Goal: Task Accomplishment & Management: Manage account settings

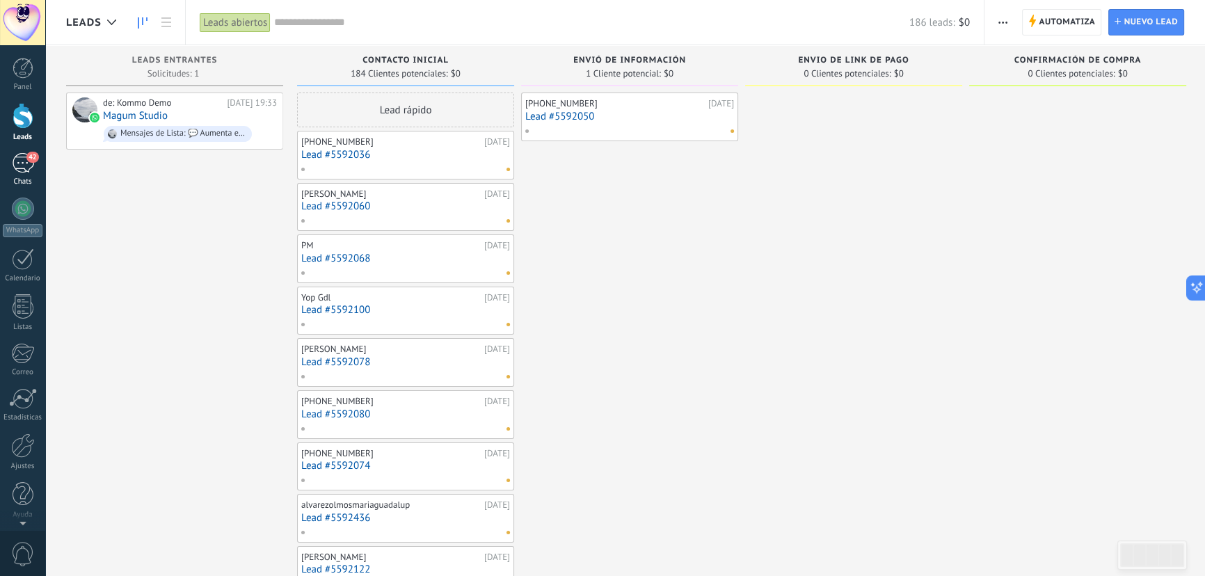
click at [26, 171] on div "42" at bounding box center [23, 163] width 22 height 20
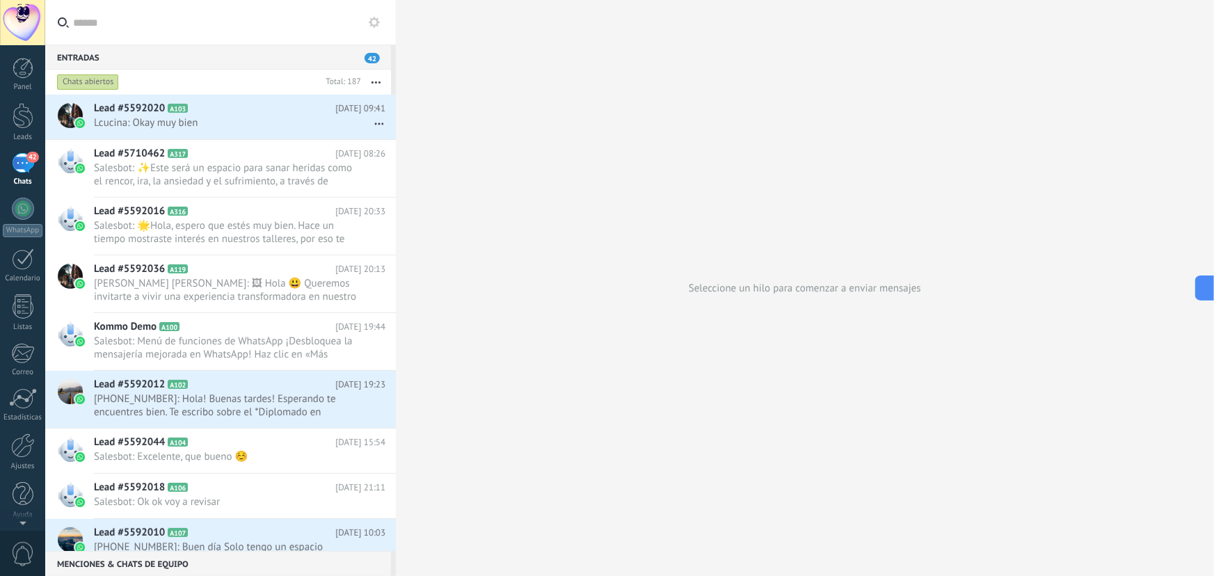
click at [20, 164] on div "42" at bounding box center [23, 163] width 22 height 20
click at [18, 208] on div at bounding box center [23, 209] width 22 height 22
click at [214, 171] on span "Salesbot: ✨Este será un espacio para sanar heridas como el rencor, ira, la ansi…" at bounding box center [226, 174] width 265 height 26
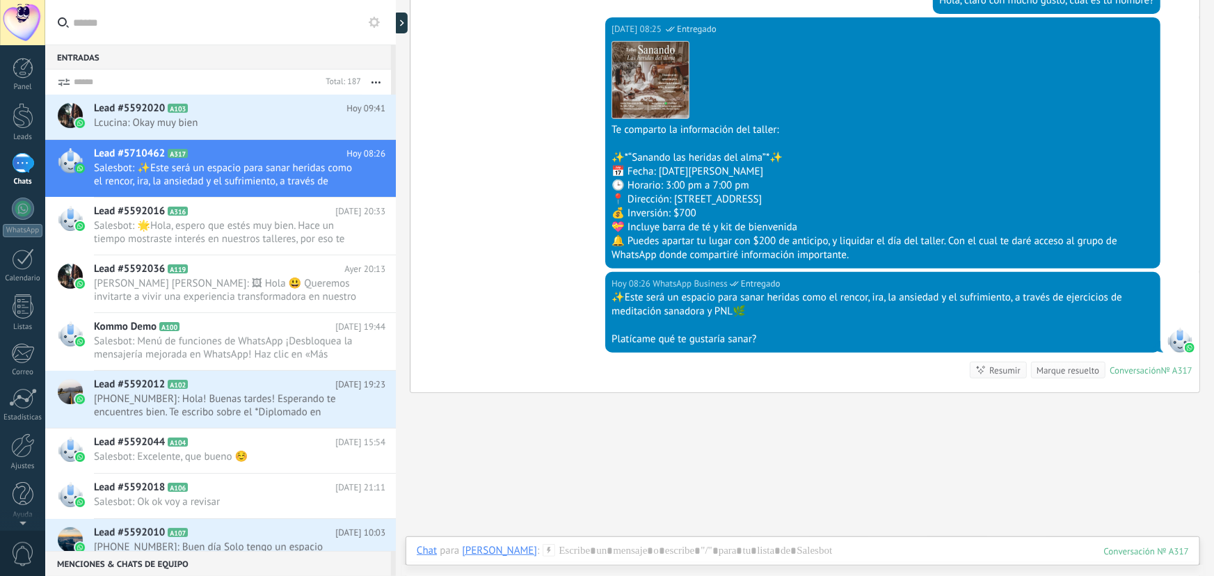
scroll to position [338, 0]
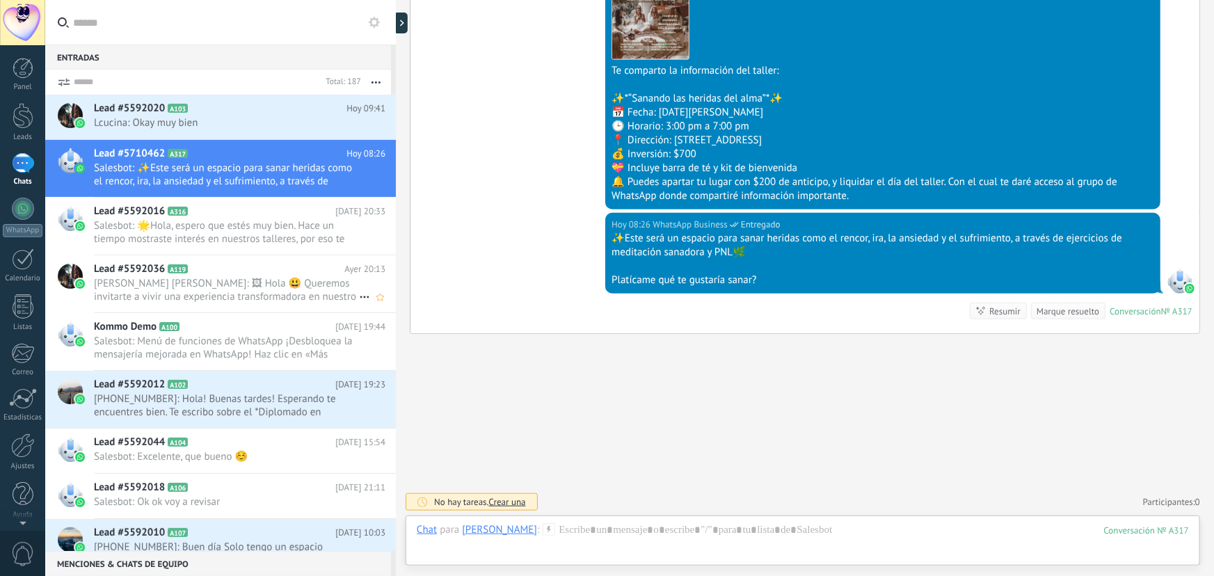
click at [188, 282] on span "[PERSON_NAME] [PERSON_NAME]: 🖼 Hola 😃 Queremos invitarte a vivir una experienci…" at bounding box center [226, 290] width 265 height 26
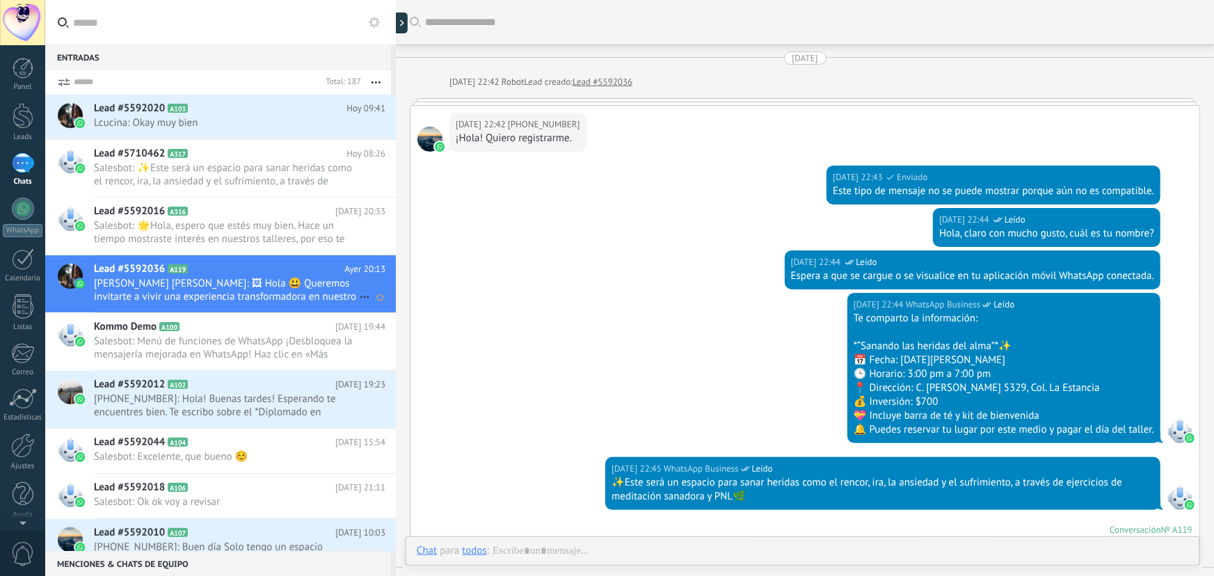
scroll to position [558, 0]
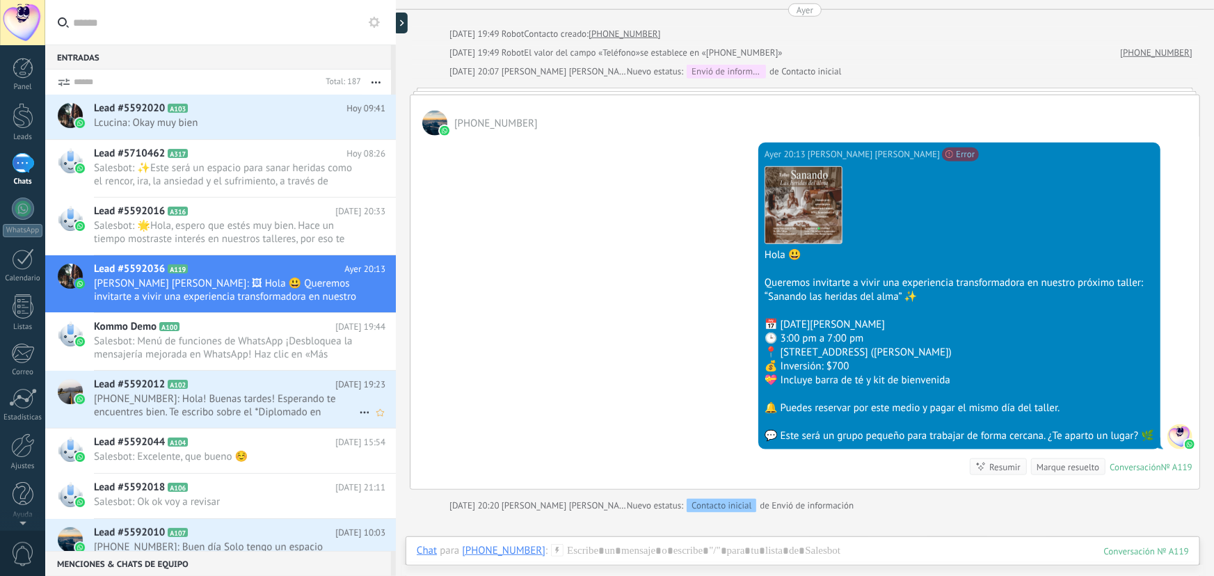
click at [202, 402] on span "[PHONE_NUMBER]: Hola! Buenas tardes! Esperando te encuentres bien. Te escribo s…" at bounding box center [226, 406] width 265 height 26
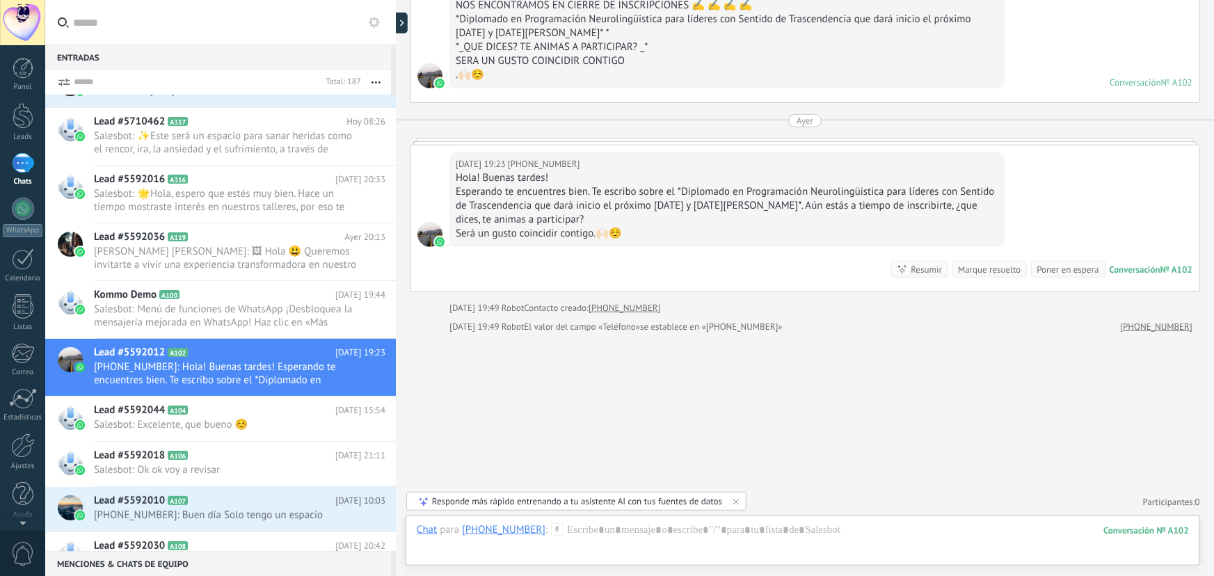
scroll to position [64, 0]
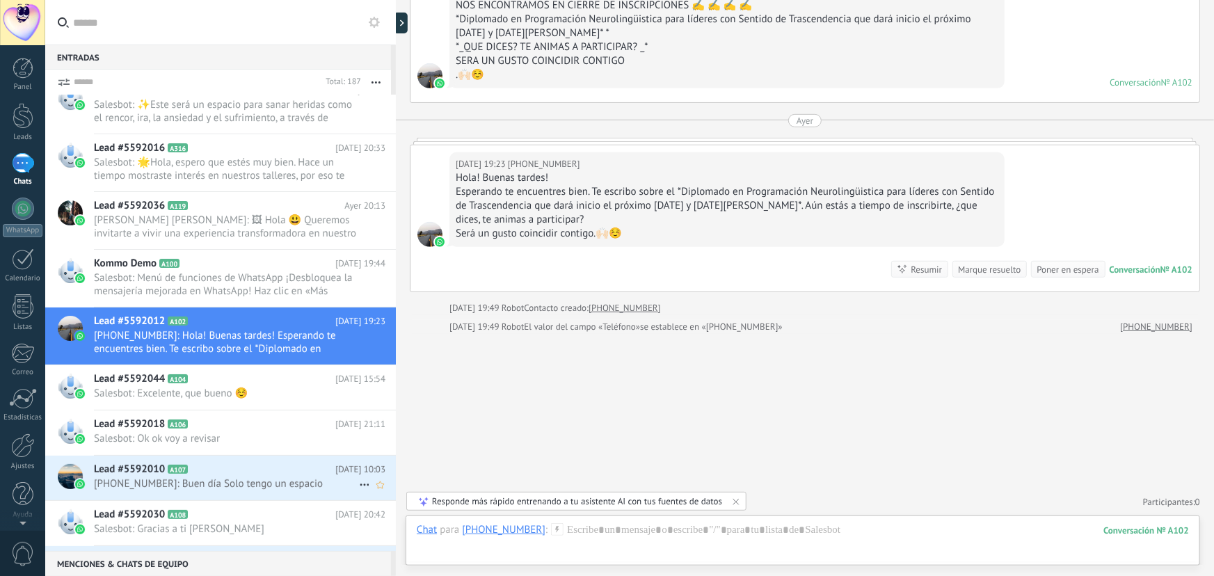
click at [270, 474] on h2 "Lead #5592010 A107" at bounding box center [215, 470] width 242 height 14
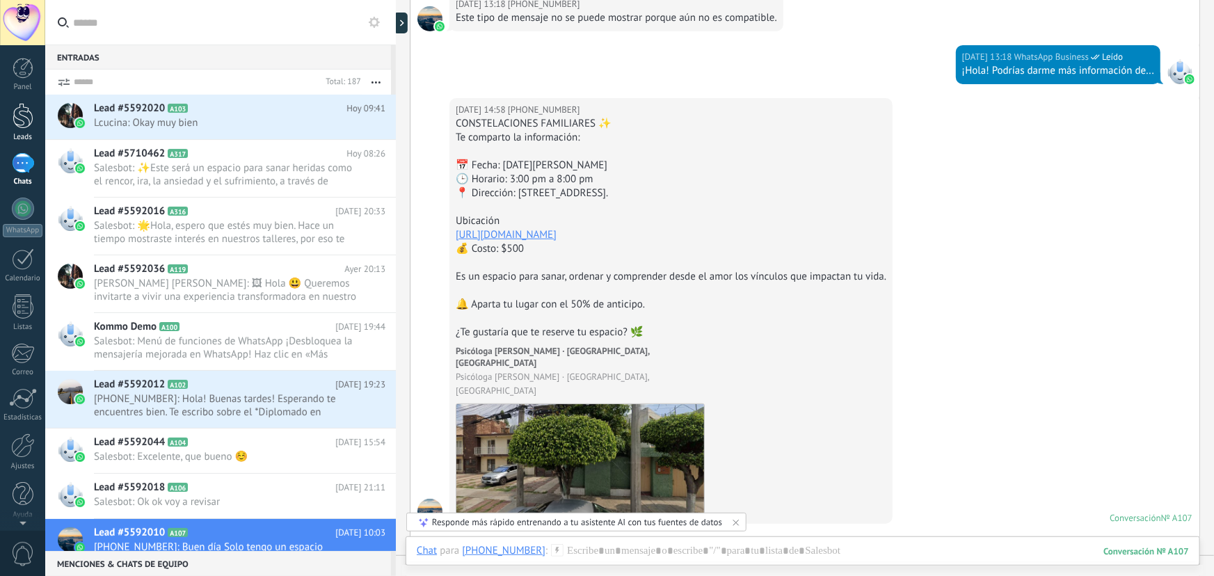
click at [29, 124] on div at bounding box center [23, 116] width 21 height 26
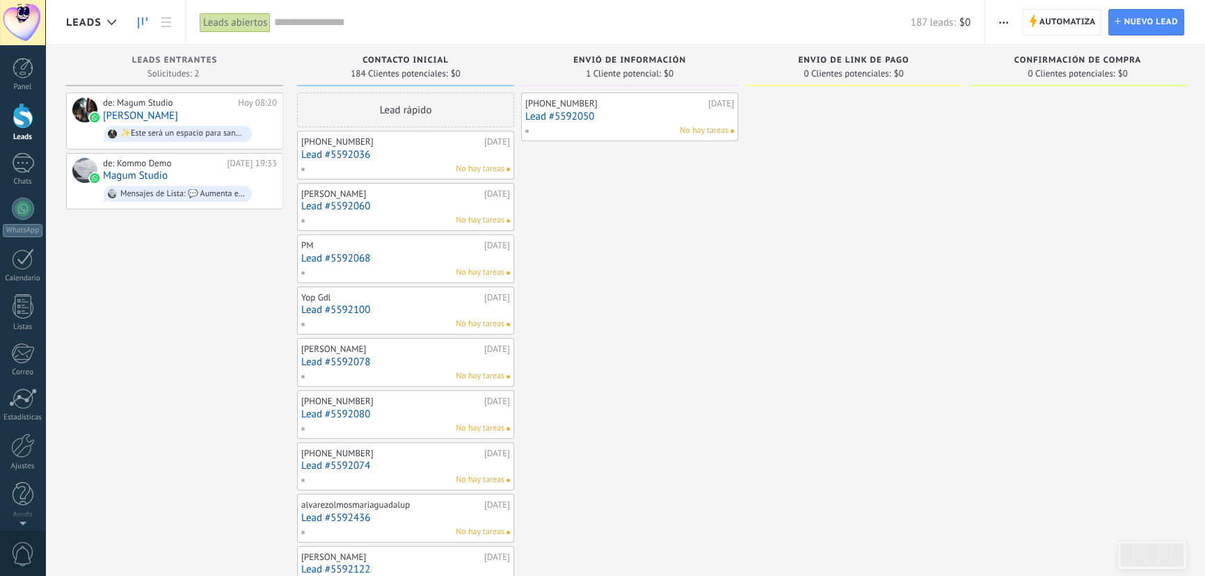
click at [187, 106] on div "de: Magum Studio" at bounding box center [168, 102] width 130 height 11
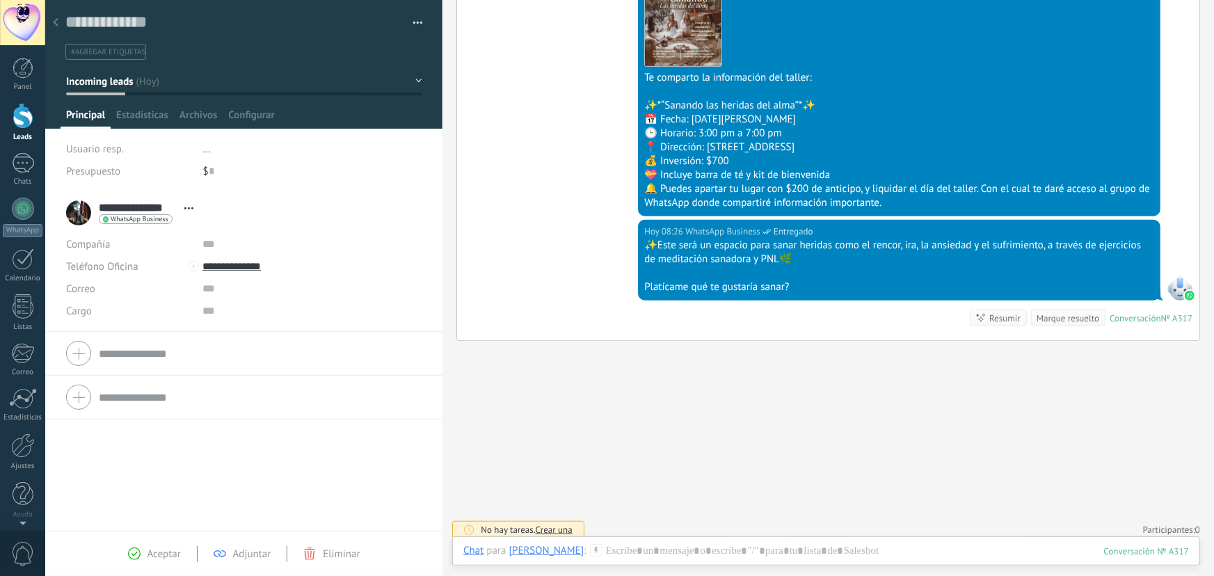
scroll to position [338, 0]
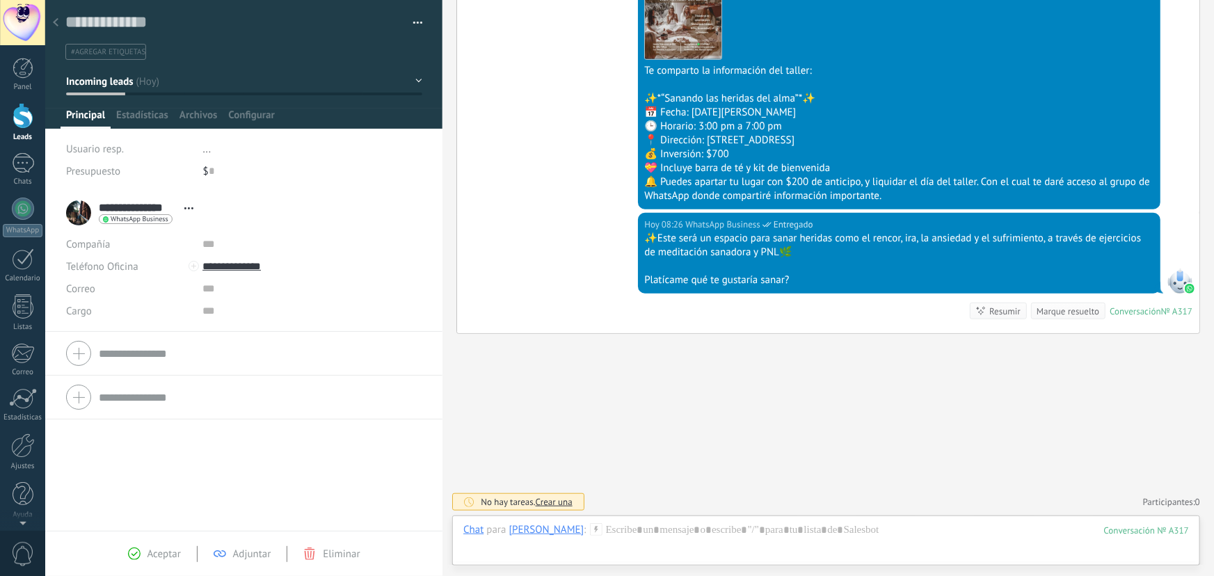
click at [57, 20] on icon at bounding box center [56, 22] width 6 height 8
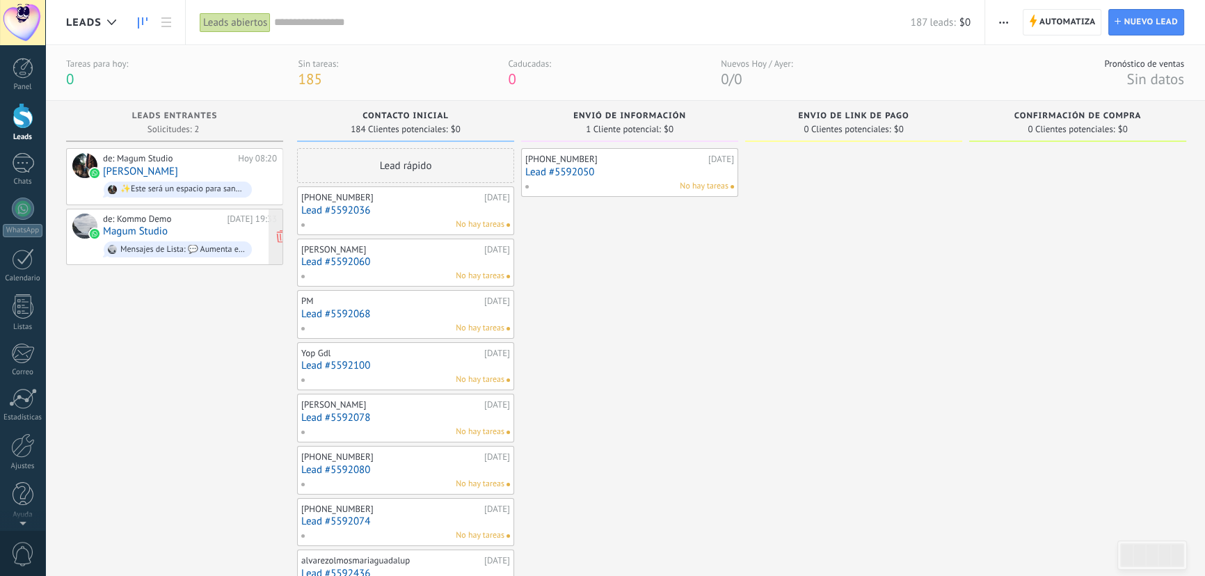
click at [178, 223] on div "de: Kommo Demo" at bounding box center [162, 219] width 119 height 11
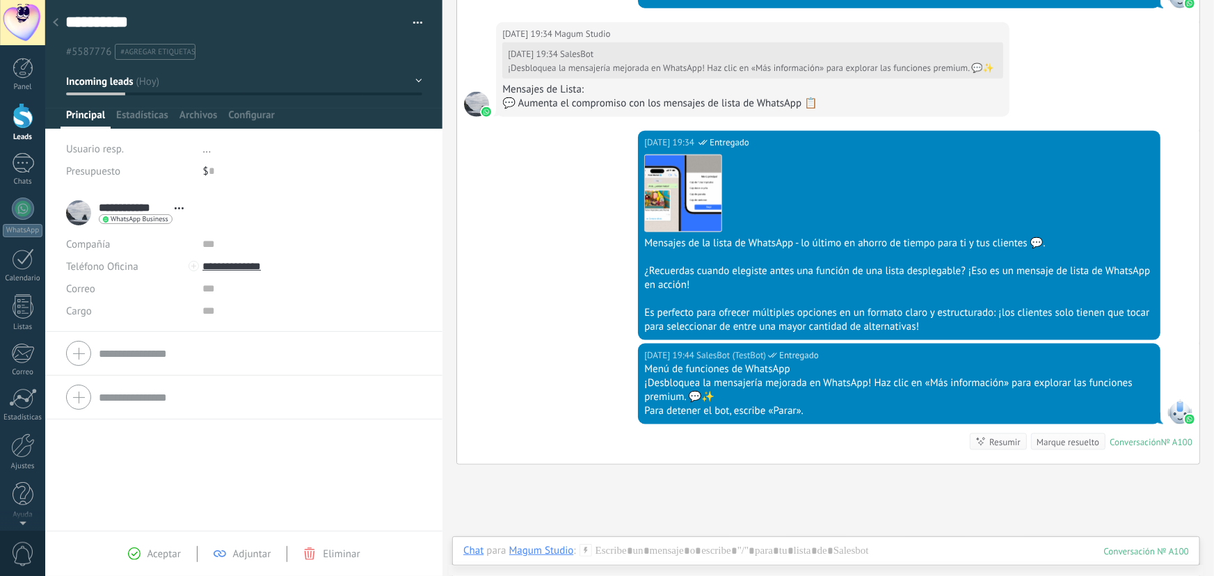
scroll to position [951, 0]
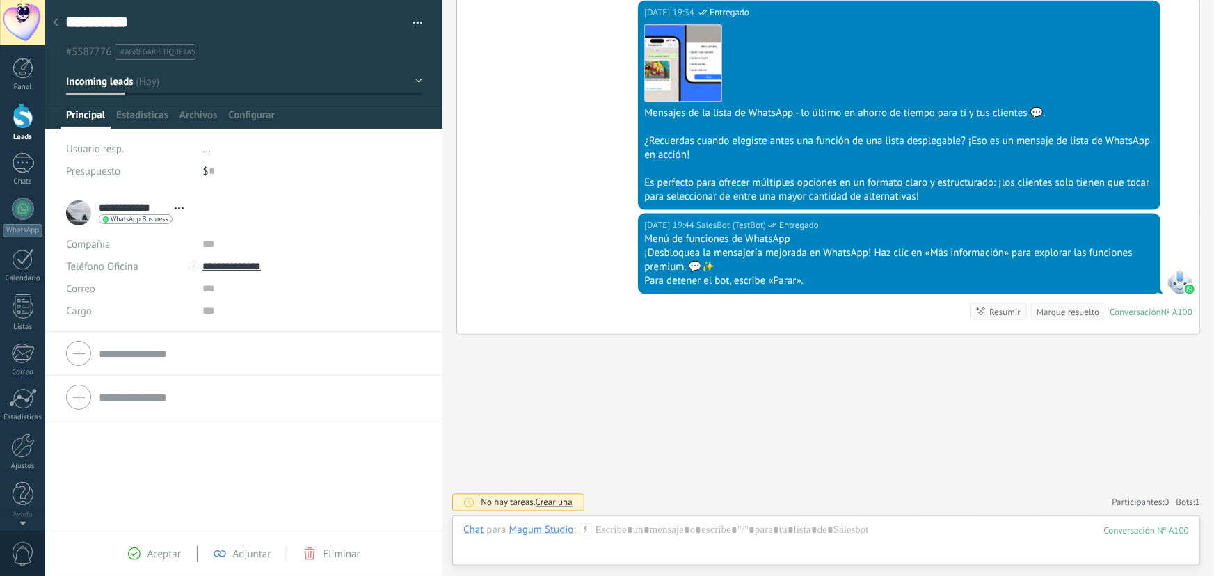
click at [63, 24] on div at bounding box center [55, 23] width 19 height 27
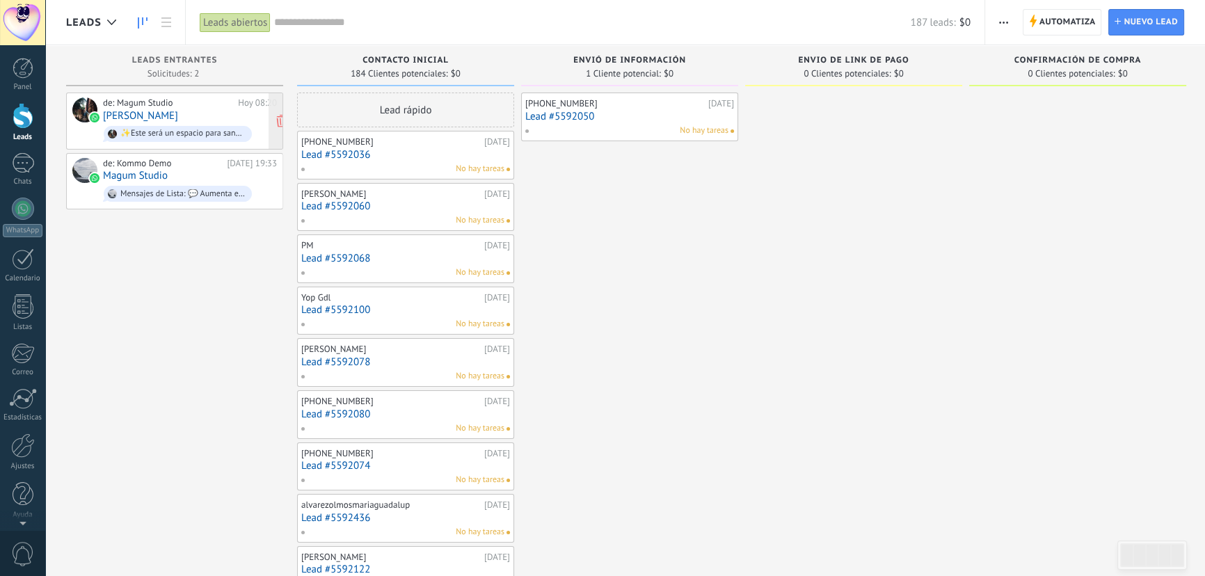
click at [194, 118] on div "de: Magum Studio [DATE] 08:20 [PERSON_NAME] ✨Este será un espacio para sanar he…" at bounding box center [190, 120] width 174 height 47
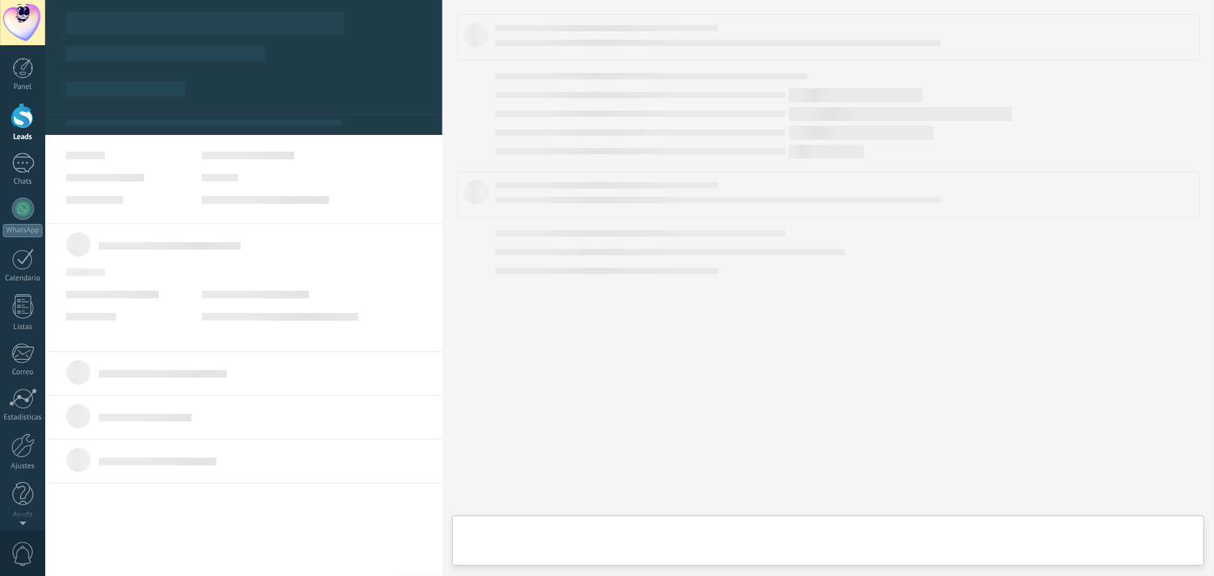
type textarea "**********"
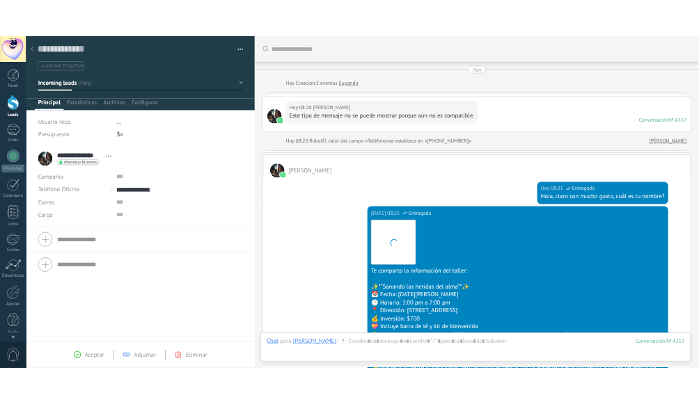
scroll to position [338, 0]
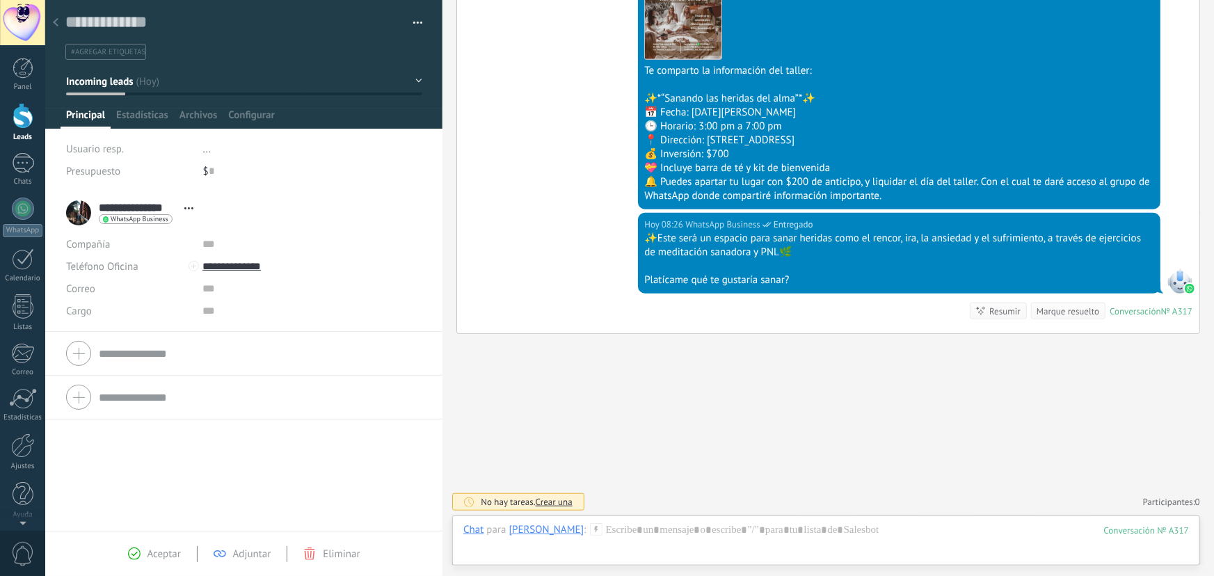
click at [58, 20] on div at bounding box center [55, 23] width 19 height 27
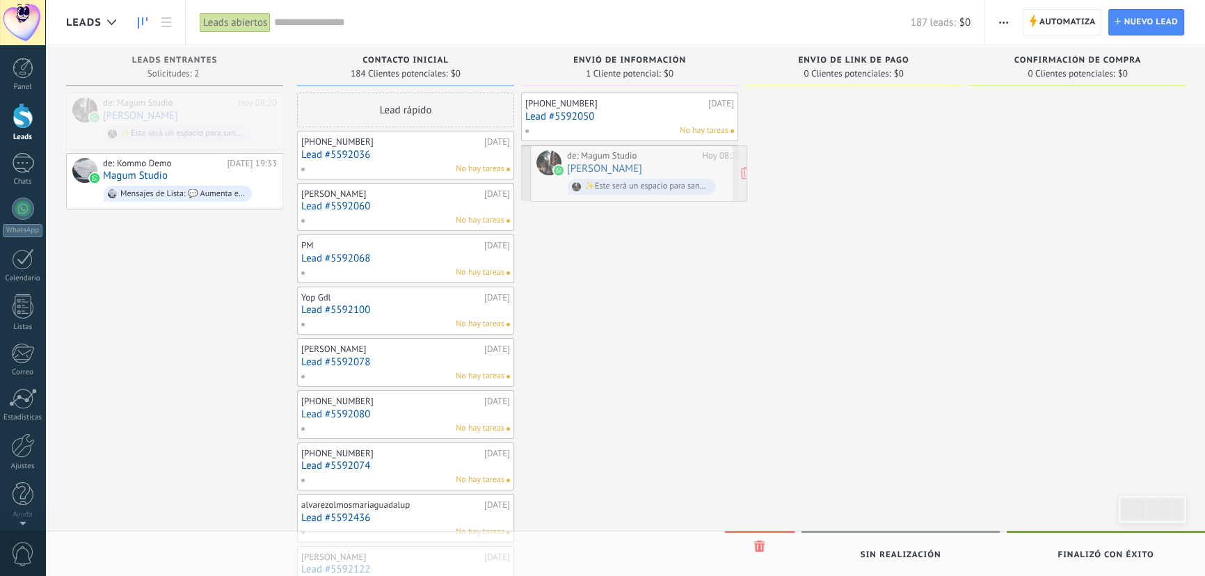
drag, startPoint x: 159, startPoint y: 104, endPoint x: 623, endPoint y: 157, distance: 467.2
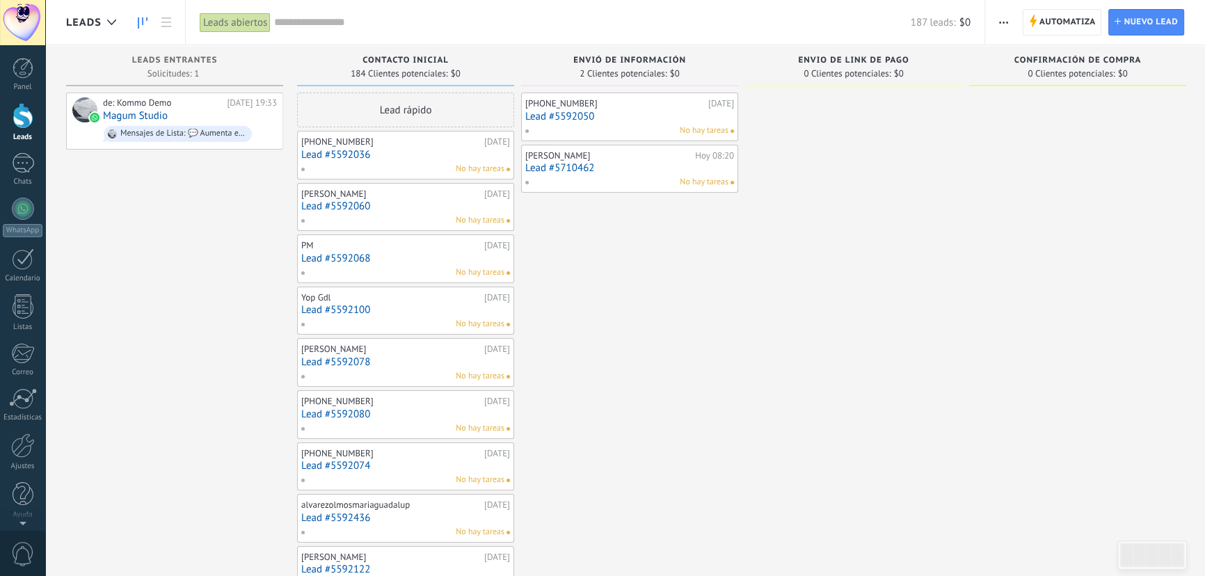
click at [1000, 19] on span "button" at bounding box center [1003, 22] width 9 height 26
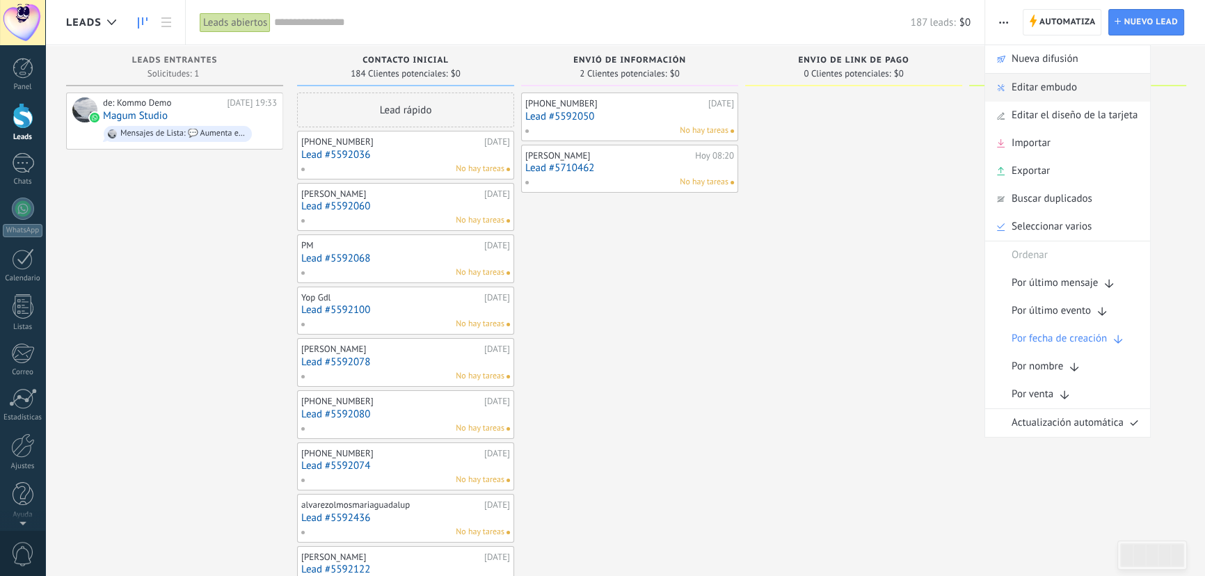
click at [1031, 86] on span "Editar embudo" at bounding box center [1044, 88] width 65 height 28
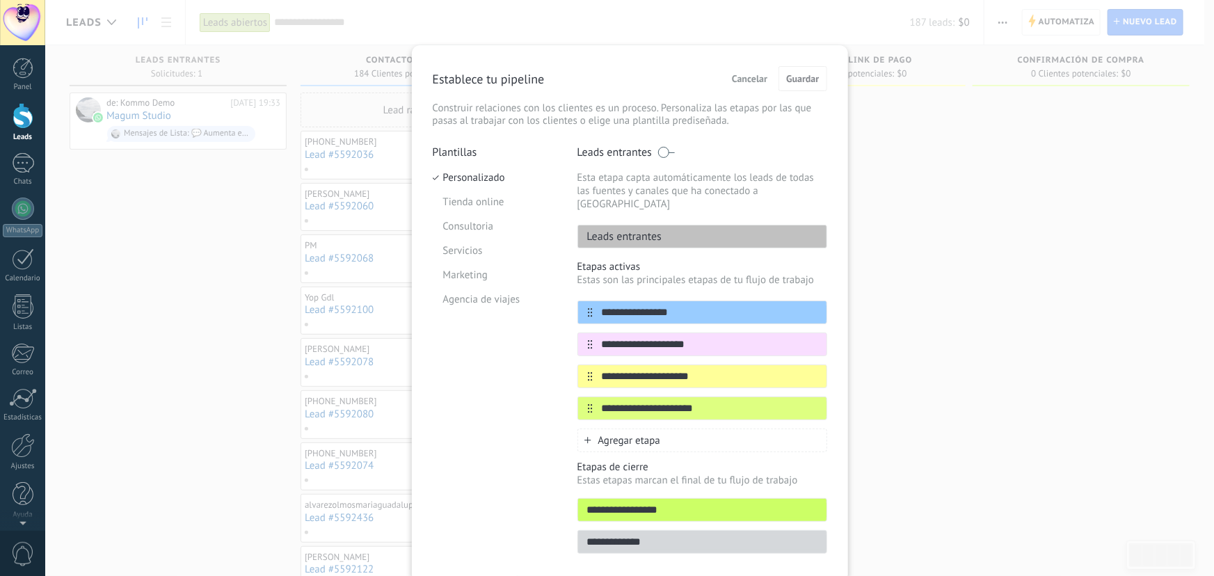
drag, startPoint x: 686, startPoint y: 268, endPoint x: 627, endPoint y: 435, distance: 177.2
click at [627, 435] on span "Agregar etapa" at bounding box center [630, 440] width 63 height 13
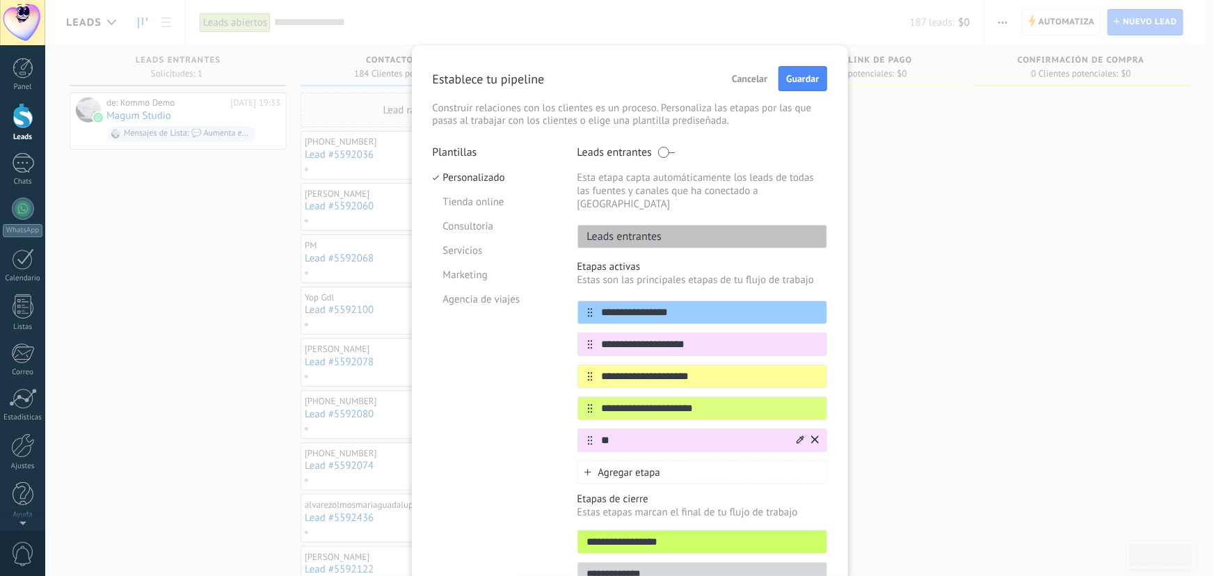
type input "*"
click at [644, 434] on input "text" at bounding box center [694, 441] width 202 height 15
type input "**********"
click at [797, 436] on icon at bounding box center [801, 440] width 8 height 8
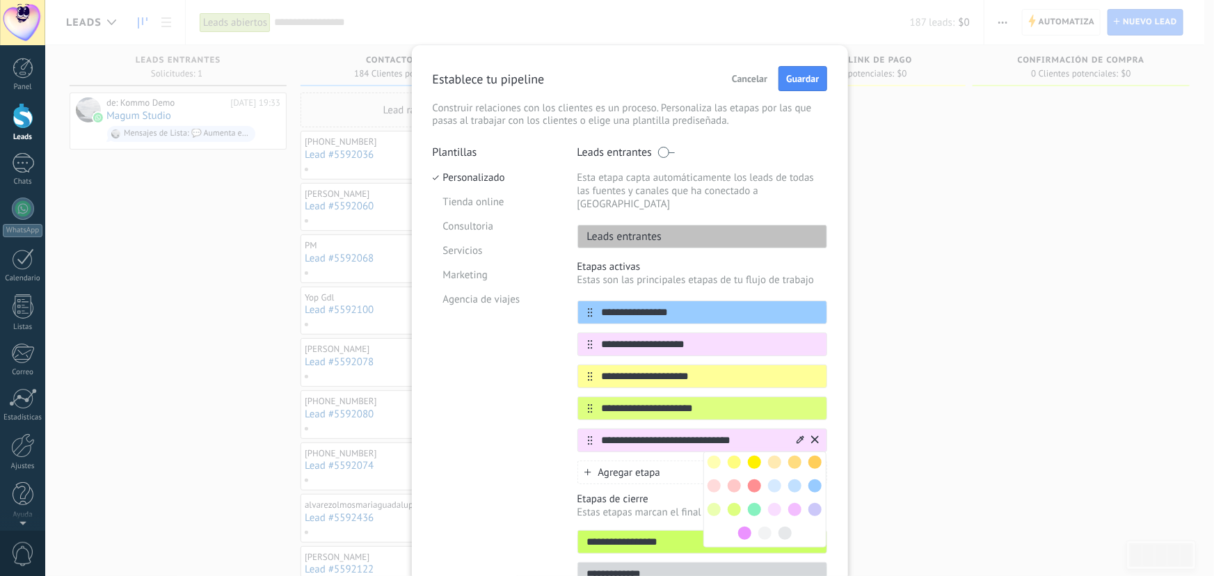
click at [813, 480] on span at bounding box center [815, 486] width 13 height 13
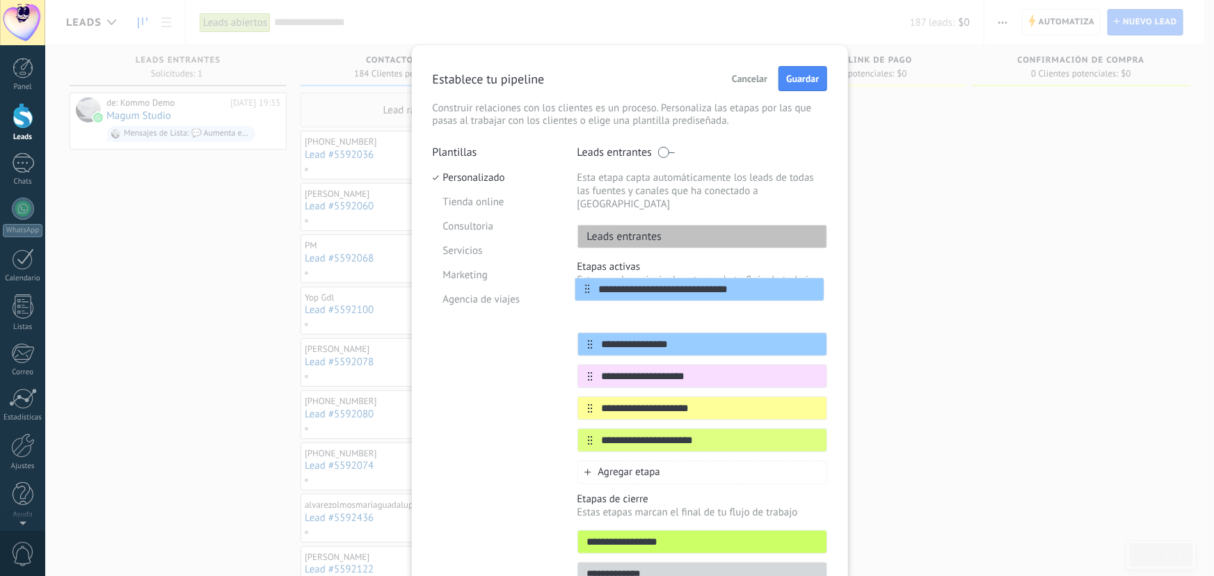
drag, startPoint x: 589, startPoint y: 430, endPoint x: 587, endPoint y: 285, distance: 144.8
click at [587, 285] on div "**********" at bounding box center [703, 372] width 250 height 224
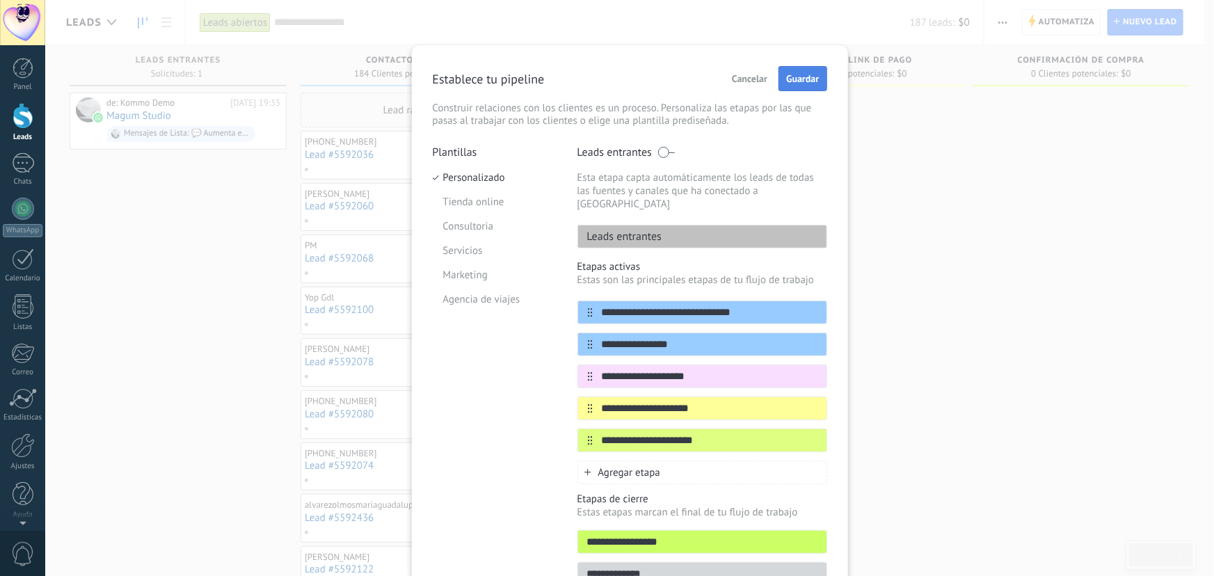
click at [811, 75] on span "Guardar" at bounding box center [802, 79] width 33 height 10
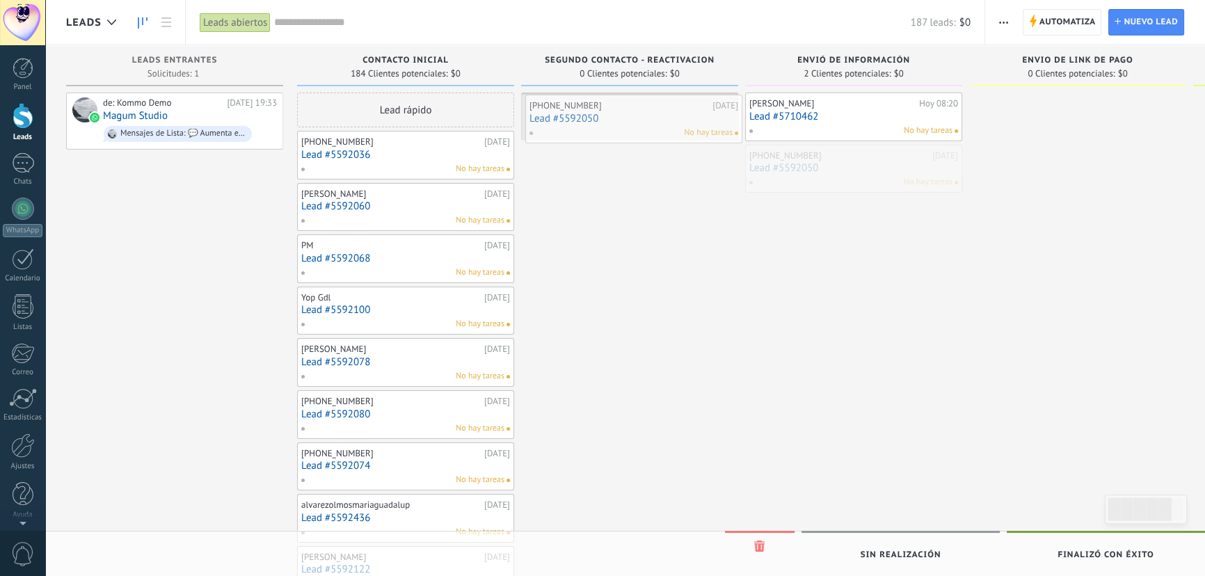
drag, startPoint x: 854, startPoint y: 174, endPoint x: 634, endPoint y: 125, distance: 225.4
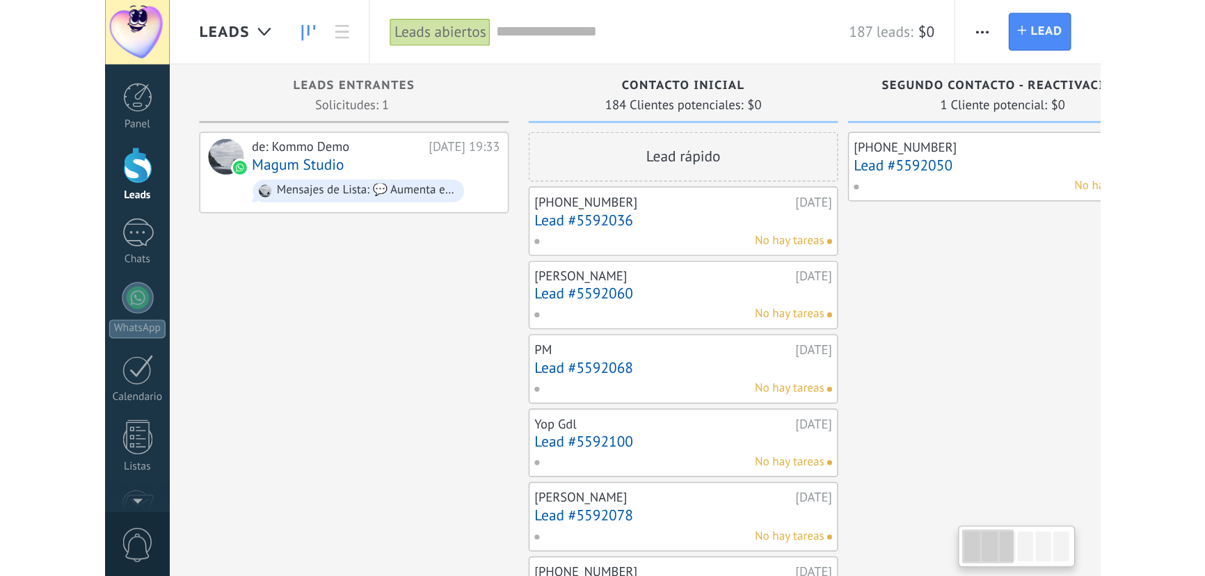
scroll to position [14, 0]
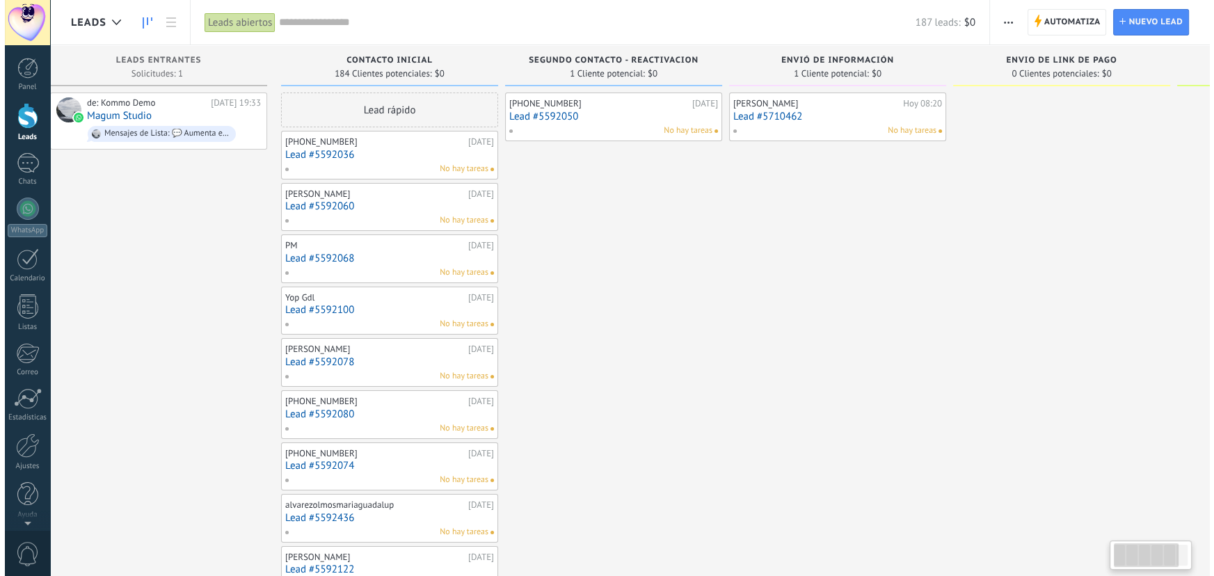
scroll to position [0, 0]
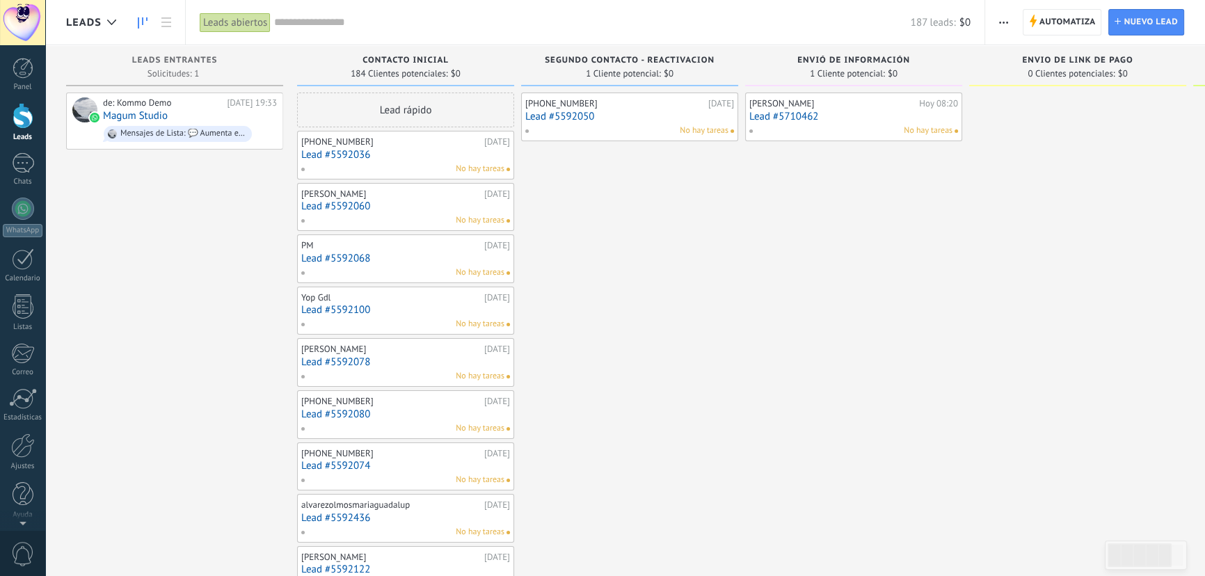
drag, startPoint x: 543, startPoint y: 84, endPoint x: 557, endPoint y: 92, distance: 16.2
click at [384, 150] on link "Lead #5592036" at bounding box center [405, 155] width 209 height 12
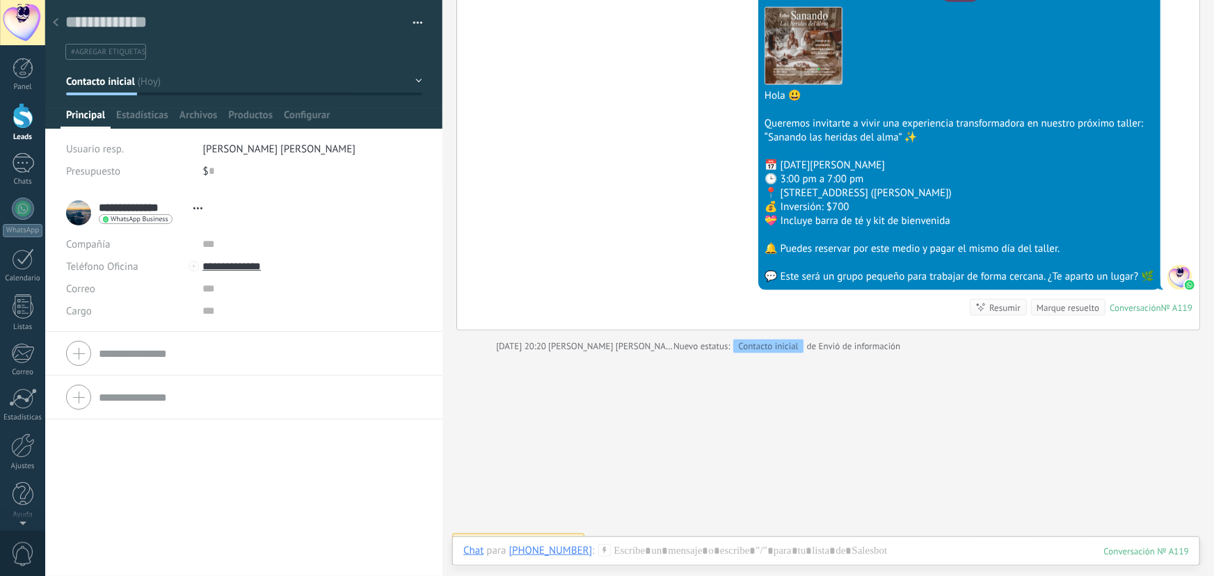
scroll to position [807, 0]
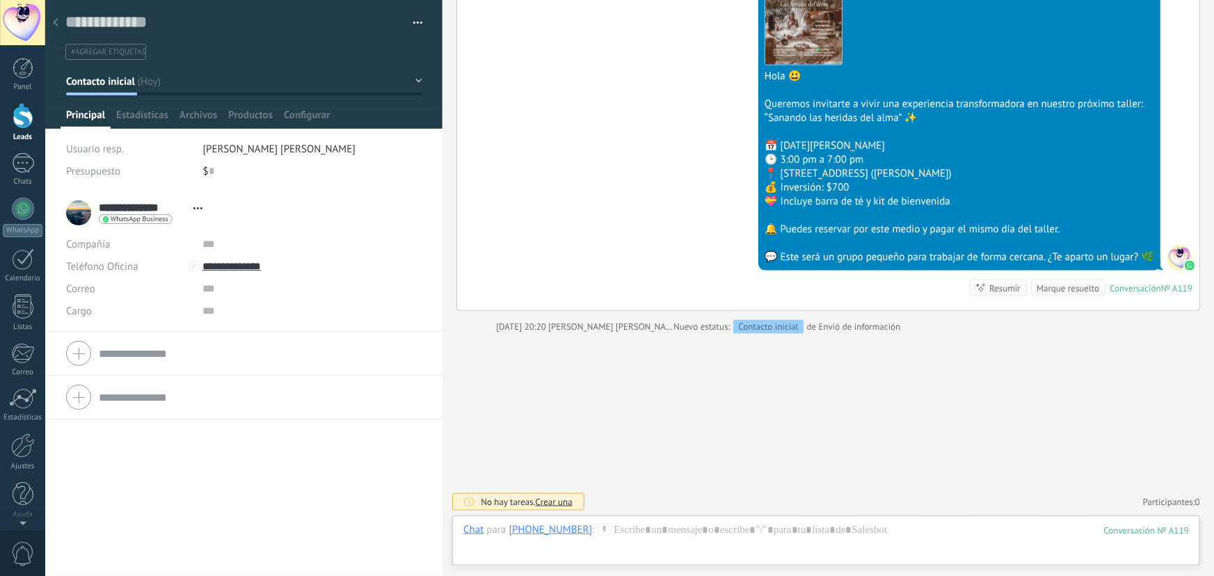
click at [53, 21] on icon at bounding box center [56, 22] width 6 height 8
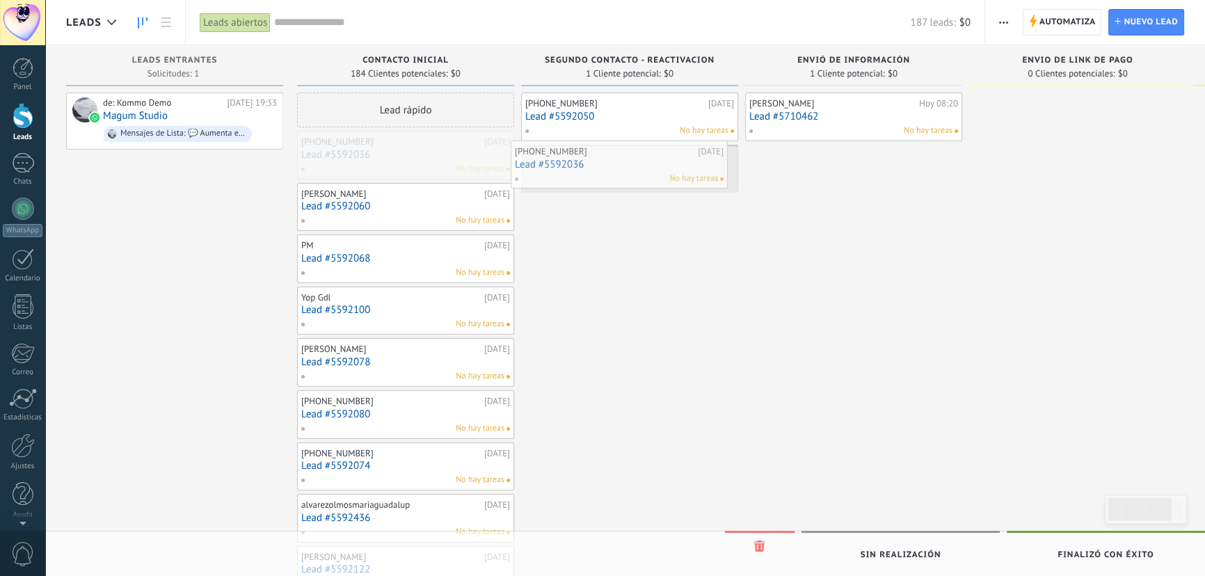
drag, startPoint x: 376, startPoint y: 157, endPoint x: 590, endPoint y: 167, distance: 214.6
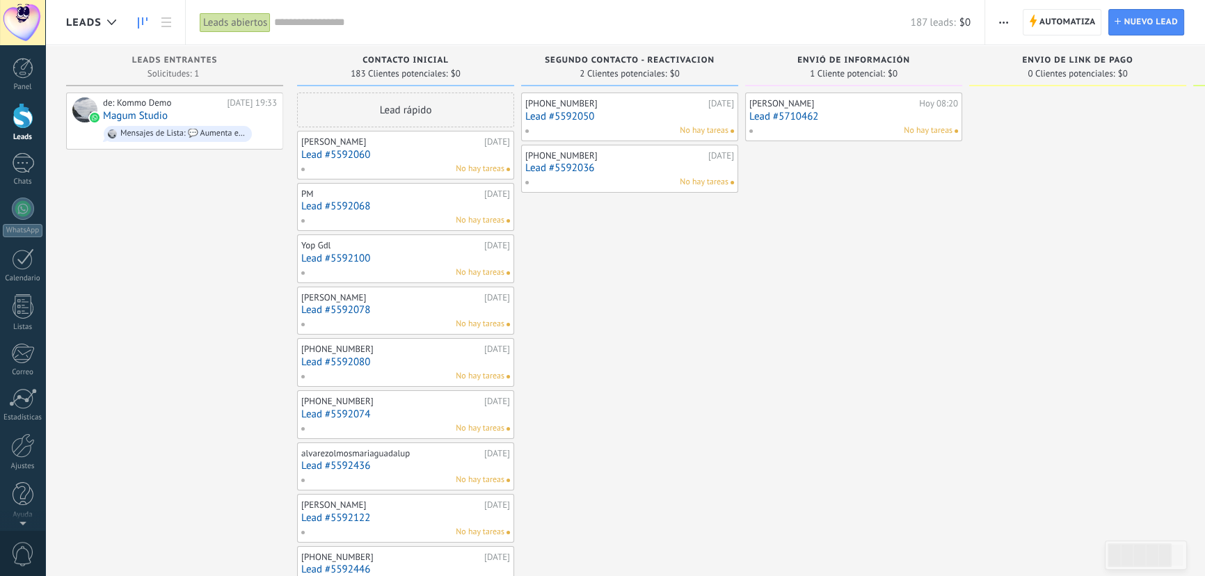
click at [601, 121] on link "Lead #5592050" at bounding box center [629, 117] width 209 height 12
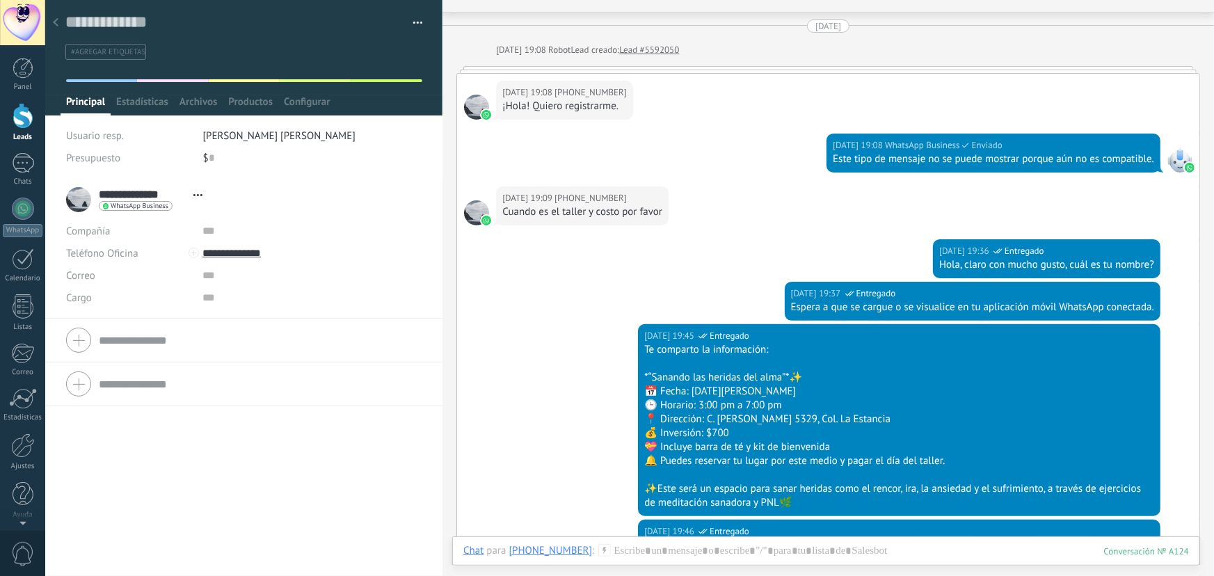
scroll to position [63, 0]
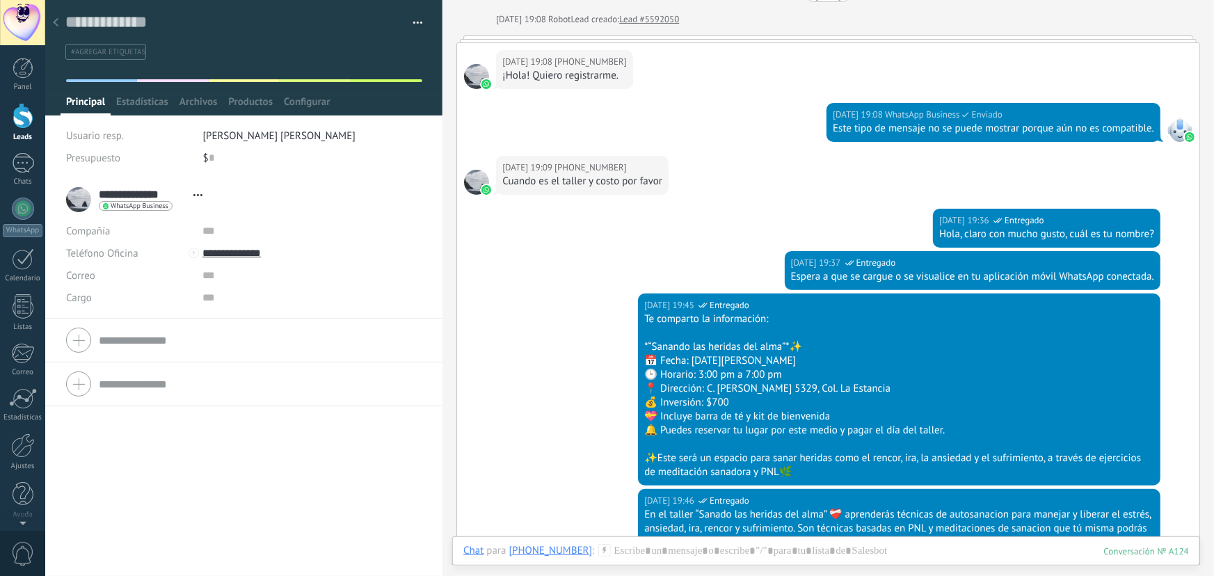
click at [50, 20] on div at bounding box center [55, 23] width 19 height 27
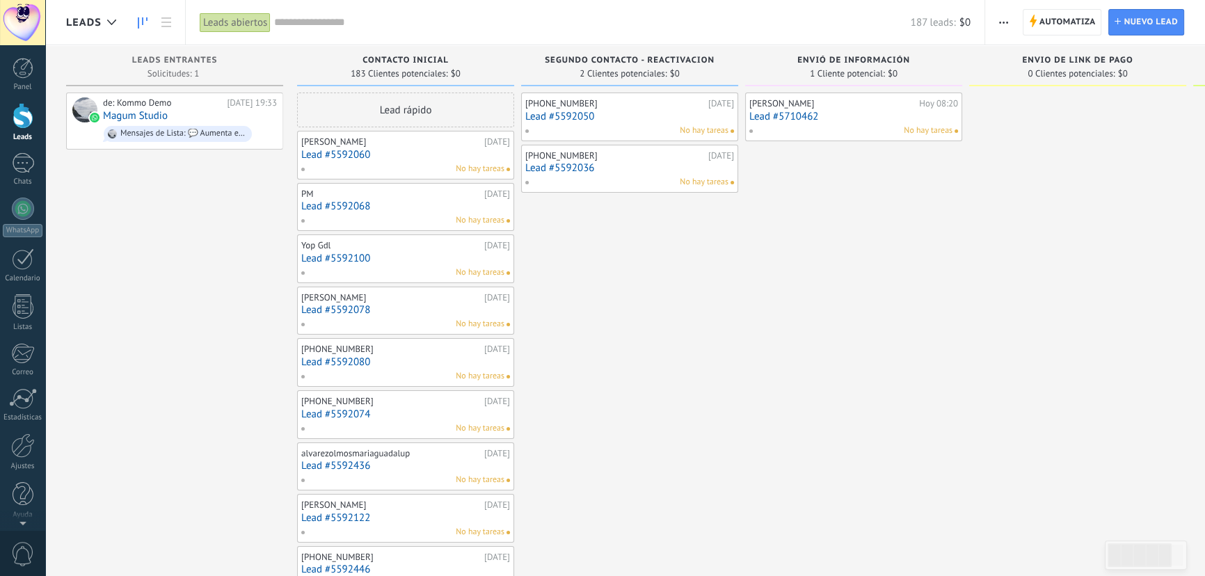
click at [403, 163] on div "No hay tareas" at bounding box center [403, 169] width 204 height 13
click at [362, 152] on link "Lead #5592060" at bounding box center [405, 155] width 209 height 12
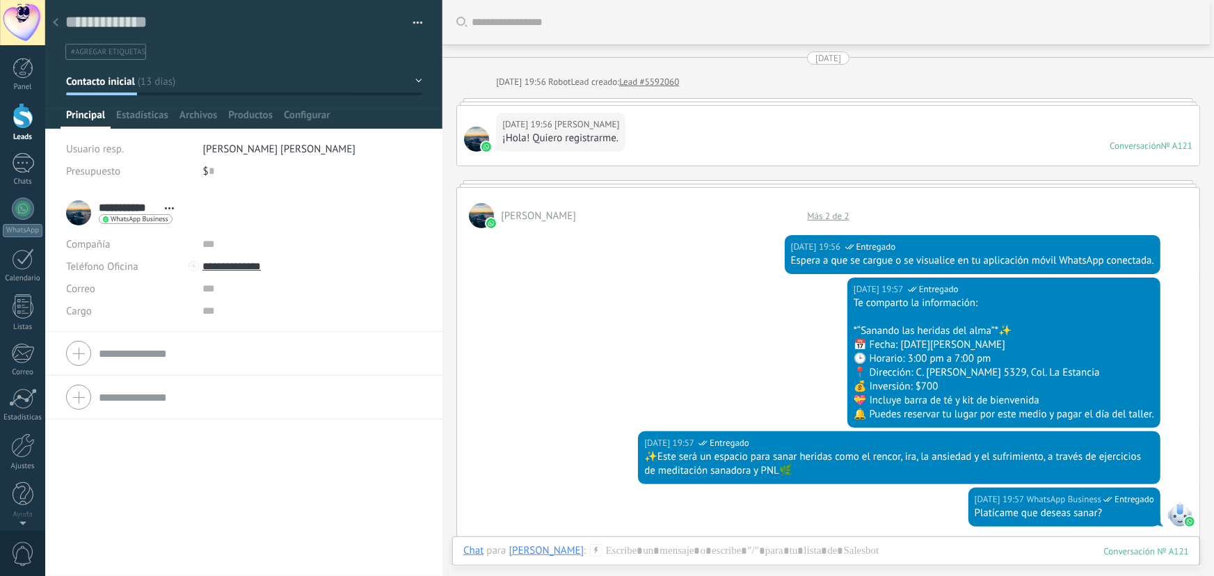
click at [58, 19] on icon at bounding box center [56, 22] width 6 height 8
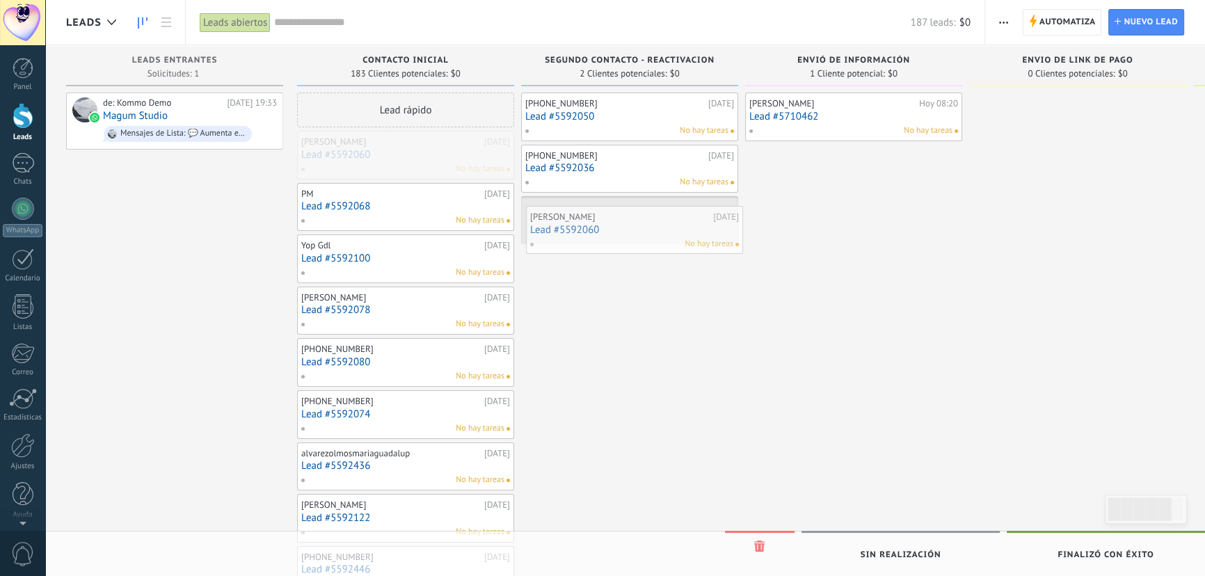
drag, startPoint x: 392, startPoint y: 157, endPoint x: 628, endPoint y: 225, distance: 245.8
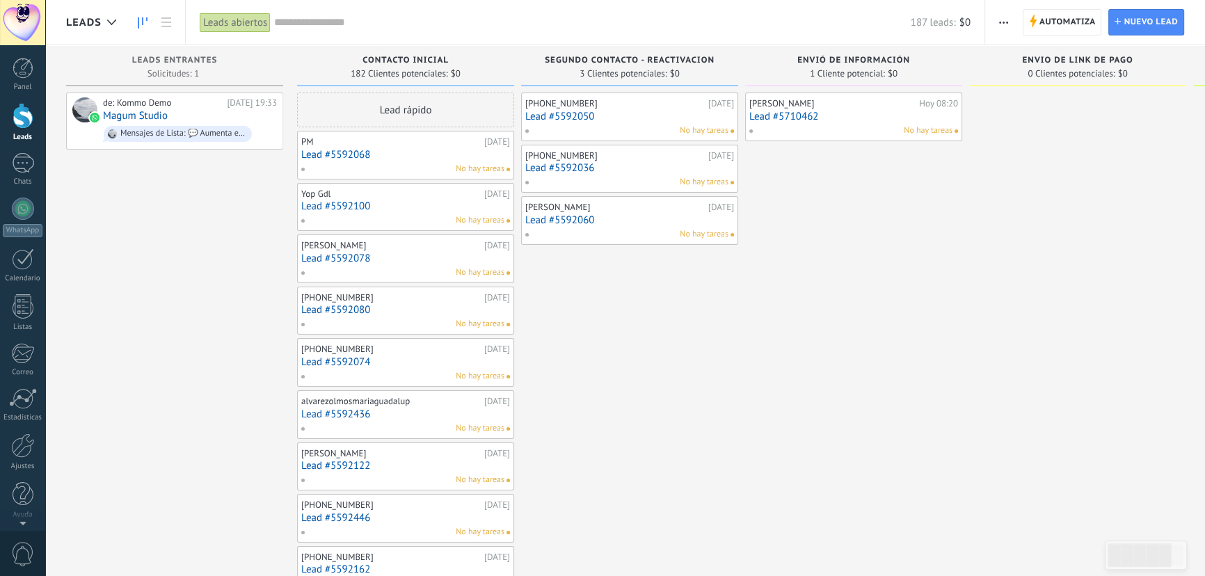
click at [399, 152] on link "Lead #5592068" at bounding box center [405, 155] width 209 height 12
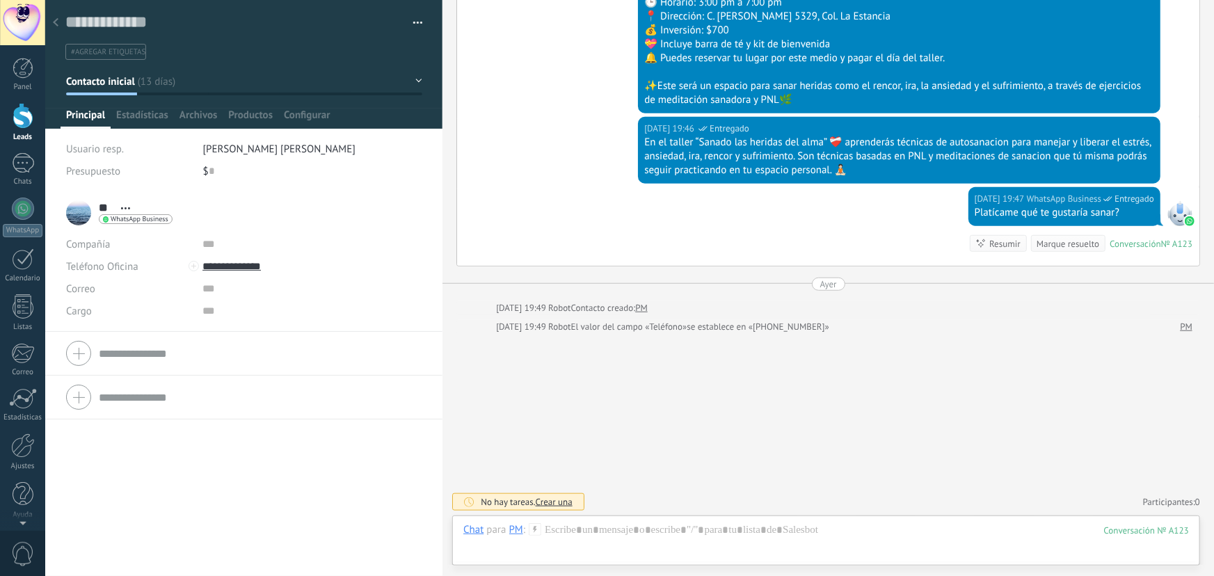
scroll to position [378, 0]
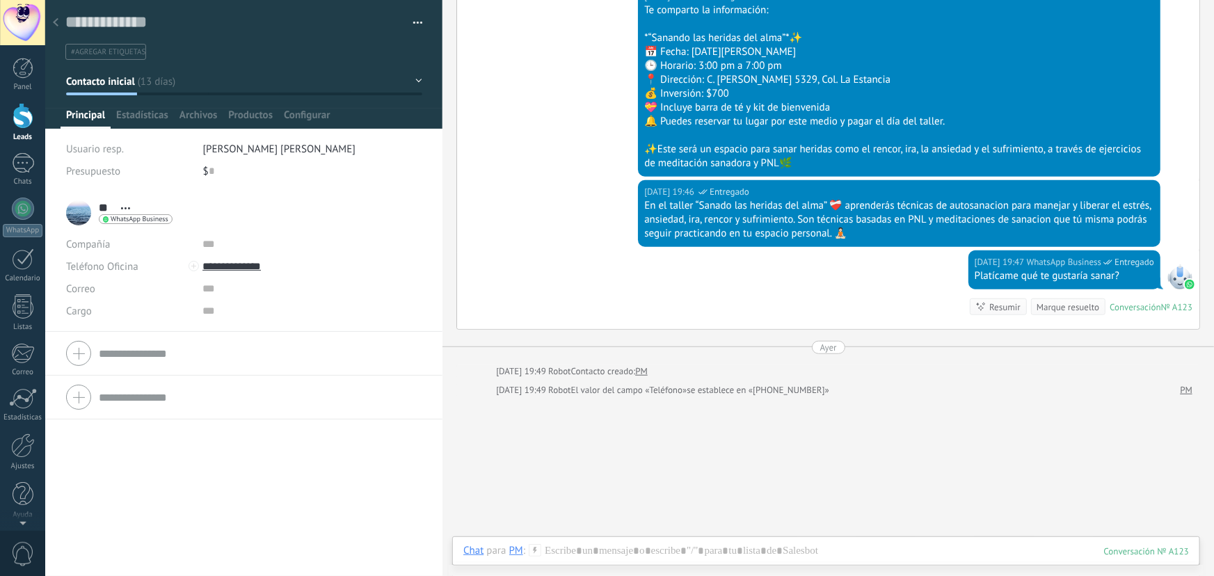
click at [61, 20] on div at bounding box center [55, 23] width 19 height 27
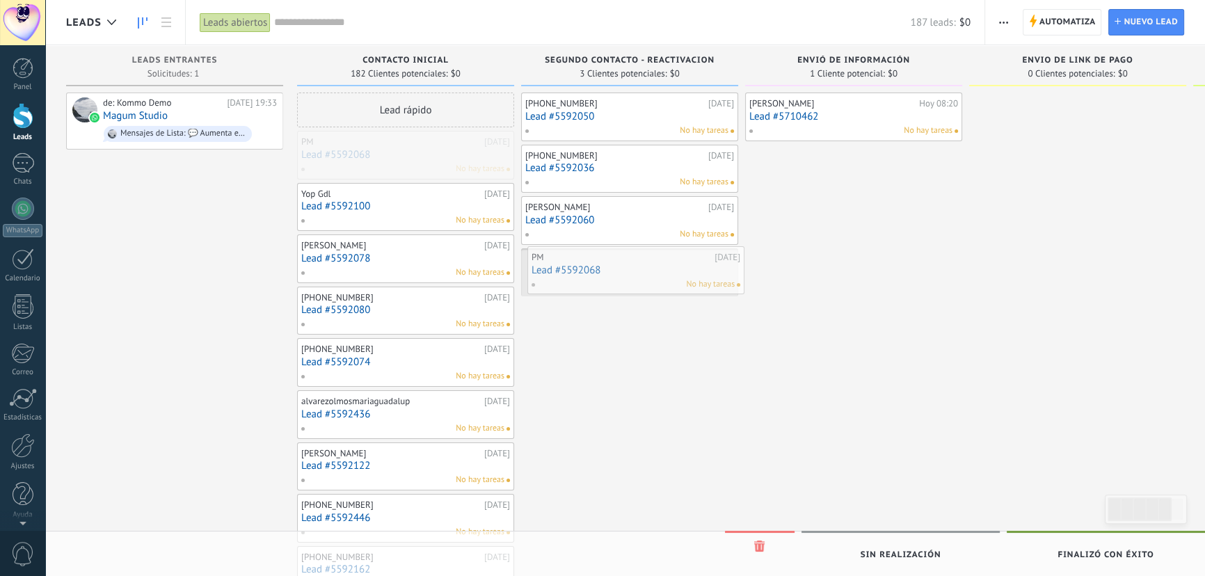
drag, startPoint x: 363, startPoint y: 159, endPoint x: 594, endPoint y: 274, distance: 257.7
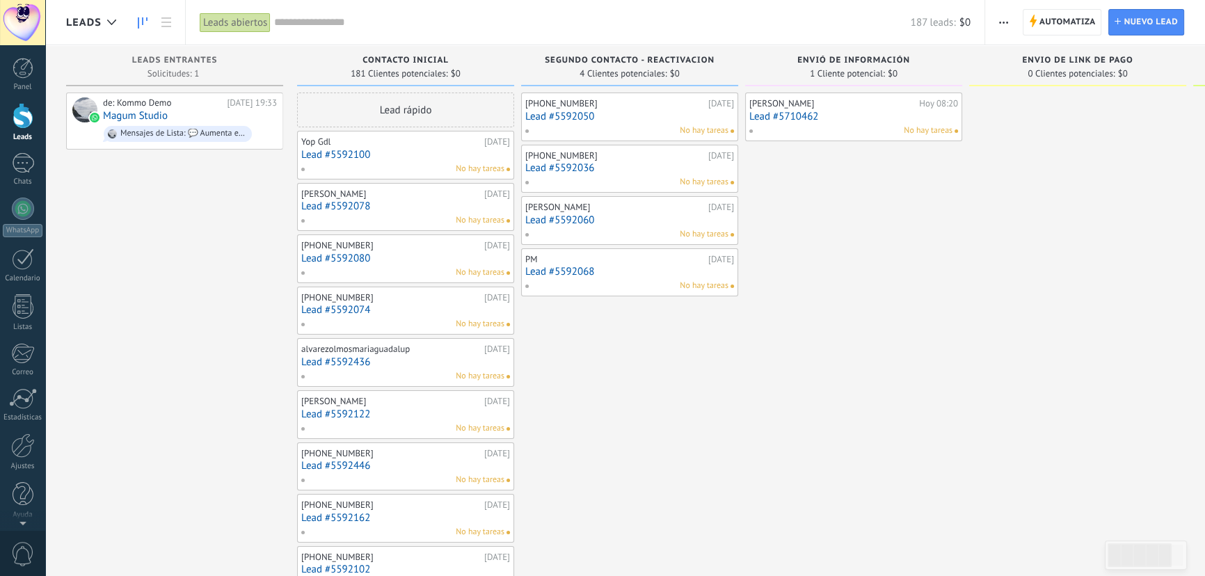
click at [382, 150] on link "Lead #5592100" at bounding box center [405, 155] width 209 height 12
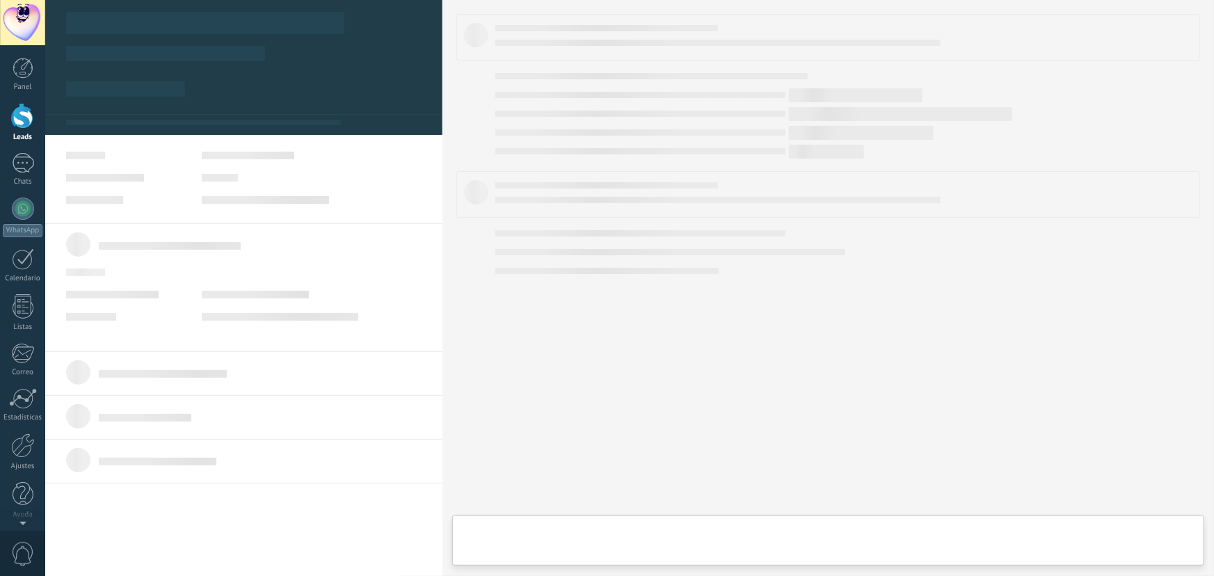
scroll to position [21, 0]
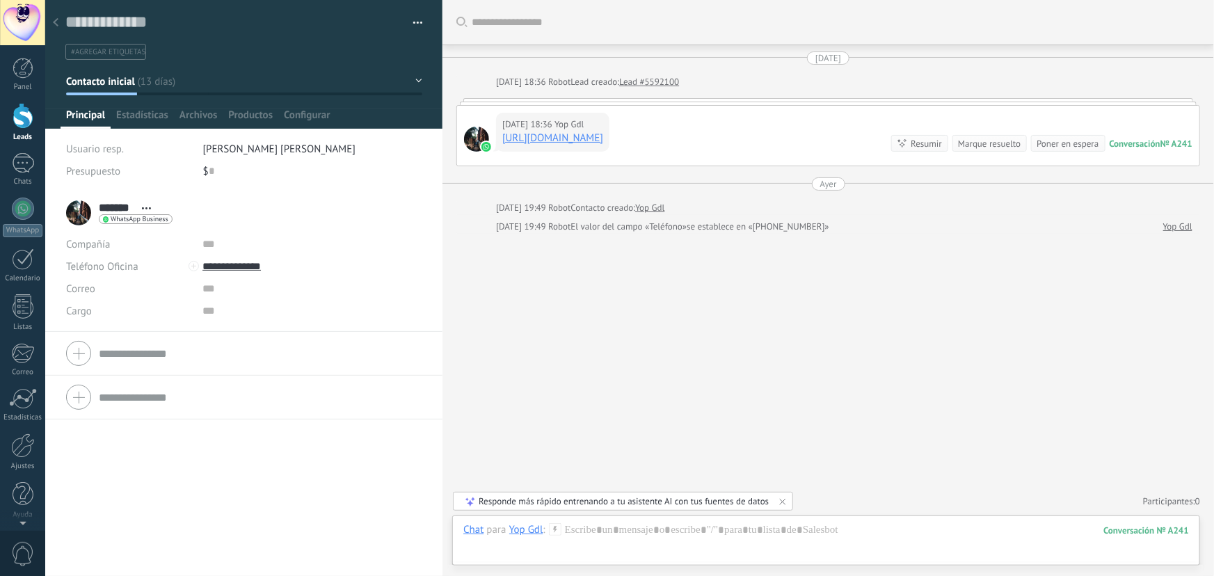
click at [59, 24] on div at bounding box center [55, 23] width 19 height 27
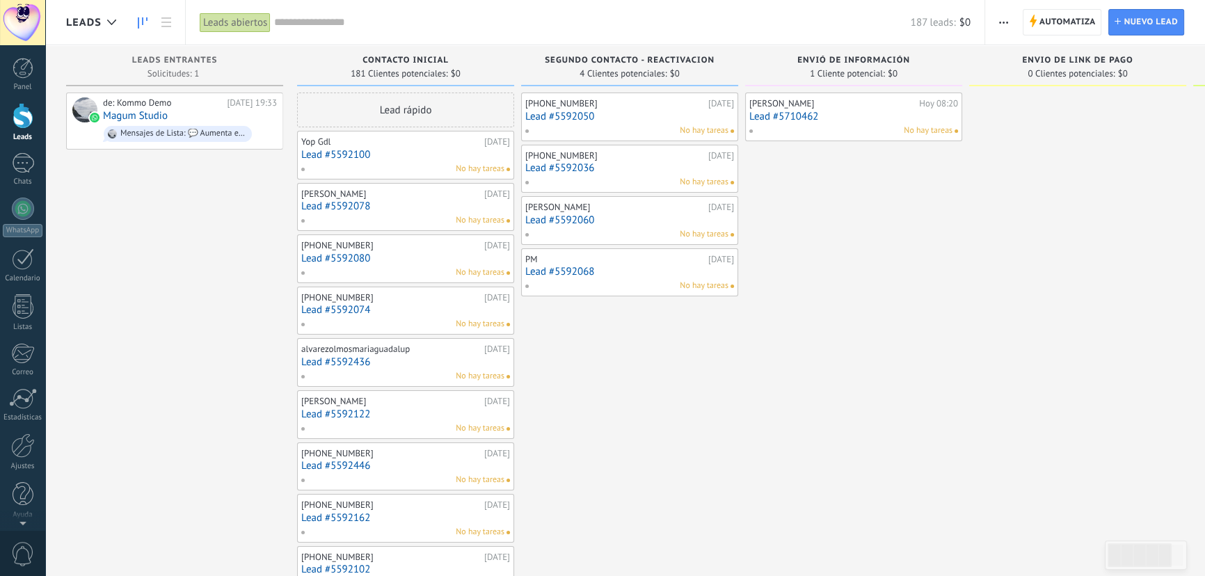
drag, startPoint x: 490, startPoint y: 150, endPoint x: 463, endPoint y: 149, distance: 27.2
click at [463, 149] on link "Lead #5592100" at bounding box center [405, 155] width 209 height 12
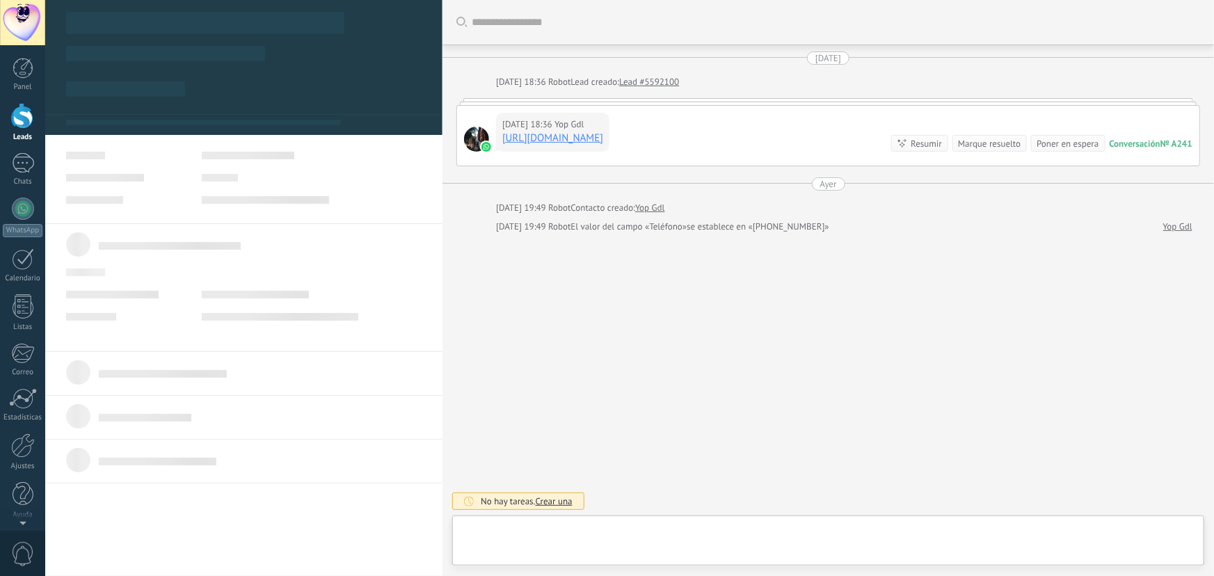
scroll to position [21, 0]
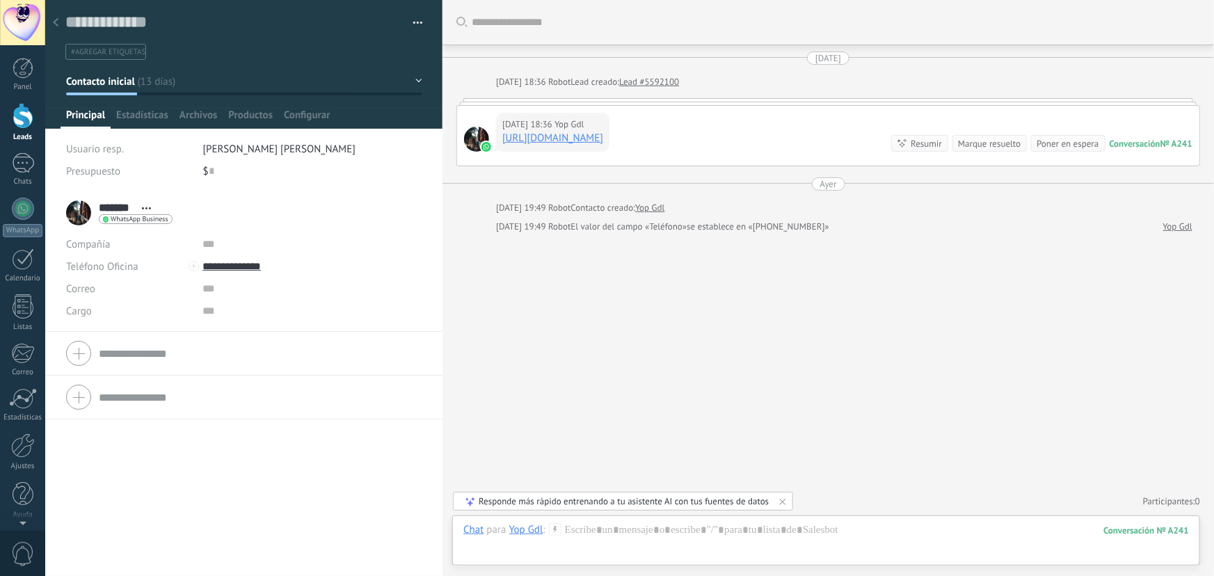
click at [417, 24] on span "button" at bounding box center [418, 25] width 10 height 3
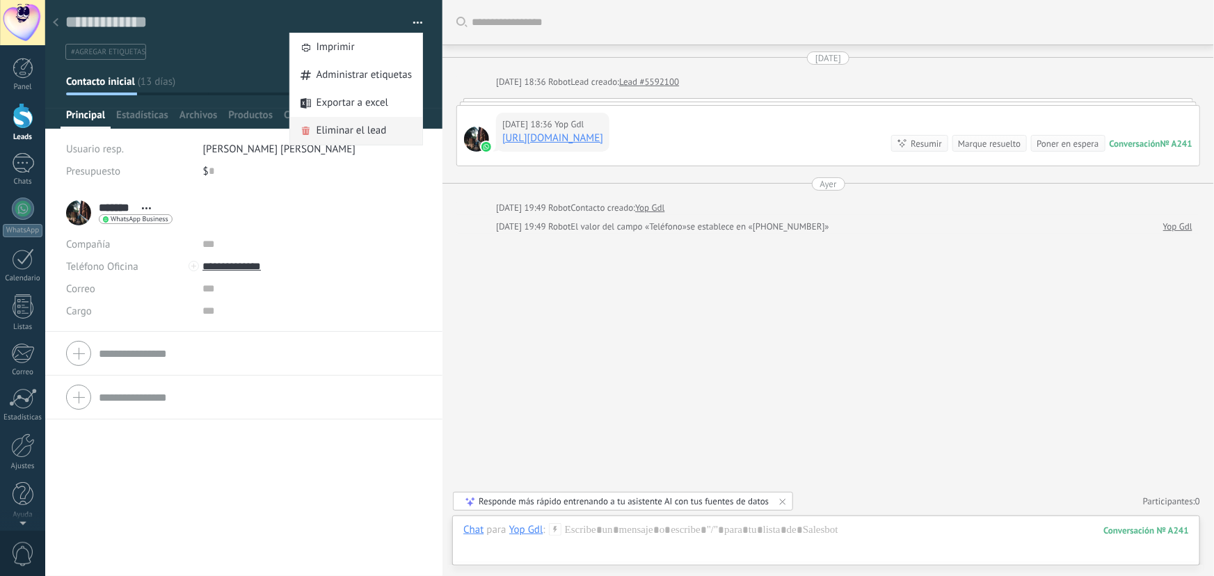
click at [370, 132] on span "Eliminar el lead" at bounding box center [352, 131] width 70 height 28
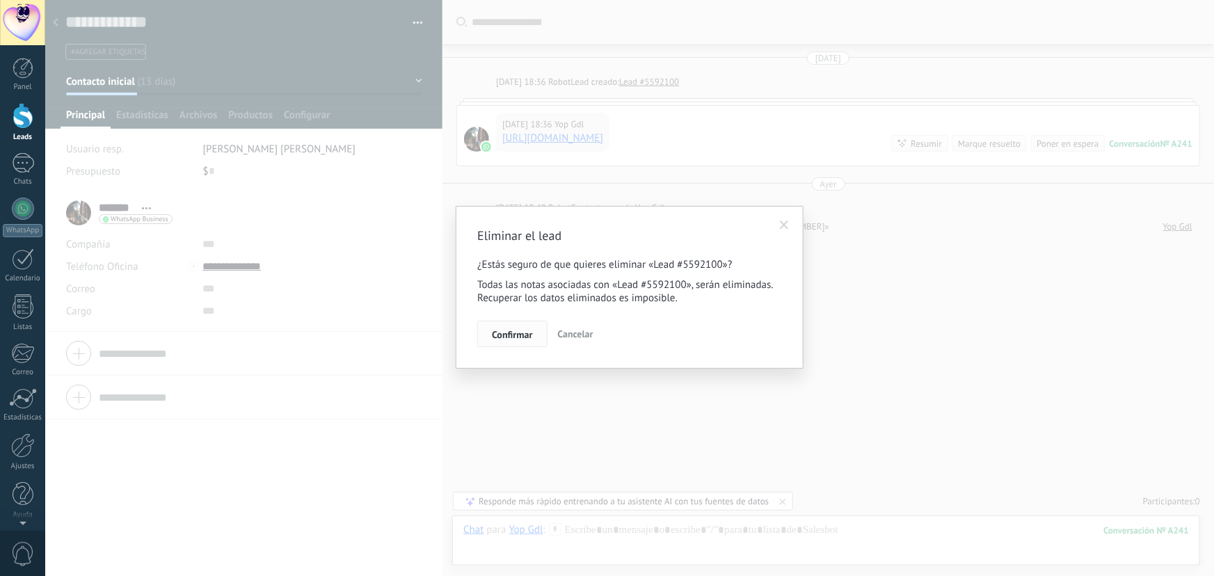
click at [512, 335] on span "Confirmar" at bounding box center [512, 335] width 40 height 10
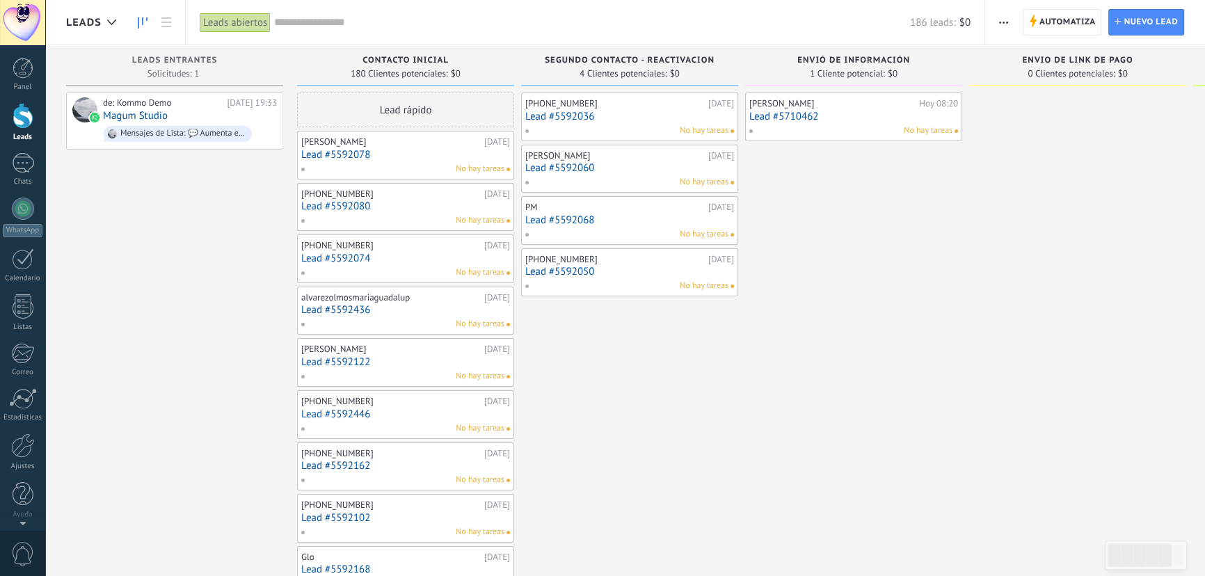
click at [402, 151] on link "Lead #5592078" at bounding box center [405, 155] width 209 height 12
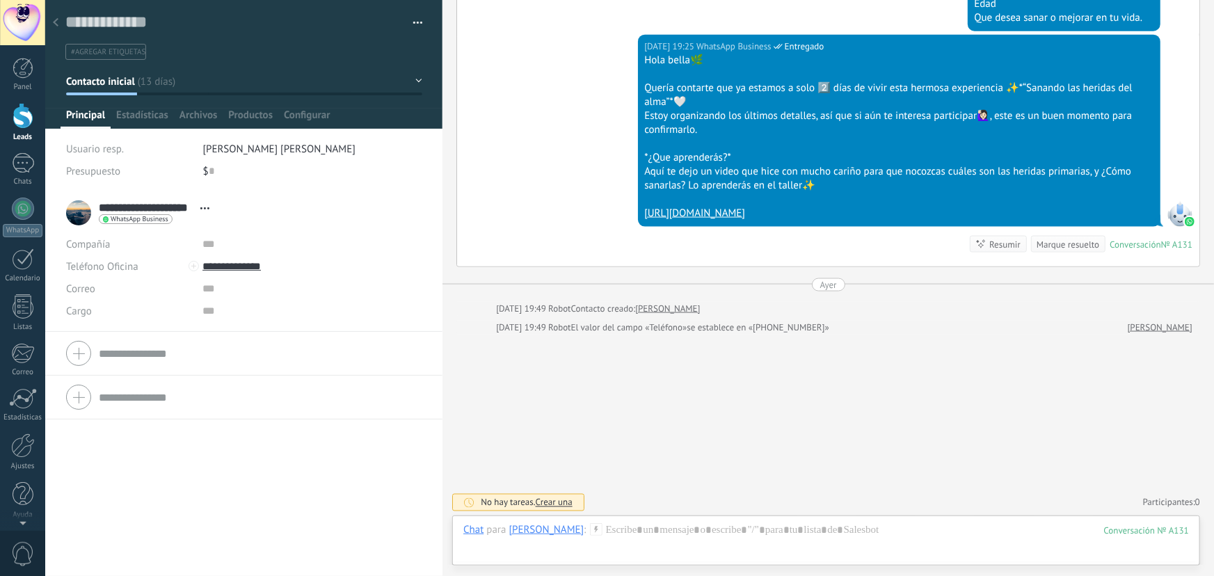
scroll to position [856, 0]
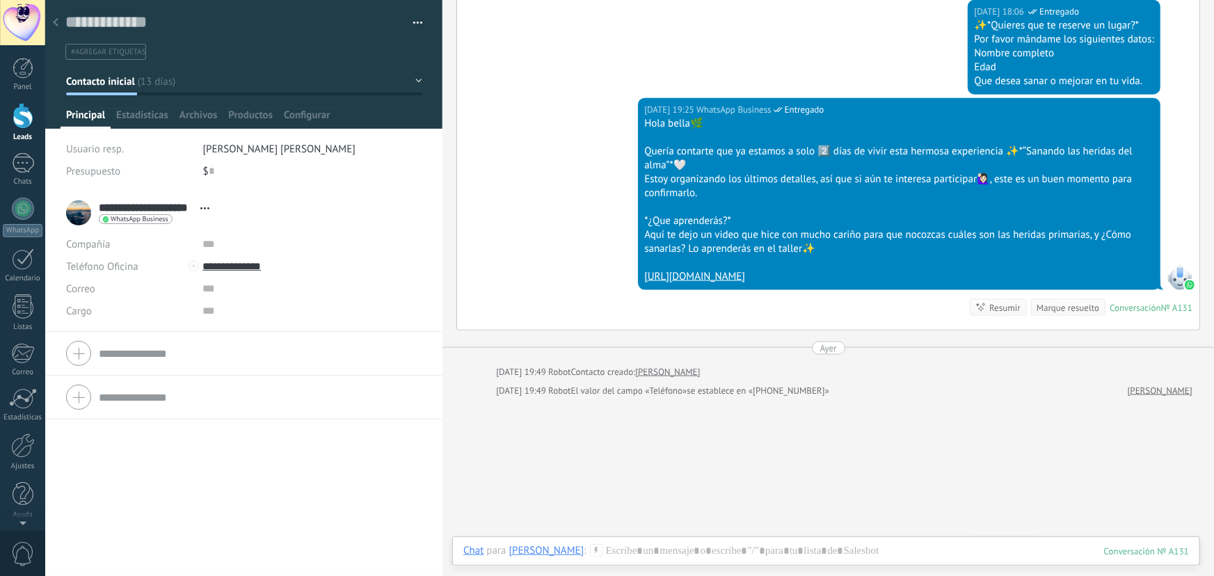
click at [56, 24] on use at bounding box center [56, 22] width 6 height 8
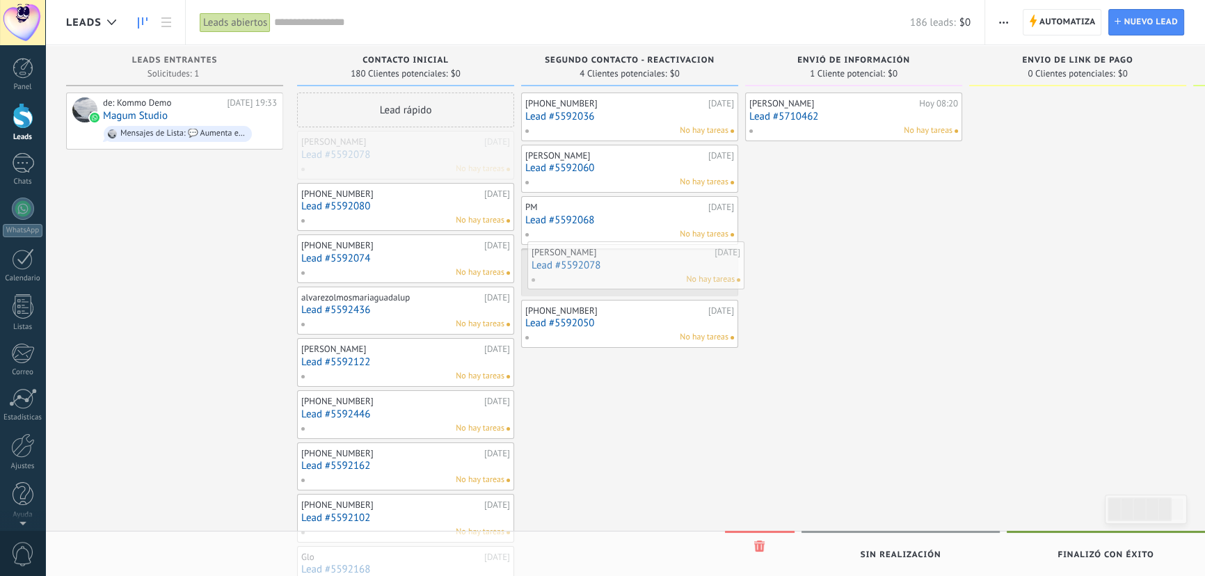
drag, startPoint x: 371, startPoint y: 151, endPoint x: 601, endPoint y: 262, distance: 255.6
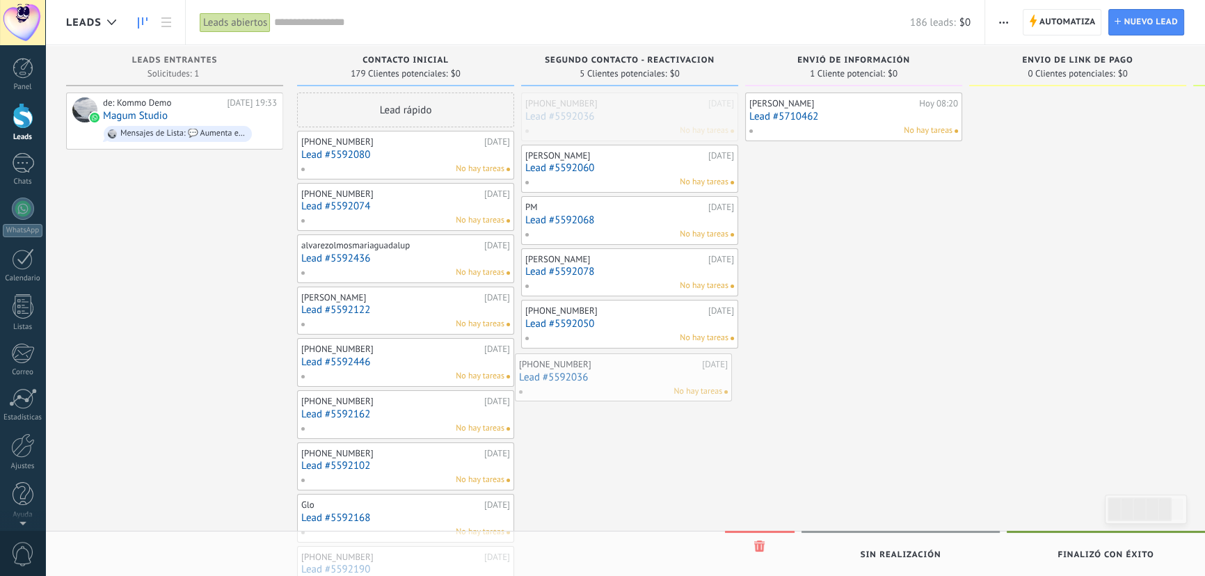
drag, startPoint x: 569, startPoint y: 110, endPoint x: 569, endPoint y: 359, distance: 249.2
drag, startPoint x: 594, startPoint y: 163, endPoint x: 592, endPoint y: 112, distance: 50.9
drag, startPoint x: 598, startPoint y: 209, endPoint x: 599, endPoint y: 152, distance: 57.1
drag, startPoint x: 598, startPoint y: 122, endPoint x: 597, endPoint y: 185, distance: 63.3
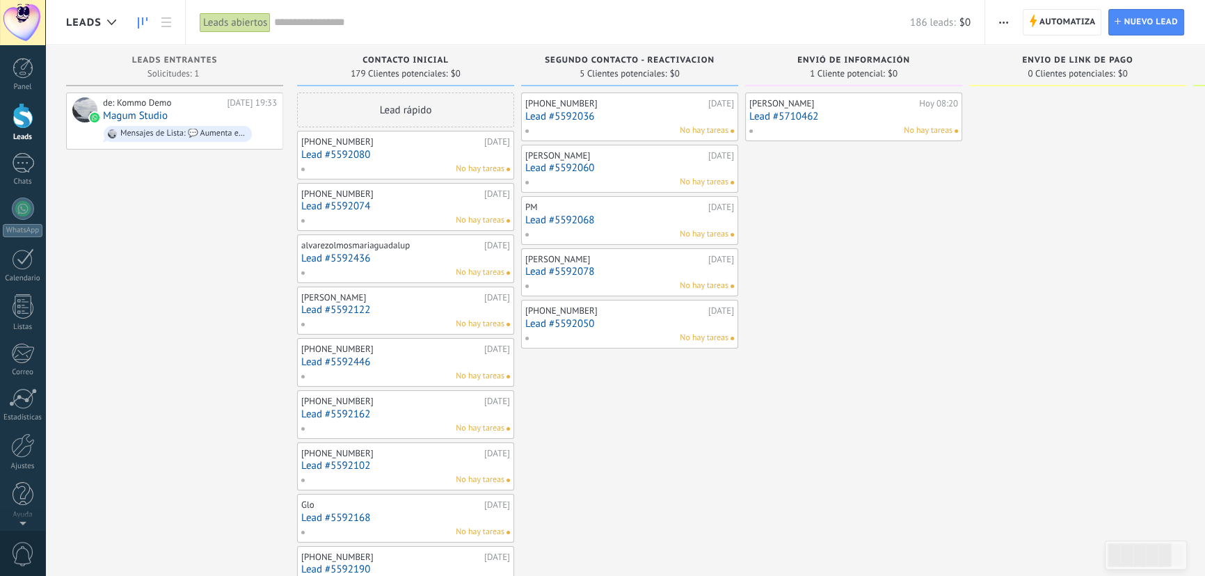
click at [597, 185] on div "No hay tareas" at bounding box center [627, 182] width 204 height 13
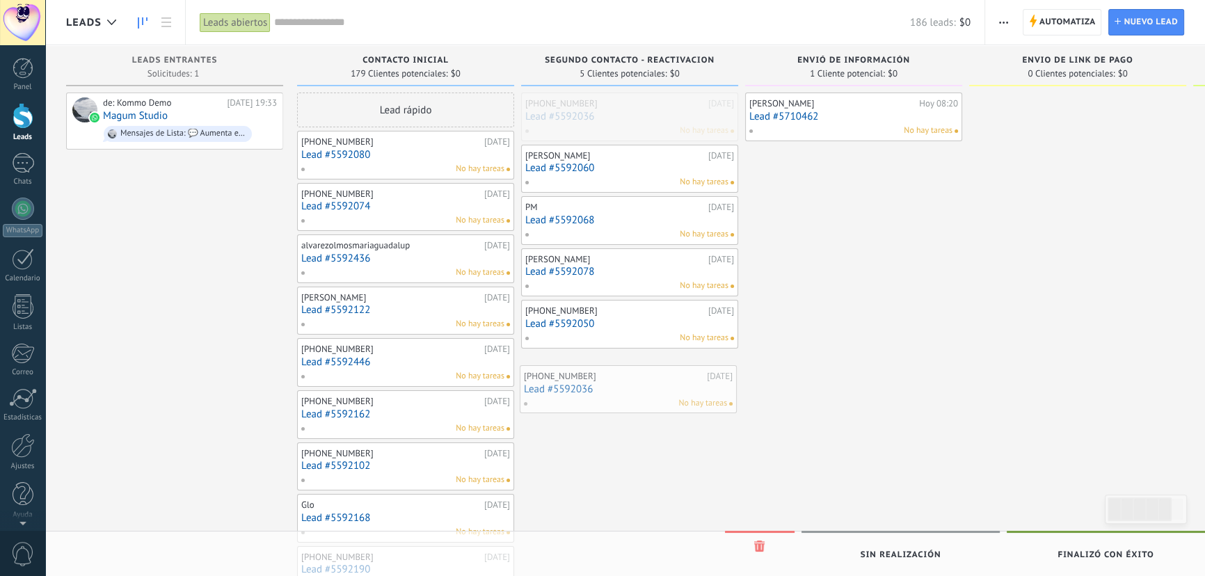
drag, startPoint x: 593, startPoint y: 125, endPoint x: 592, endPoint y: 391, distance: 266.6
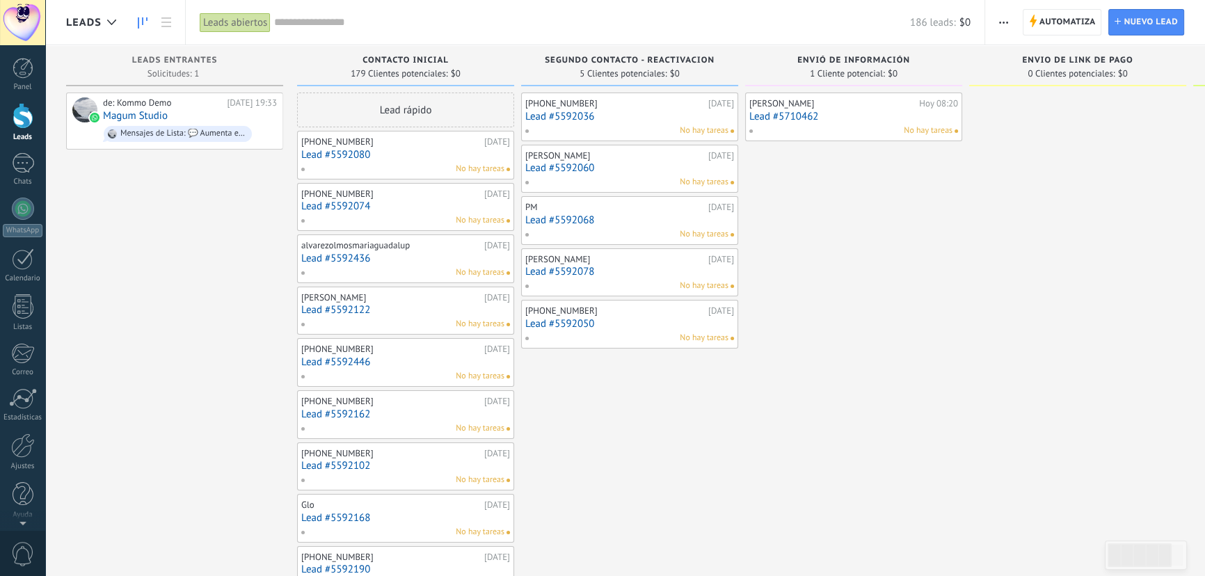
click at [400, 157] on link "Lead #5592080" at bounding box center [405, 155] width 209 height 12
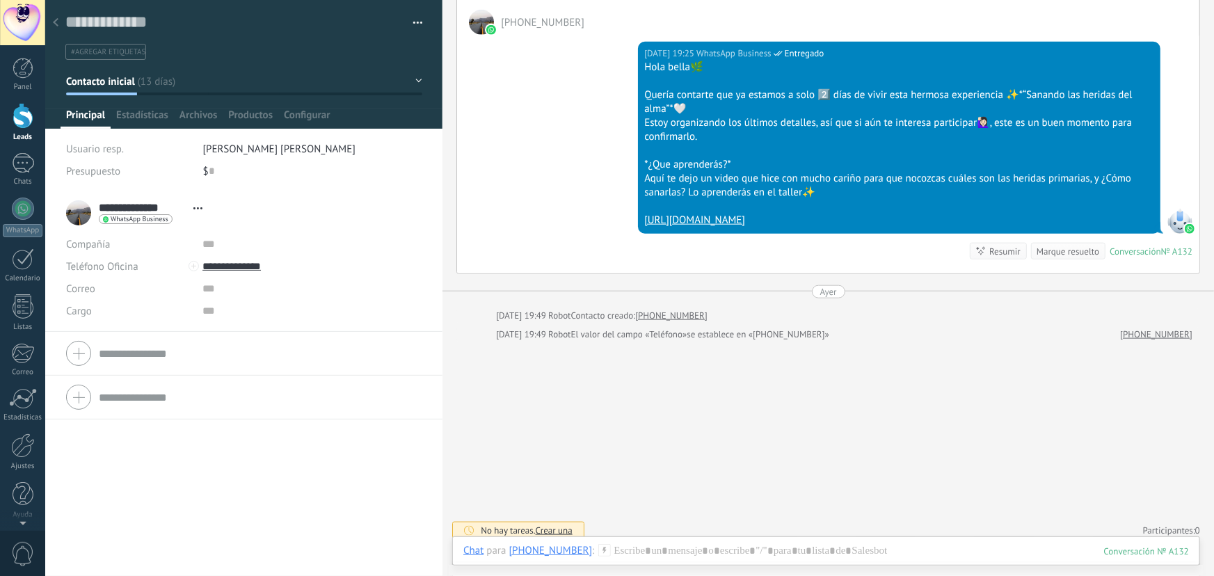
scroll to position [506, 0]
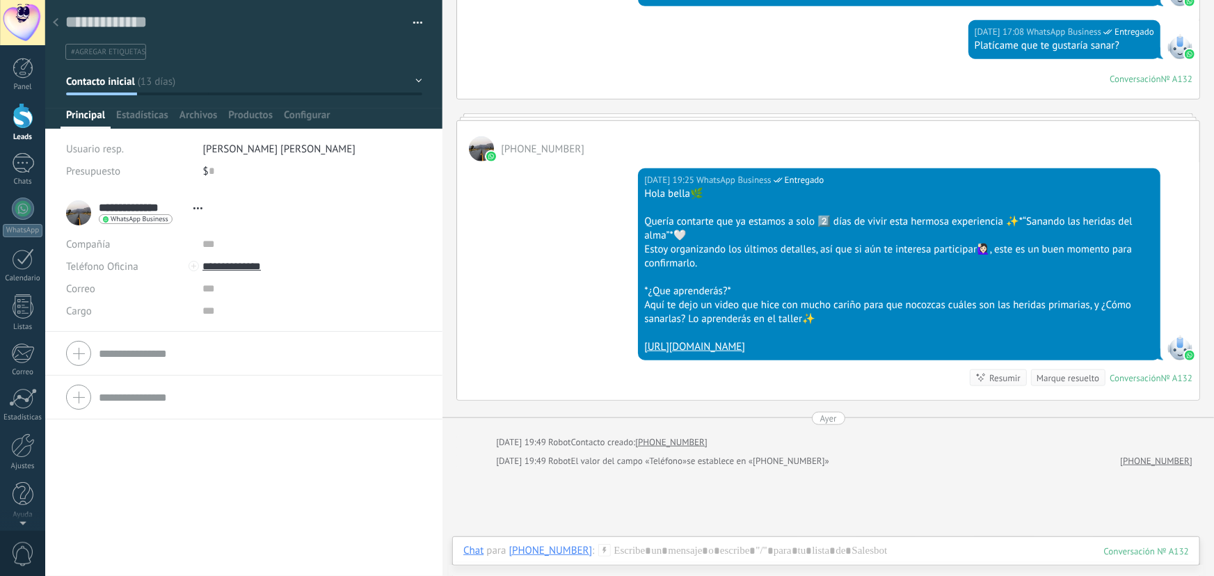
click at [53, 20] on icon at bounding box center [56, 22] width 6 height 8
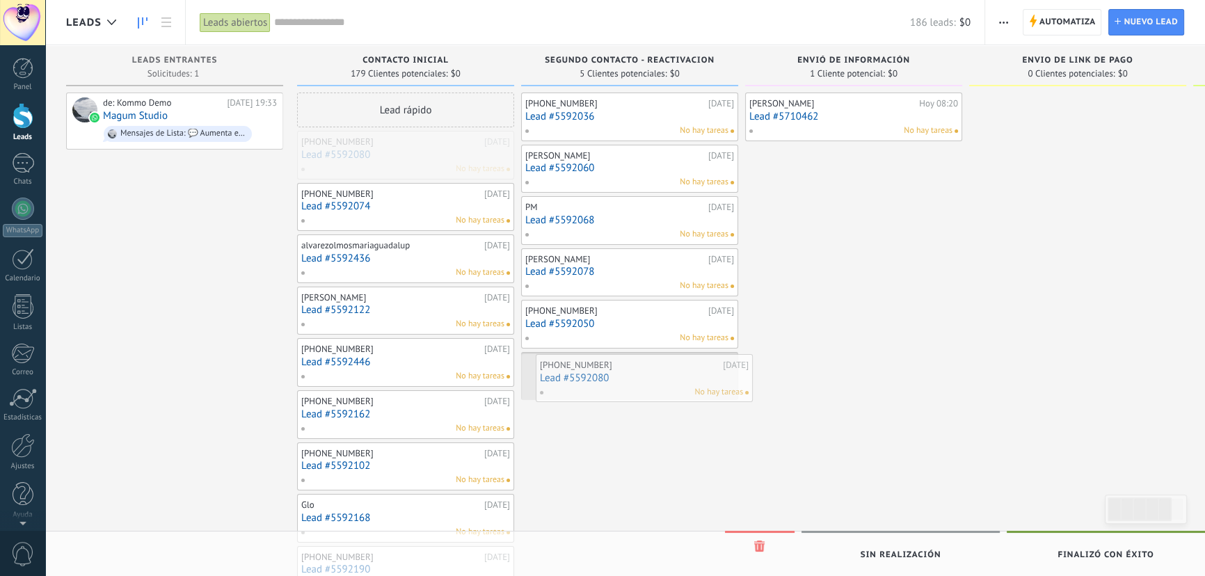
drag, startPoint x: 381, startPoint y: 158, endPoint x: 619, endPoint y: 381, distance: 326.9
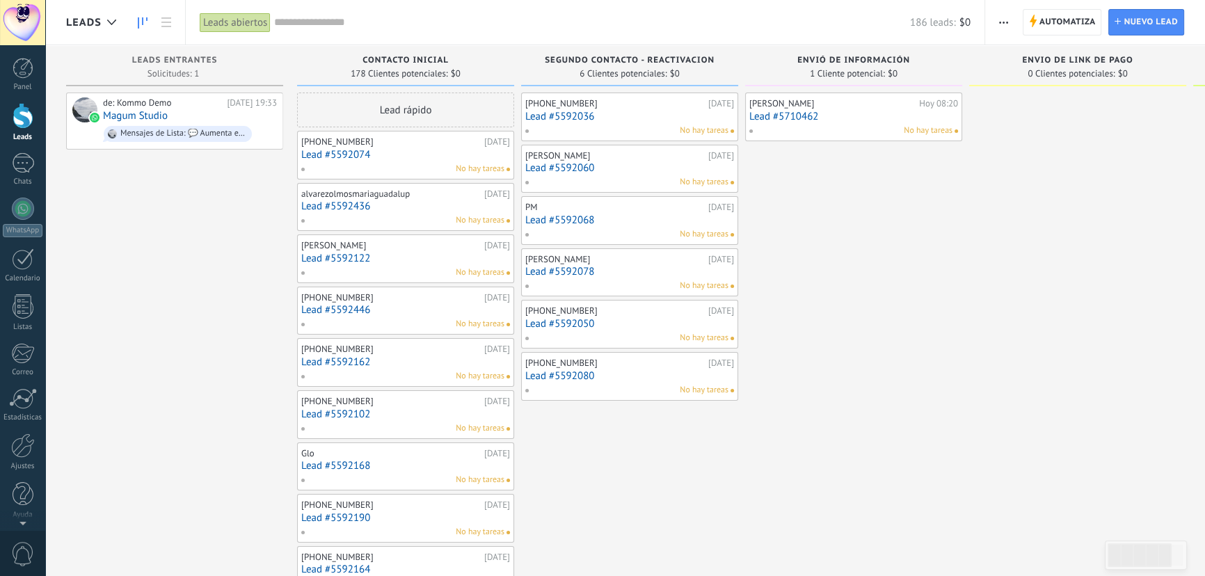
click at [374, 154] on link "Lead #5592074" at bounding box center [405, 155] width 209 height 12
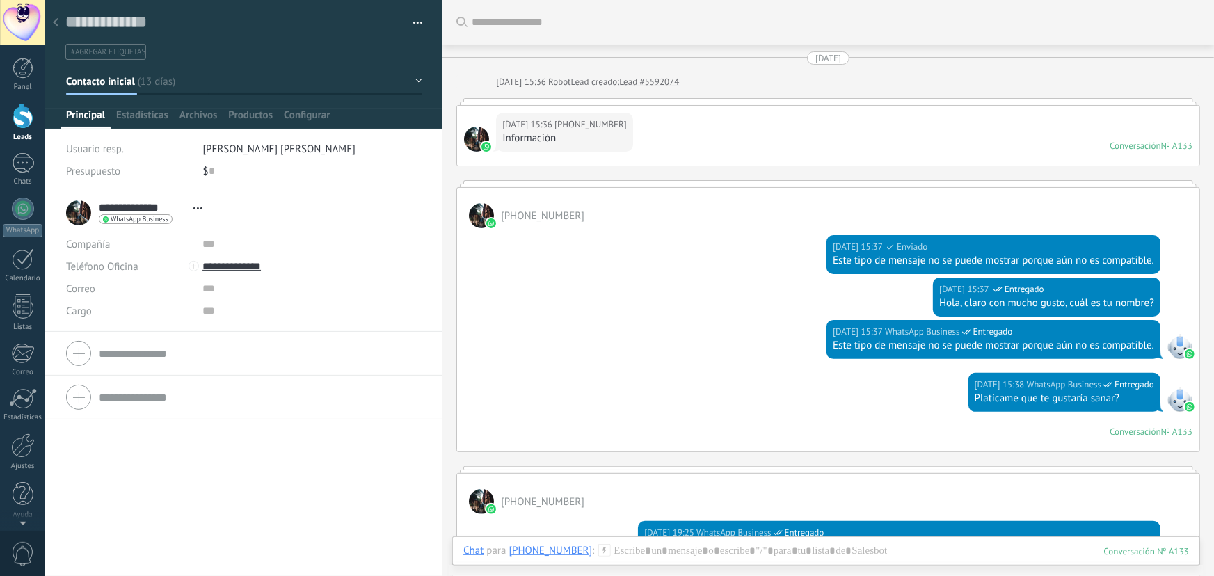
click at [55, 17] on div at bounding box center [55, 23] width 19 height 27
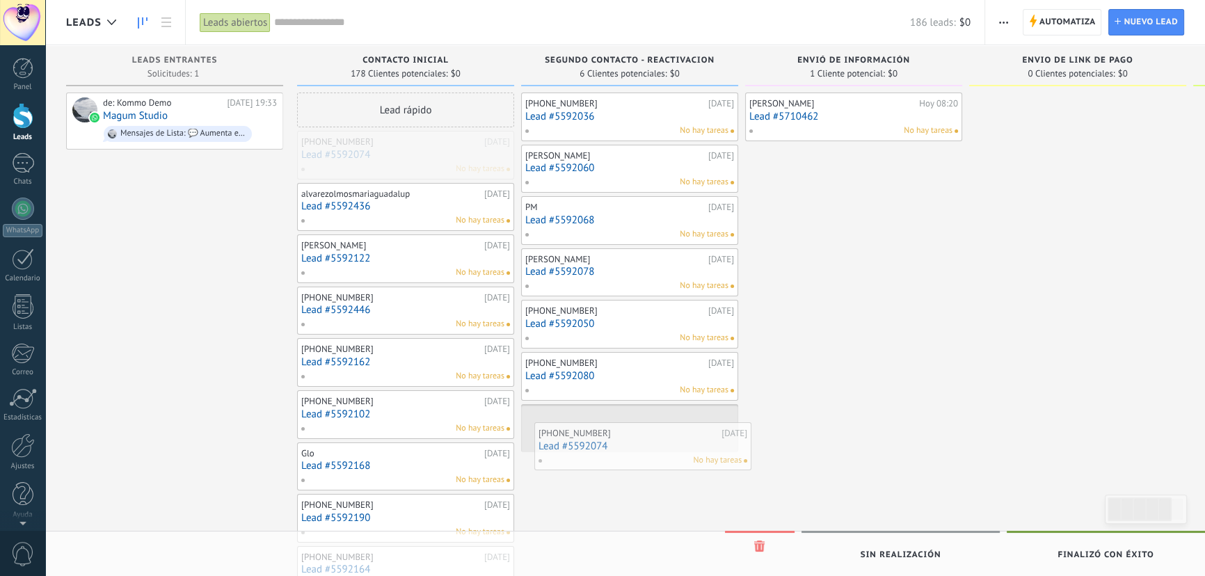
drag, startPoint x: 397, startPoint y: 152, endPoint x: 632, endPoint y: 438, distance: 369.9
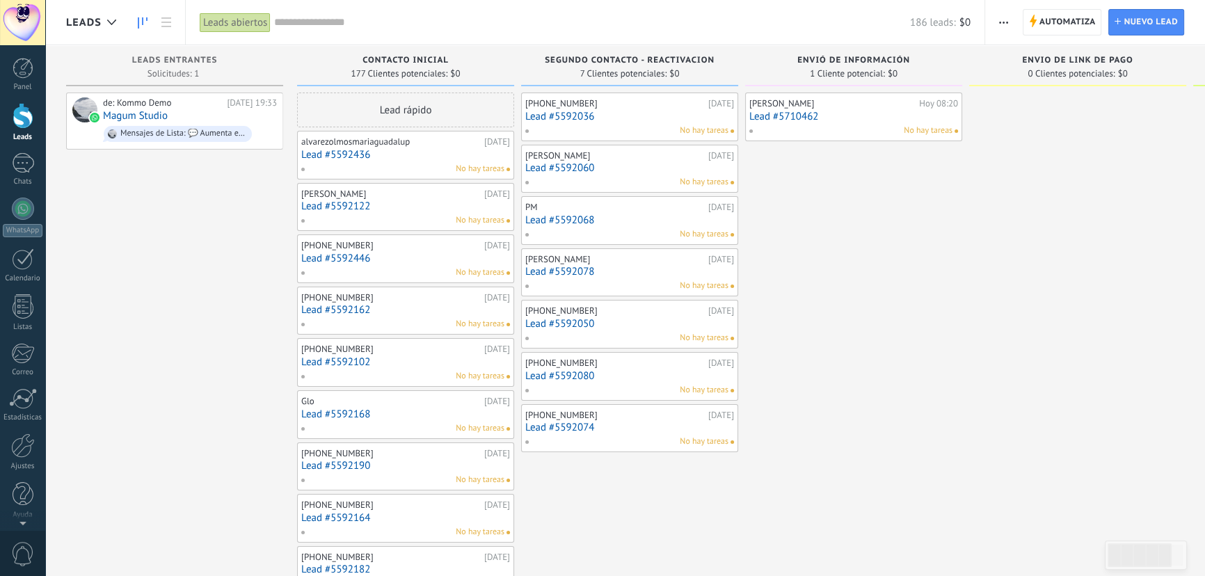
click at [390, 154] on link "Lead #5592436" at bounding box center [405, 155] width 209 height 12
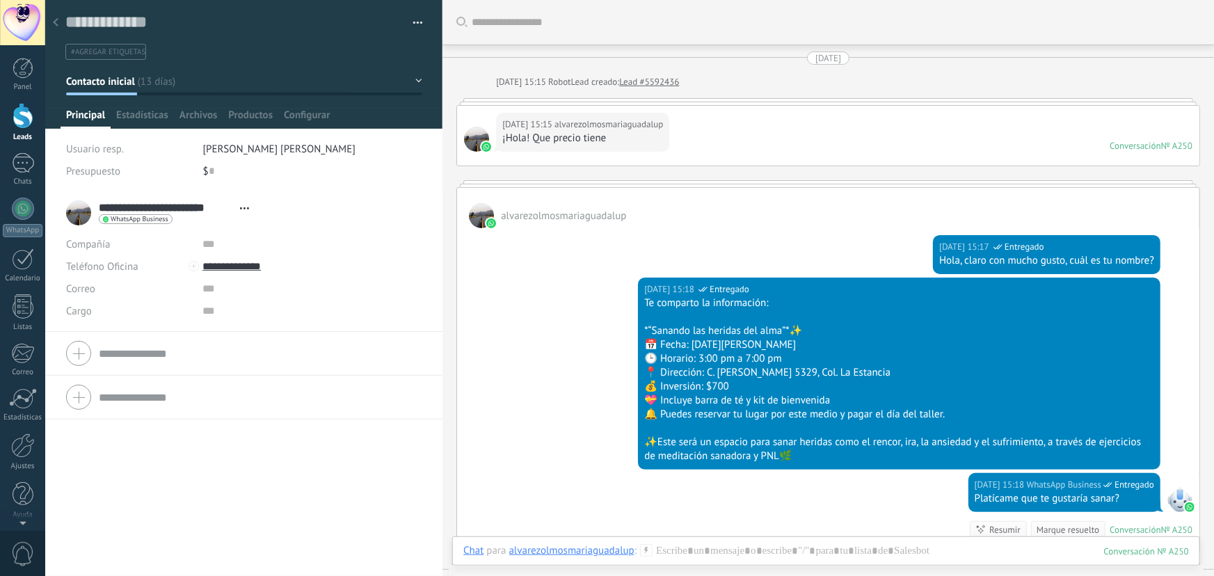
click at [56, 18] on div at bounding box center [55, 23] width 19 height 27
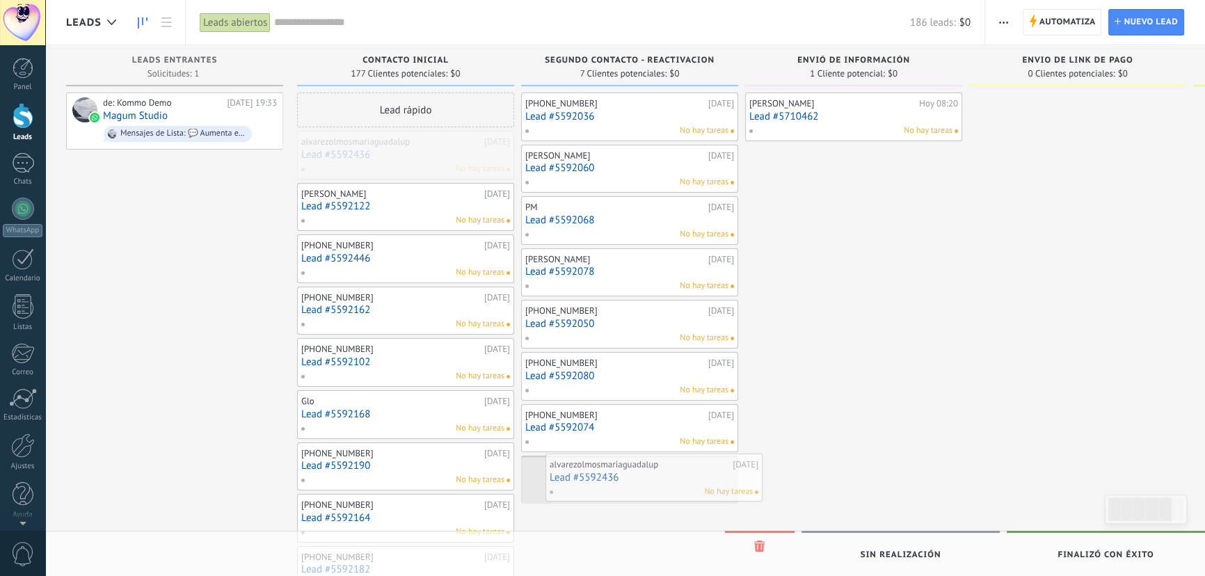
drag, startPoint x: 342, startPoint y: 155, endPoint x: 591, endPoint y: 477, distance: 407.5
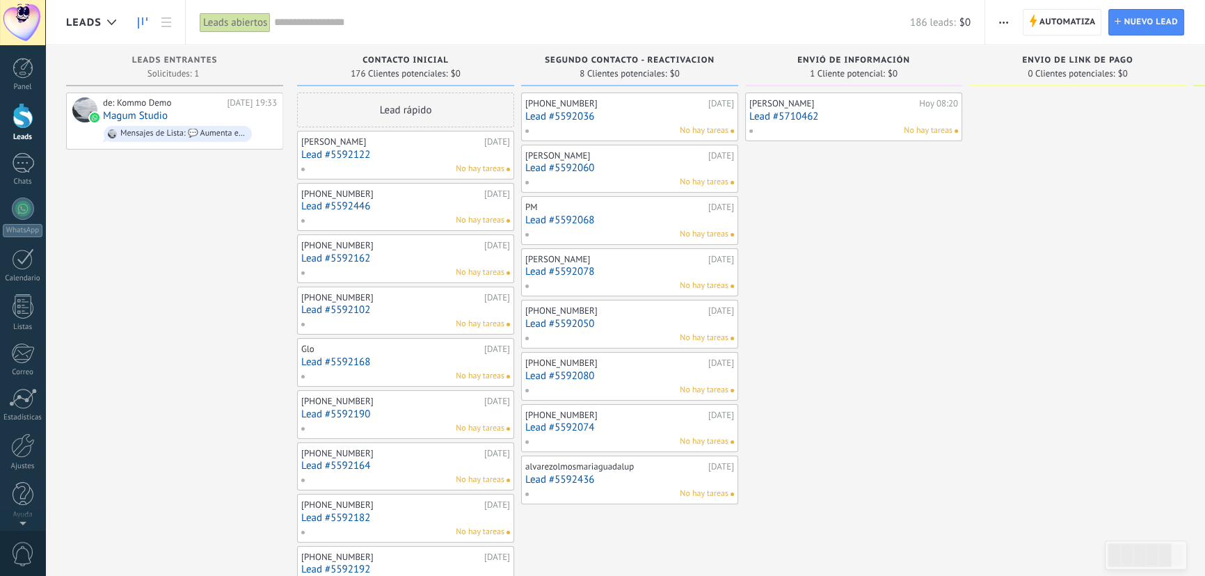
click at [379, 150] on link "Lead #5592122" at bounding box center [405, 155] width 209 height 12
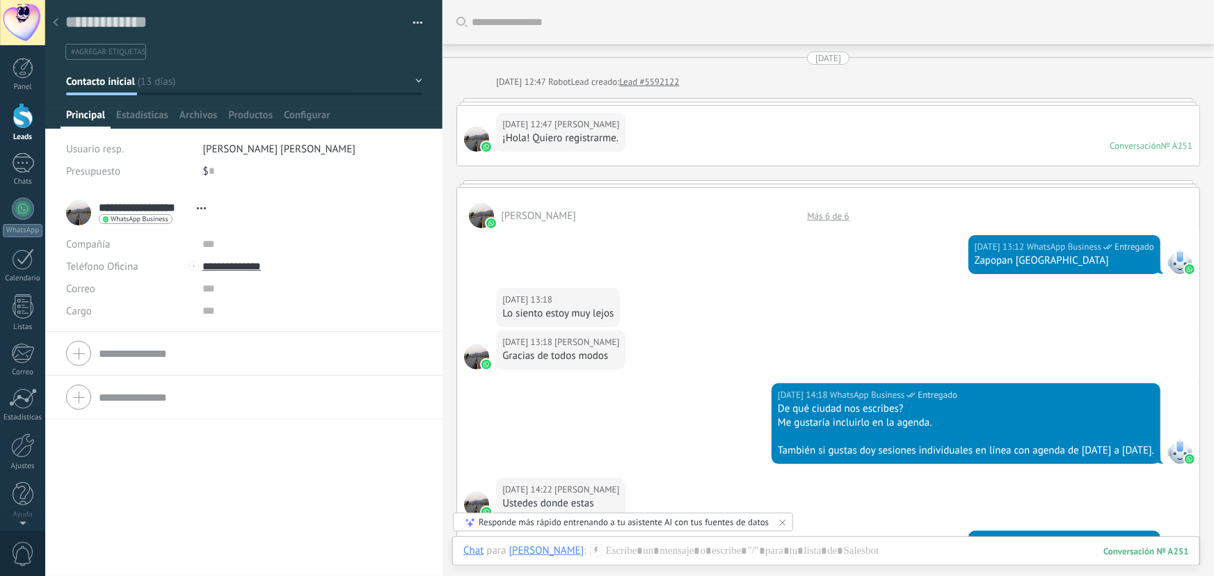
click at [56, 19] on icon at bounding box center [56, 22] width 6 height 8
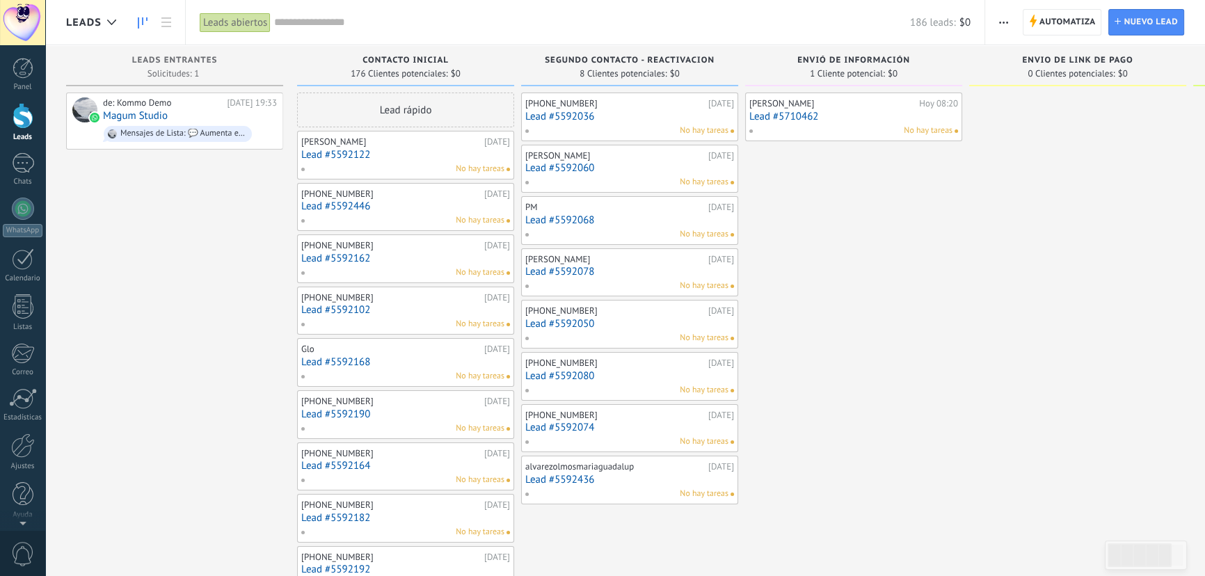
click at [430, 147] on div "[PERSON_NAME] [DATE] Lead #5592122 No hay tareas" at bounding box center [405, 155] width 209 height 40
click at [349, 159] on link "Lead #5592122" at bounding box center [405, 155] width 209 height 12
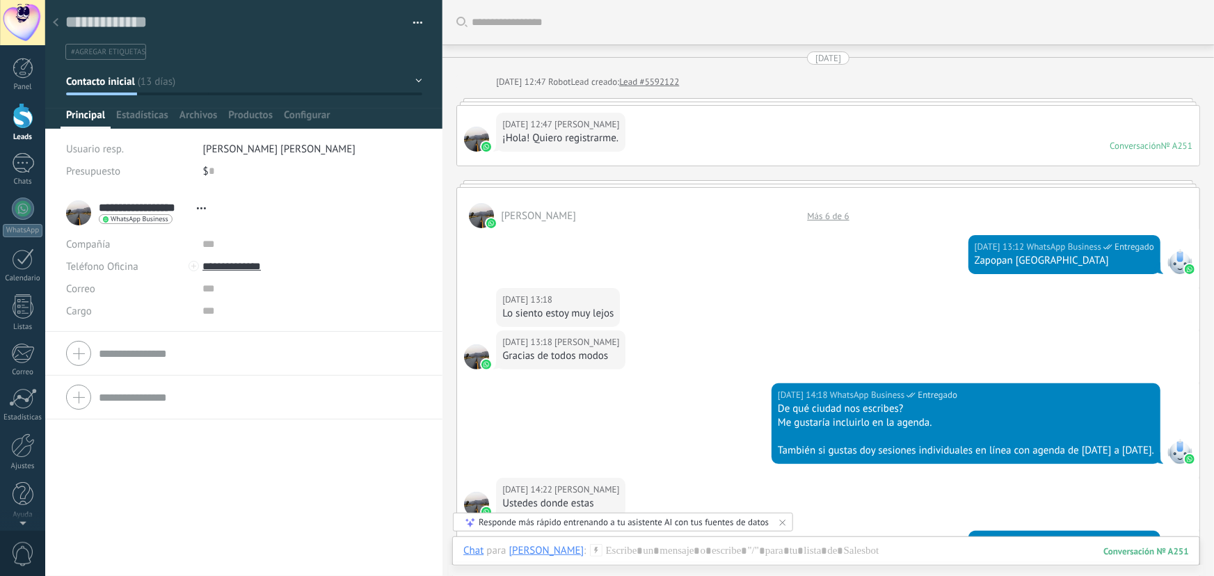
click at [57, 24] on icon at bounding box center [56, 22] width 6 height 8
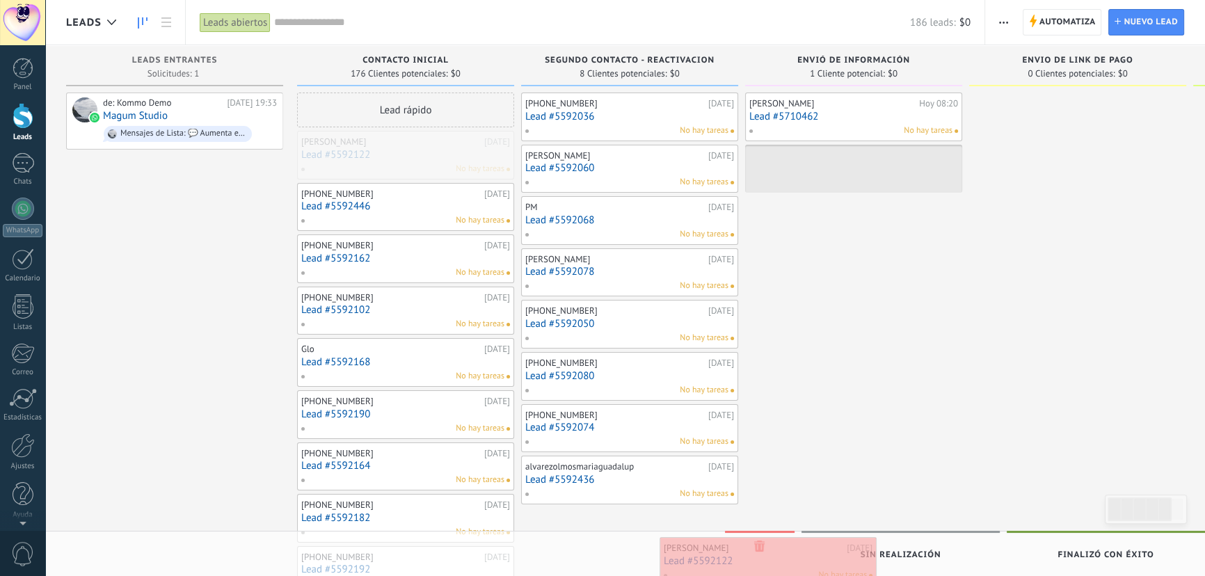
drag, startPoint x: 396, startPoint y: 146, endPoint x: 759, endPoint y: 553, distance: 544.7
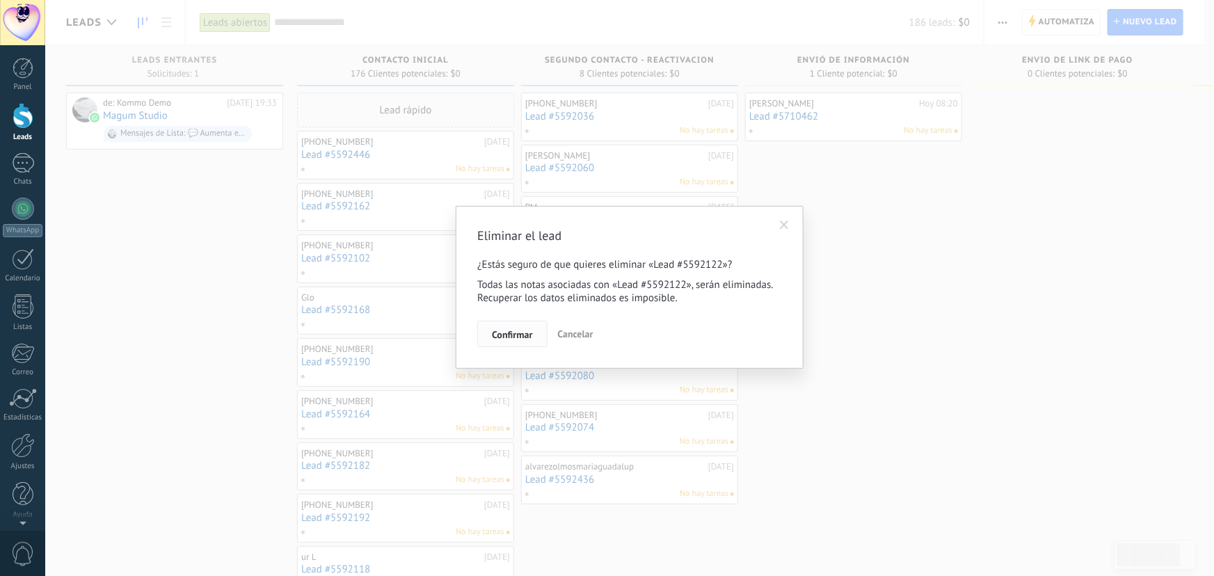
click at [508, 333] on span "Confirmar" at bounding box center [512, 335] width 40 height 10
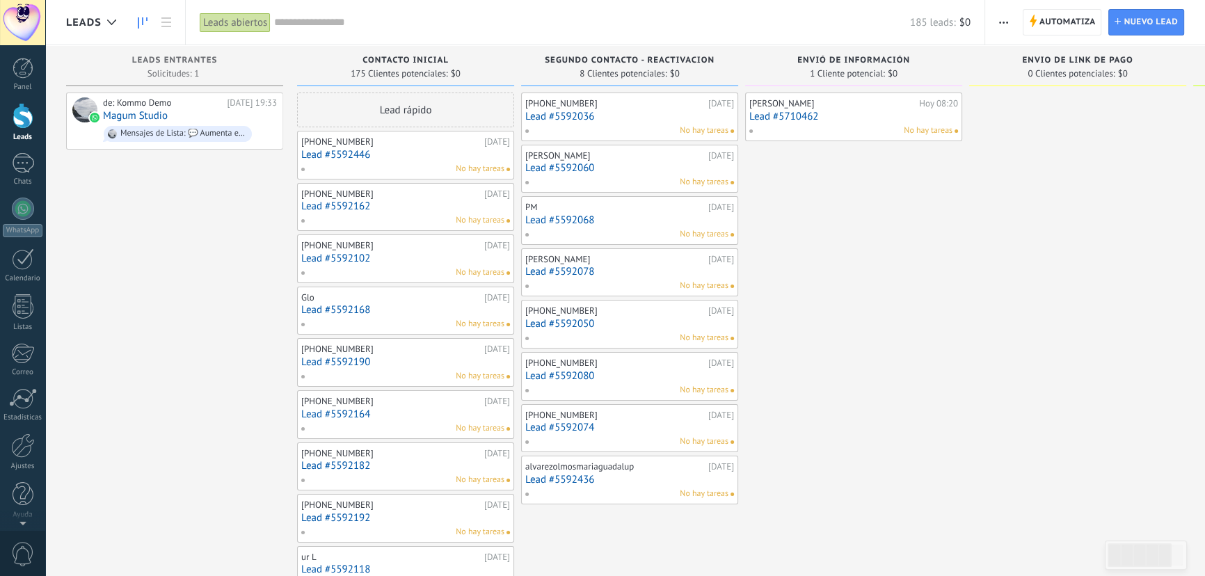
click at [393, 158] on link "Lead #5592446" at bounding box center [405, 155] width 209 height 12
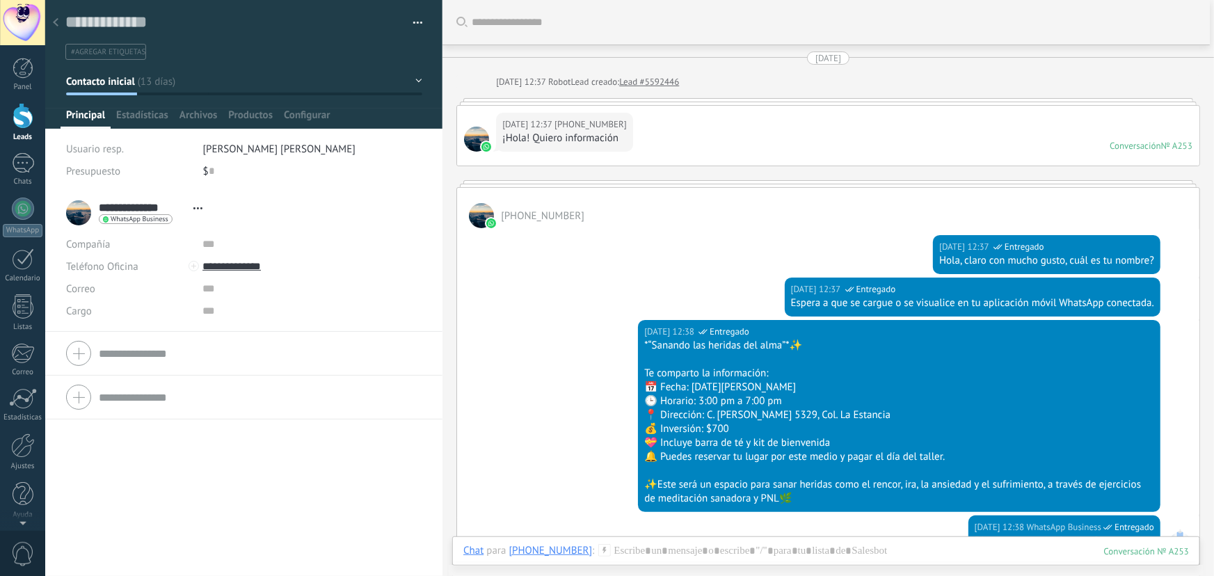
click at [54, 26] on icon at bounding box center [56, 22] width 6 height 8
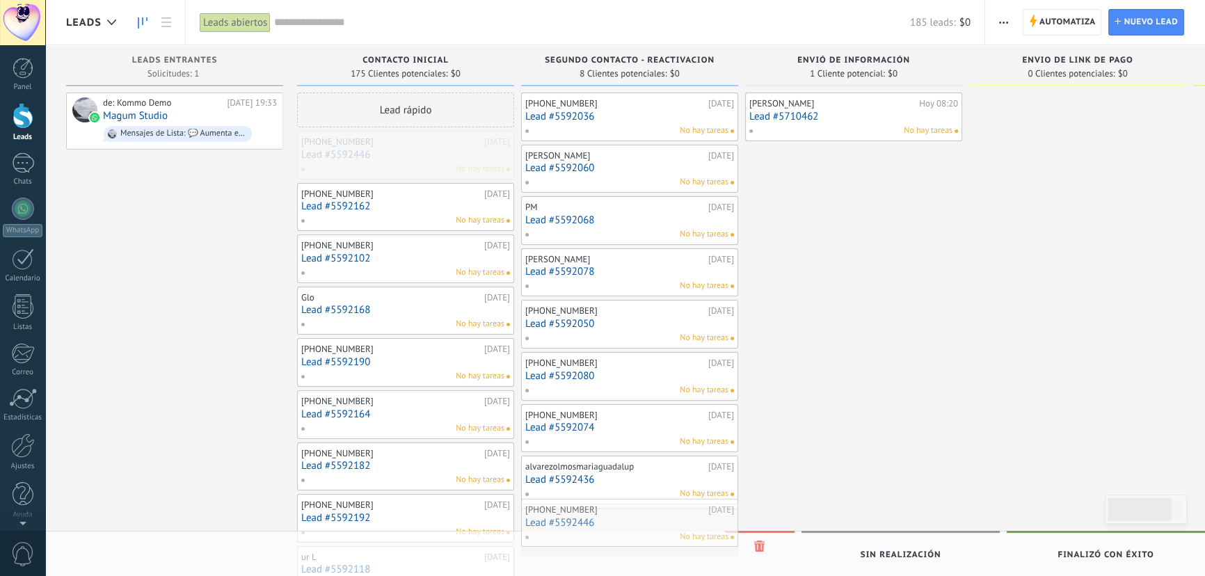
drag, startPoint x: 391, startPoint y: 148, endPoint x: 614, endPoint y: 516, distance: 430.3
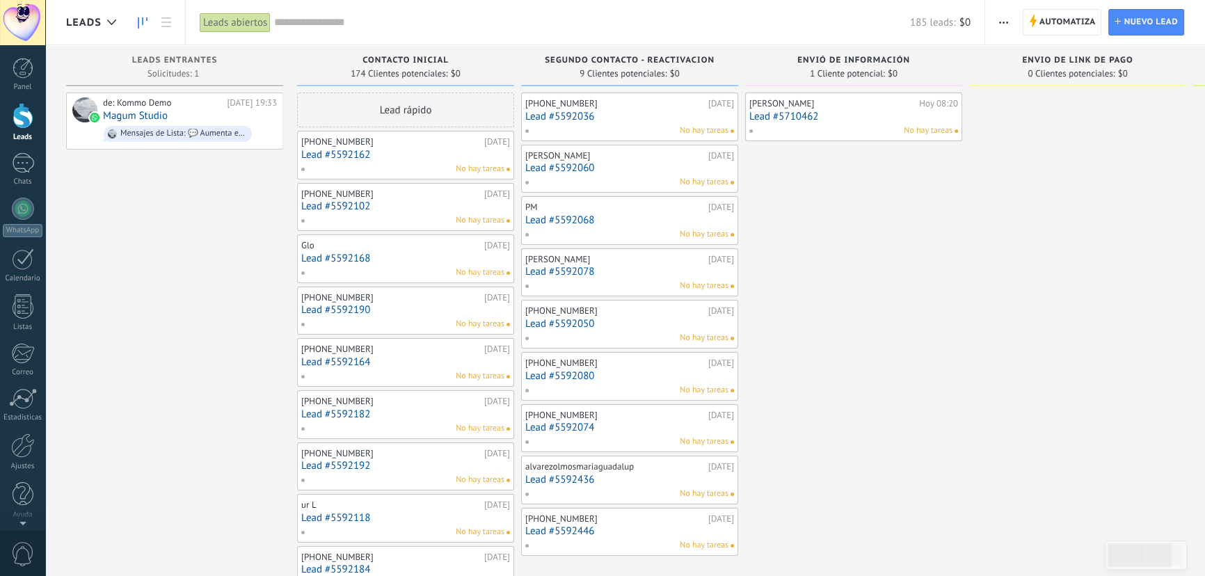
click at [404, 157] on link "Lead #5592162" at bounding box center [405, 155] width 209 height 12
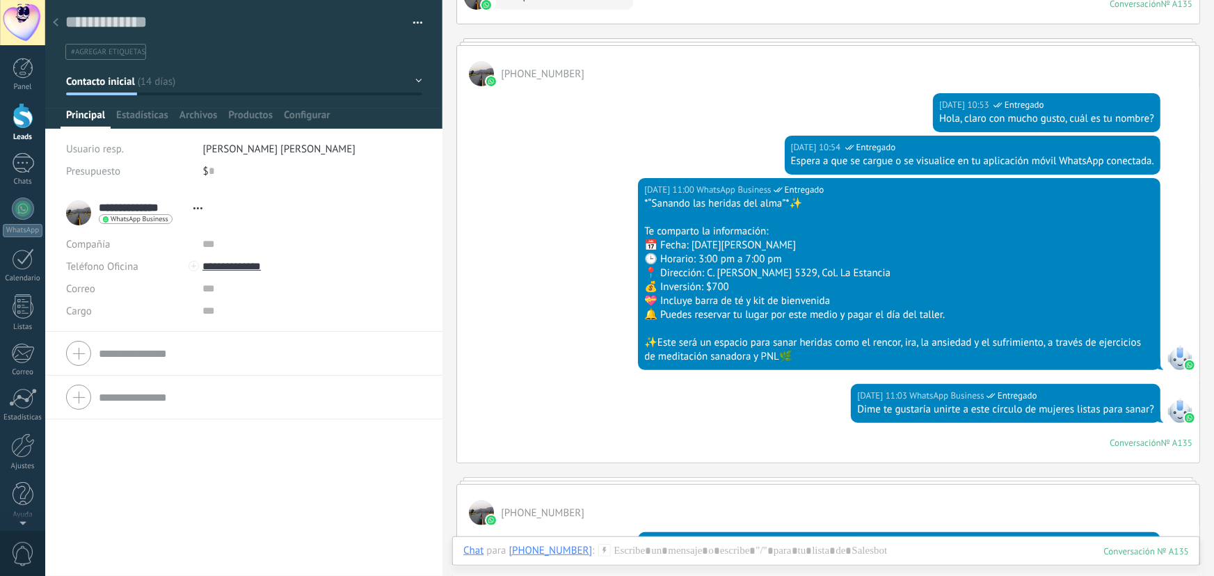
scroll to position [189, 0]
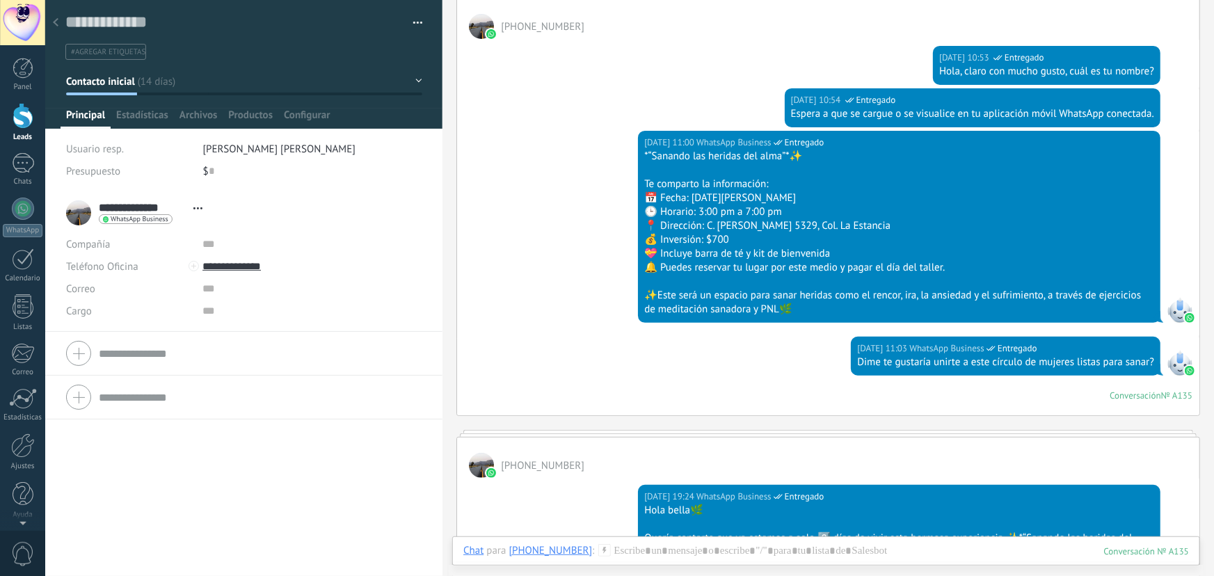
click at [53, 20] on icon at bounding box center [56, 22] width 6 height 8
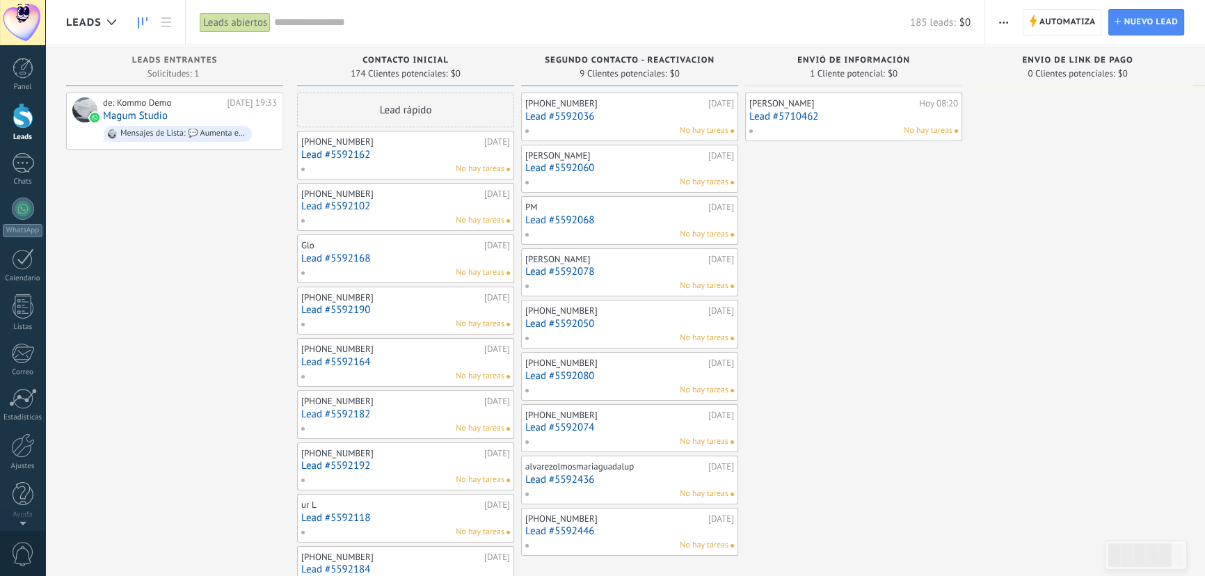
click at [340, 155] on link "Lead #5592162" at bounding box center [405, 155] width 209 height 12
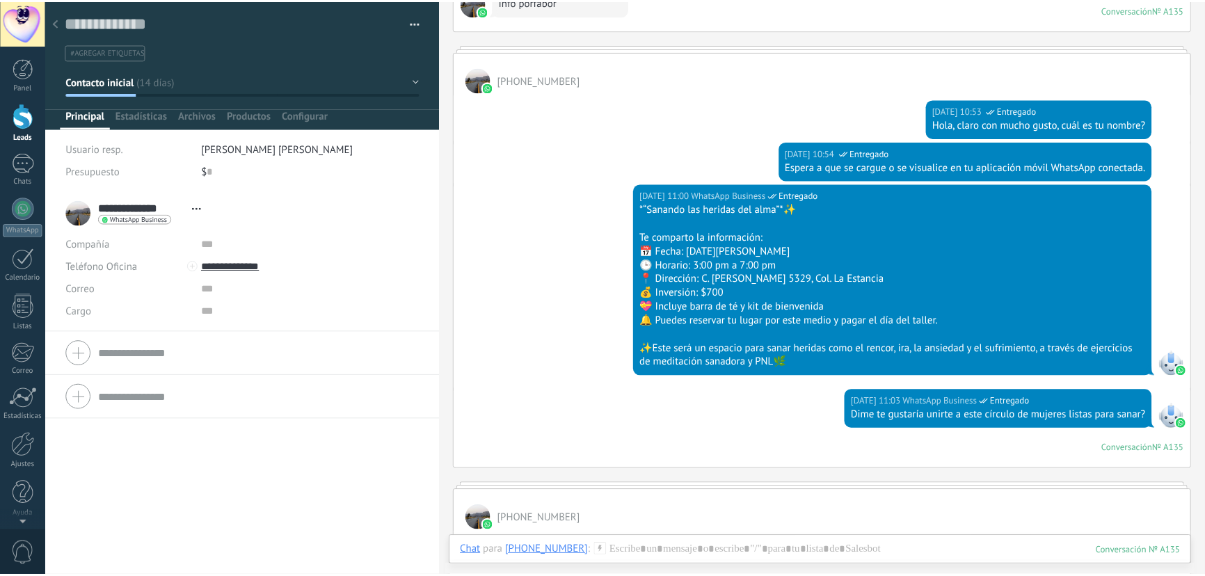
scroll to position [316, 0]
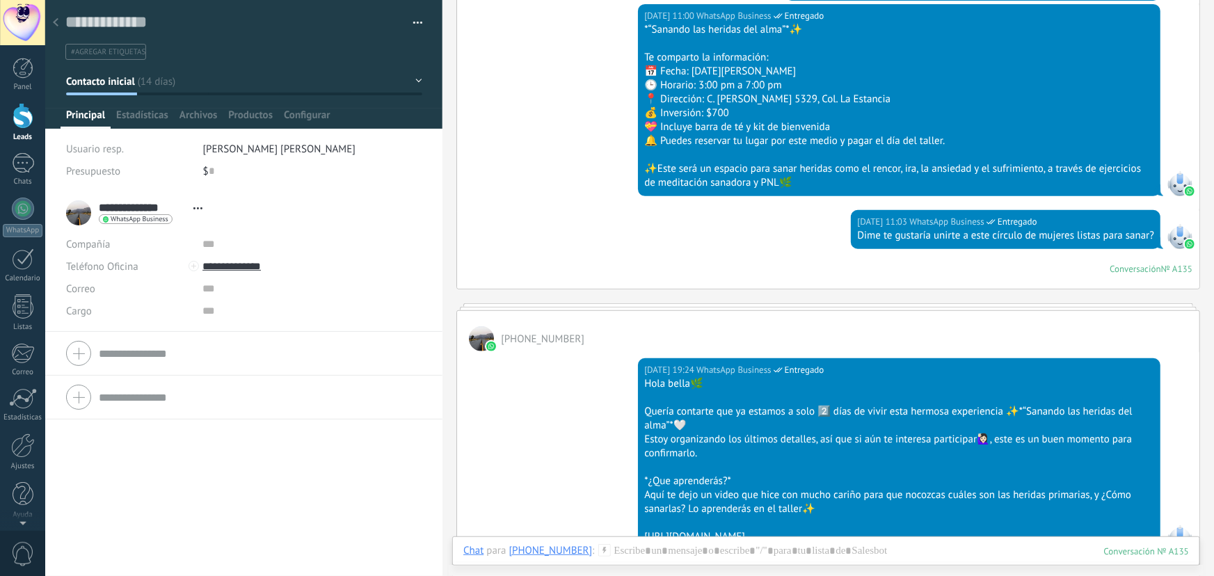
click at [56, 23] on icon at bounding box center [56, 22] width 6 height 8
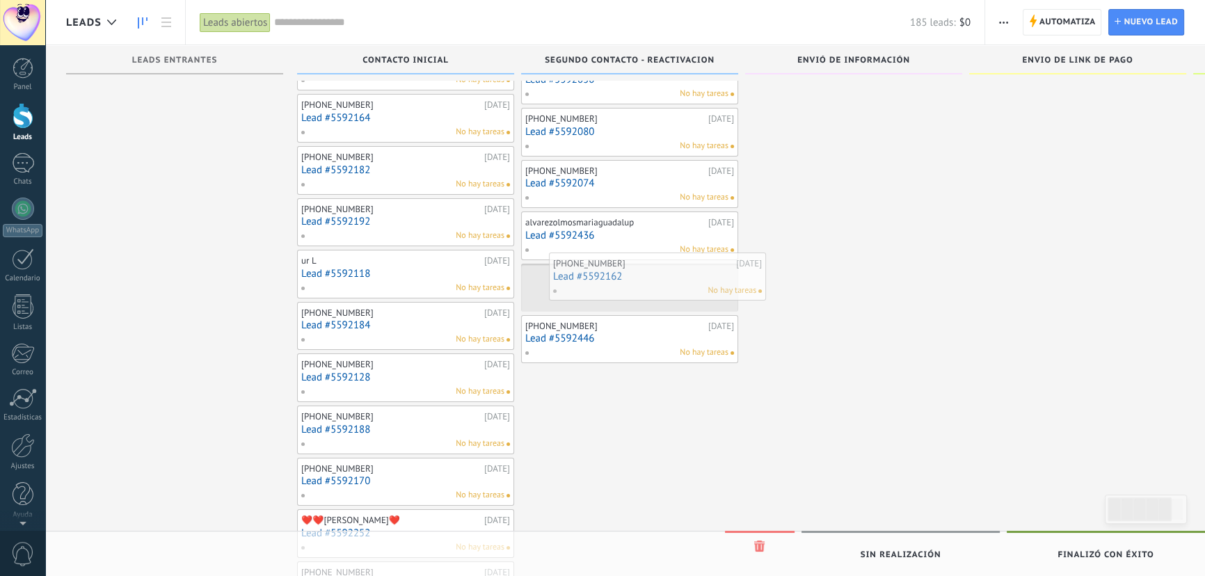
scroll to position [253, 0]
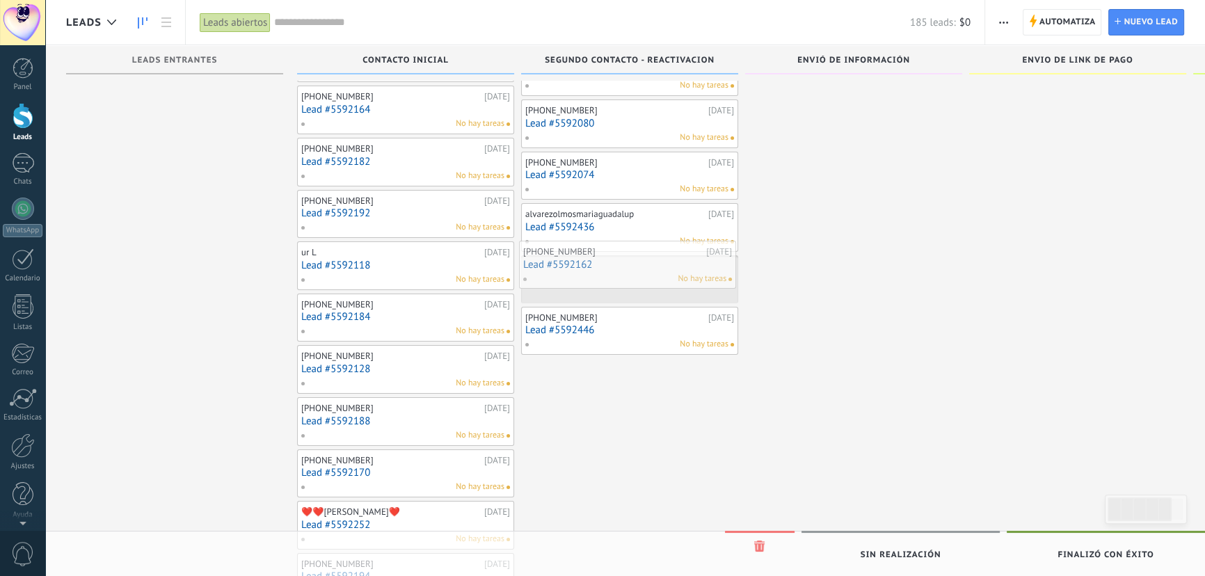
drag, startPoint x: 362, startPoint y: 152, endPoint x: 585, endPoint y: 276, distance: 255.1
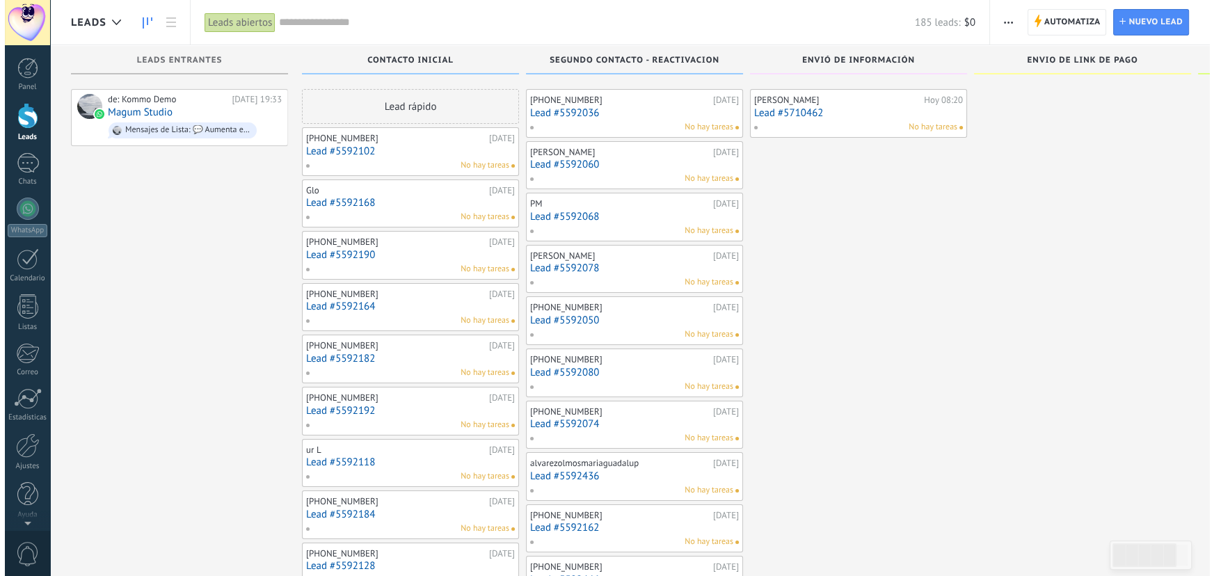
scroll to position [0, 0]
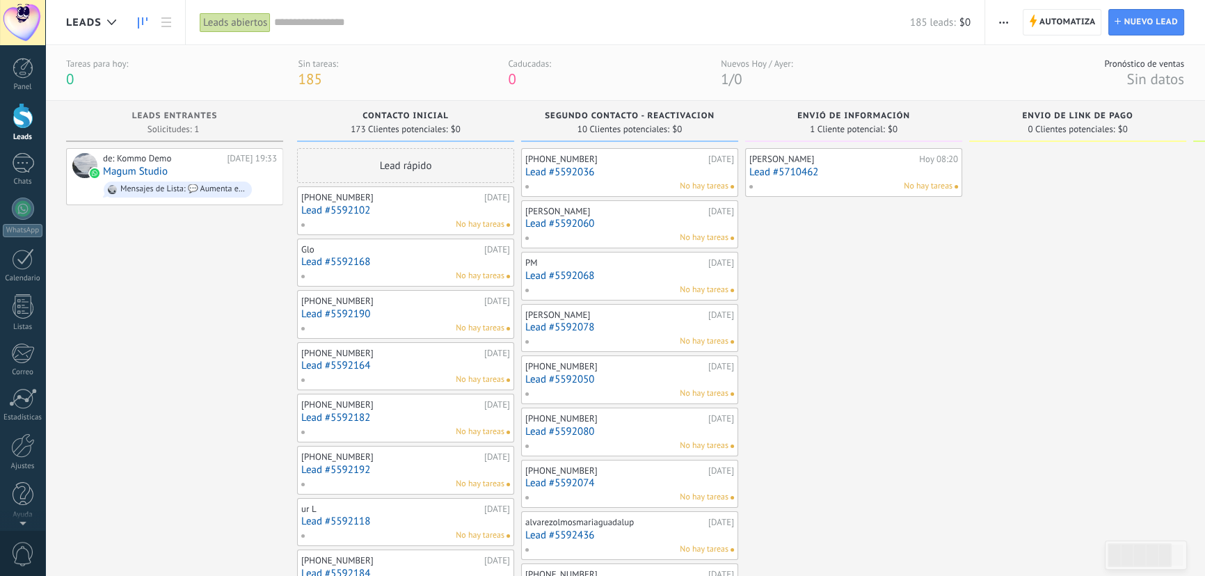
click at [378, 210] on link "Lead #5592102" at bounding box center [405, 211] width 209 height 12
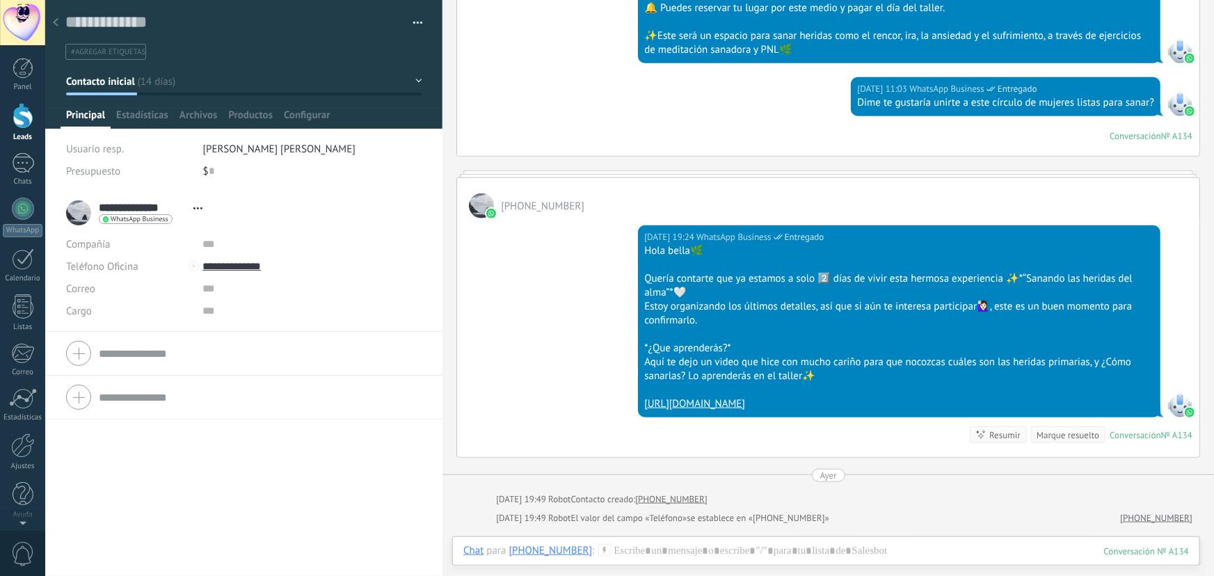
scroll to position [493, 0]
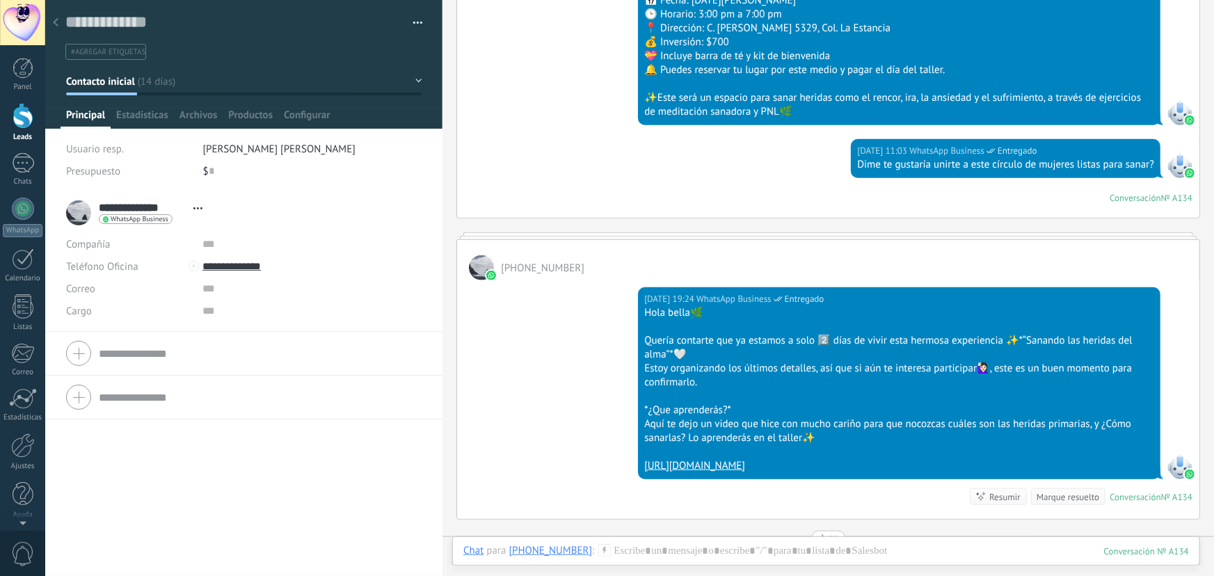
click at [56, 23] on icon at bounding box center [56, 22] width 6 height 8
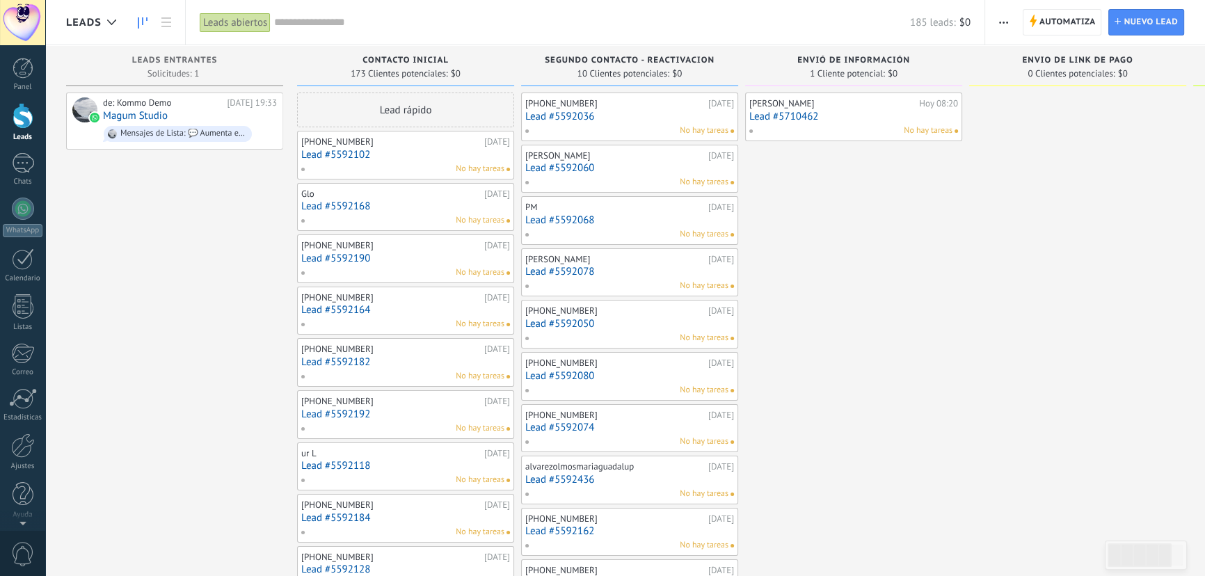
click at [363, 149] on link "Lead #5592102" at bounding box center [405, 155] width 209 height 12
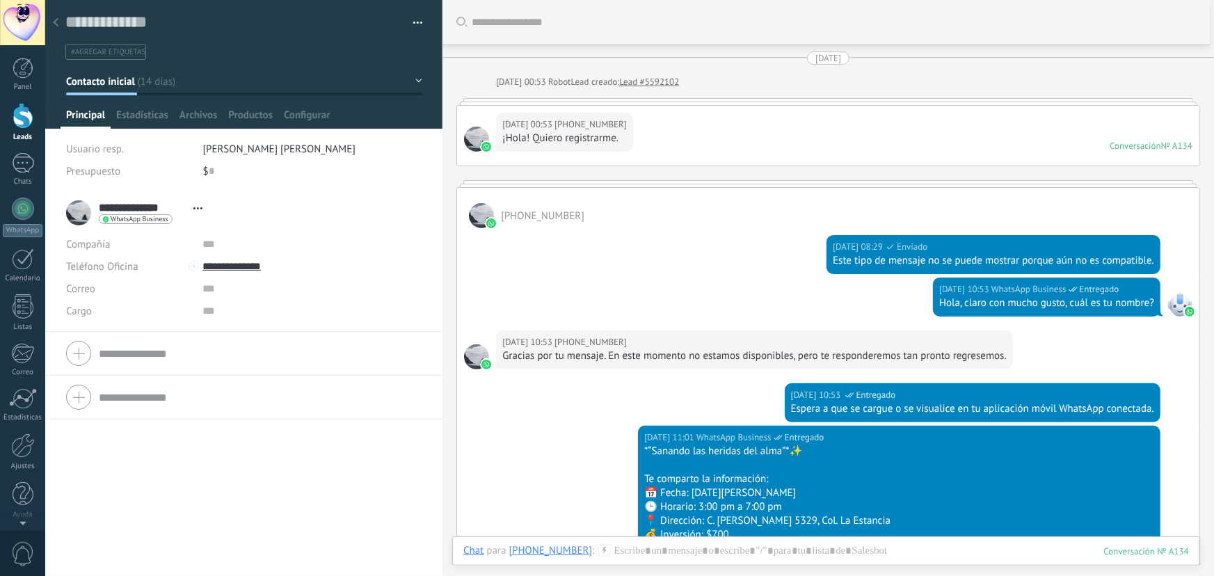
click at [58, 24] on div at bounding box center [55, 23] width 19 height 27
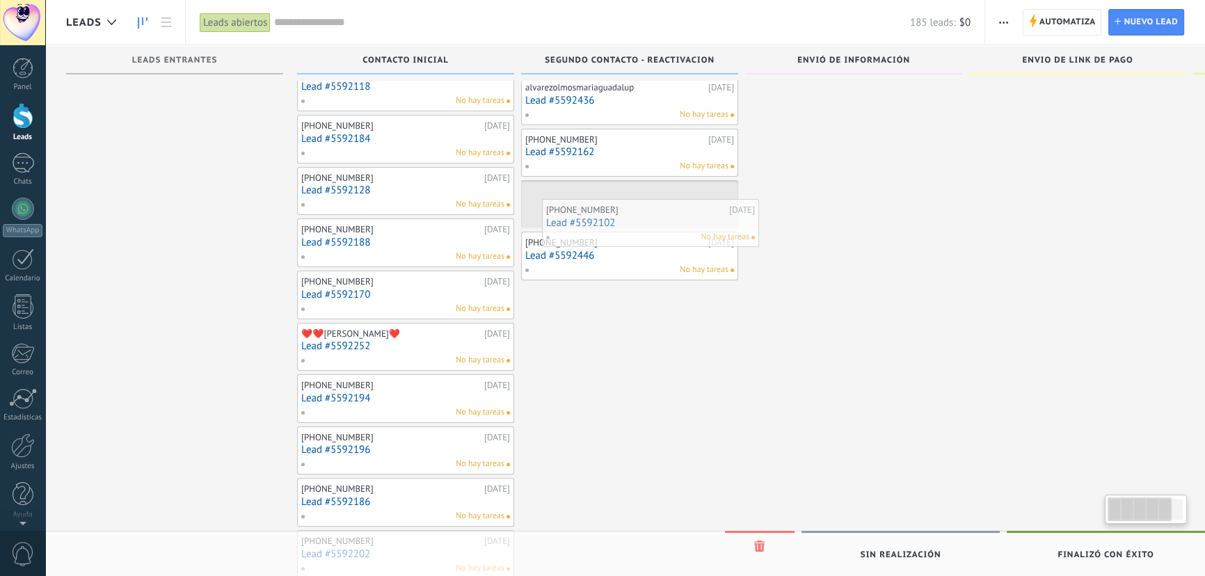
scroll to position [324, 0]
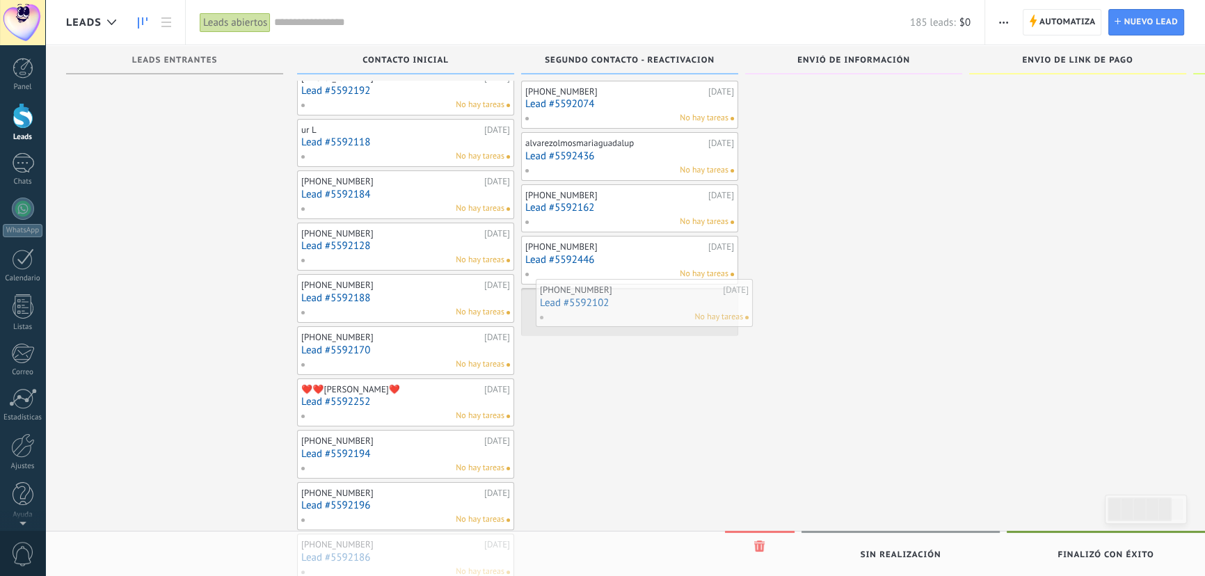
drag, startPoint x: 335, startPoint y: 152, endPoint x: 574, endPoint y: 300, distance: 280.6
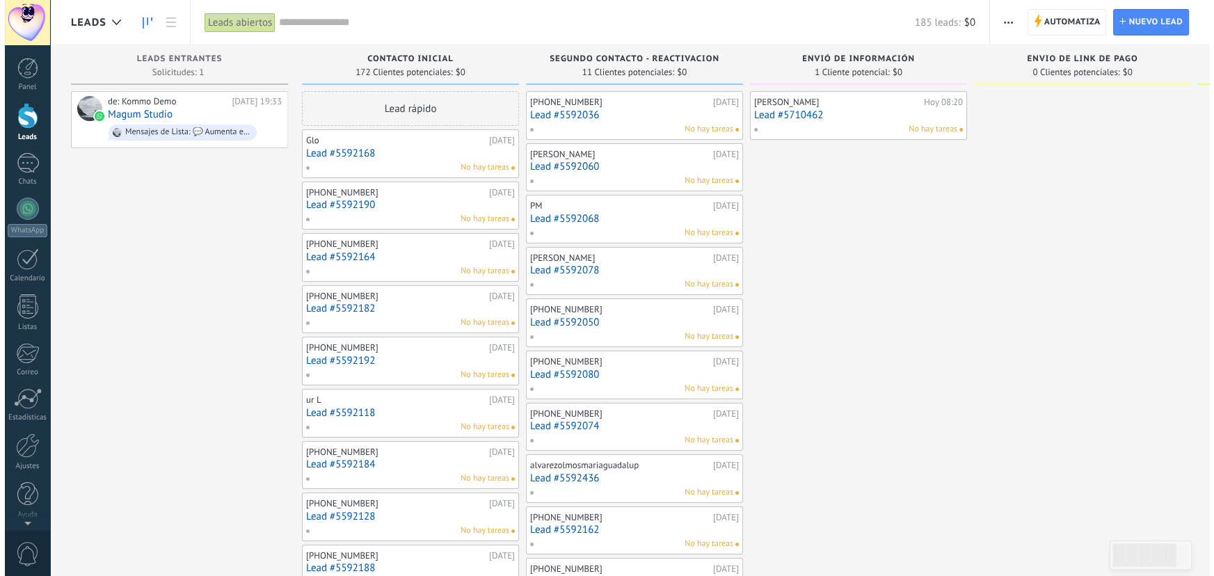
scroll to position [0, 0]
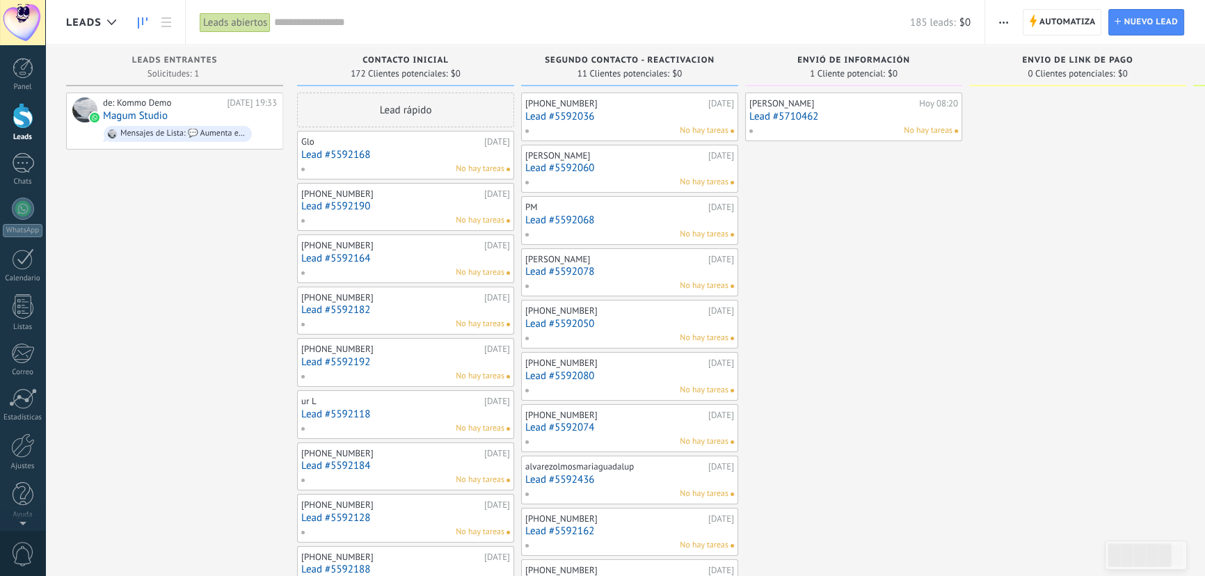
click at [351, 156] on link "Lead #5592168" at bounding box center [405, 155] width 209 height 12
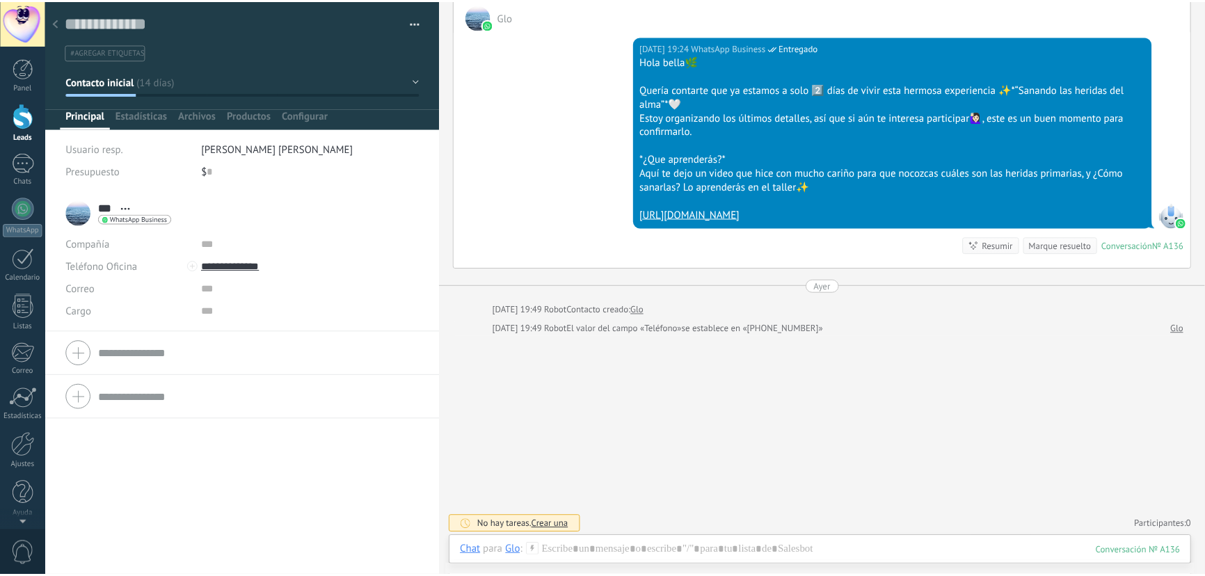
scroll to position [640, 0]
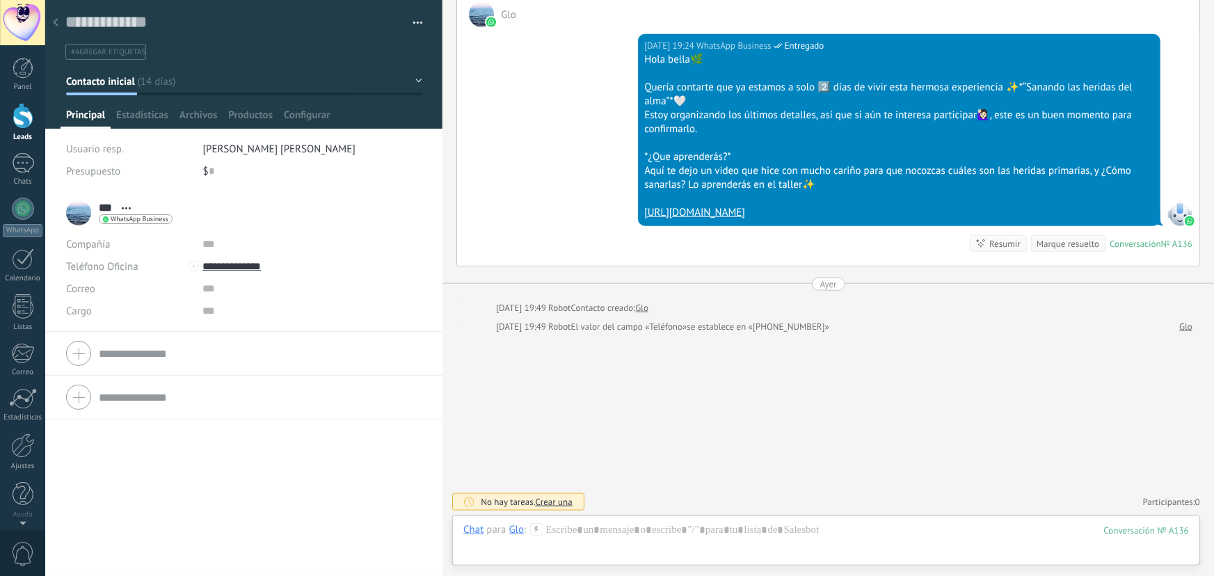
click at [61, 24] on div at bounding box center [55, 23] width 19 height 27
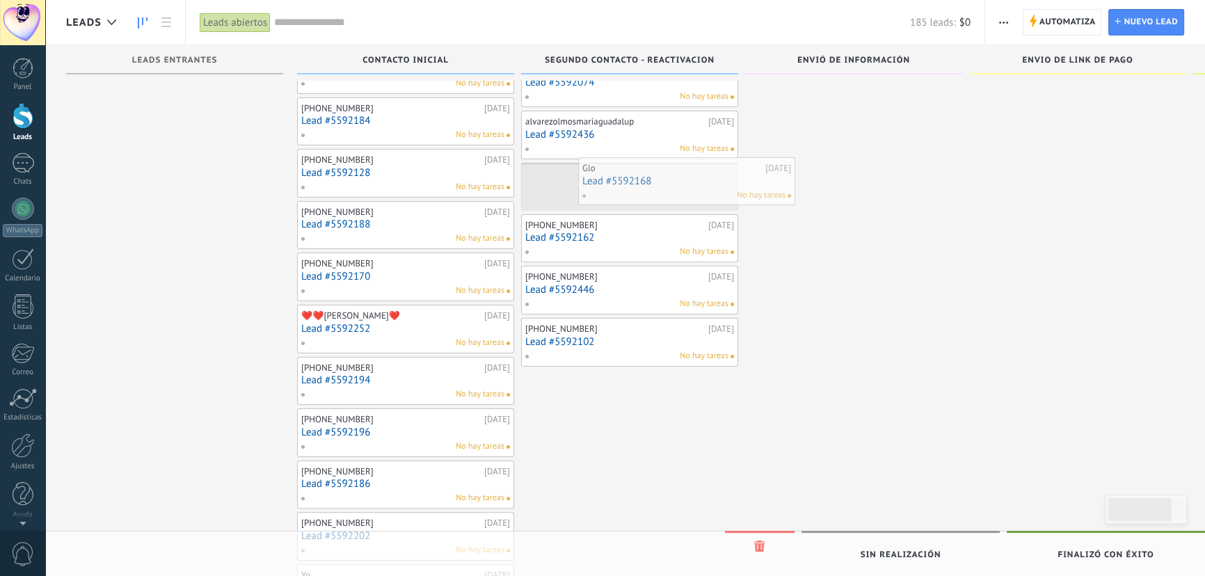
scroll to position [379, 0]
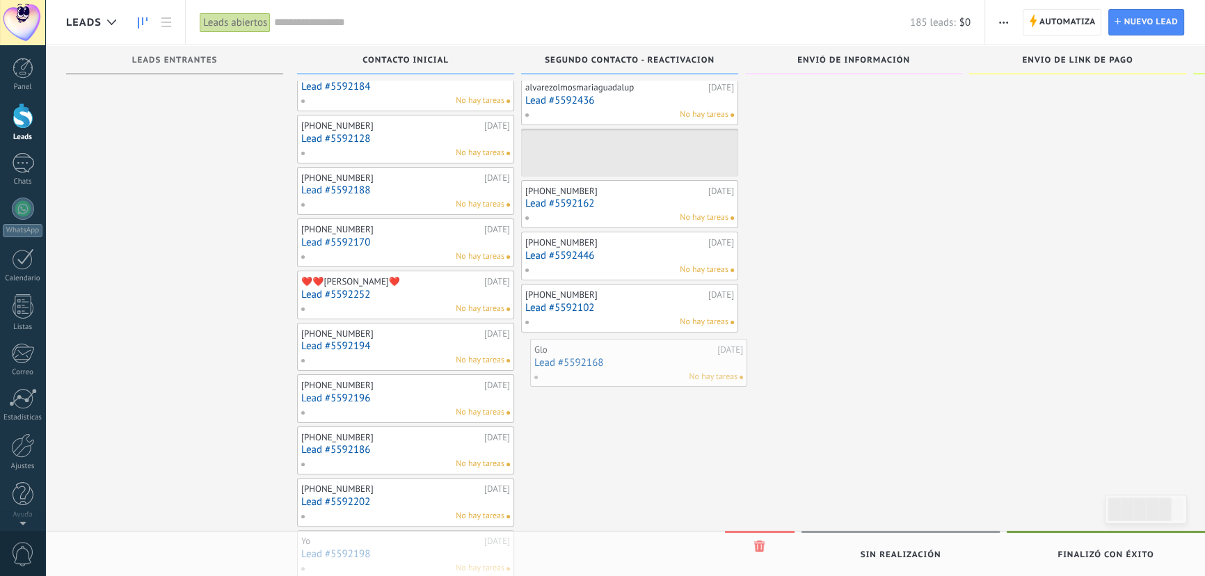
drag, startPoint x: 358, startPoint y: 157, endPoint x: 592, endPoint y: 365, distance: 312.5
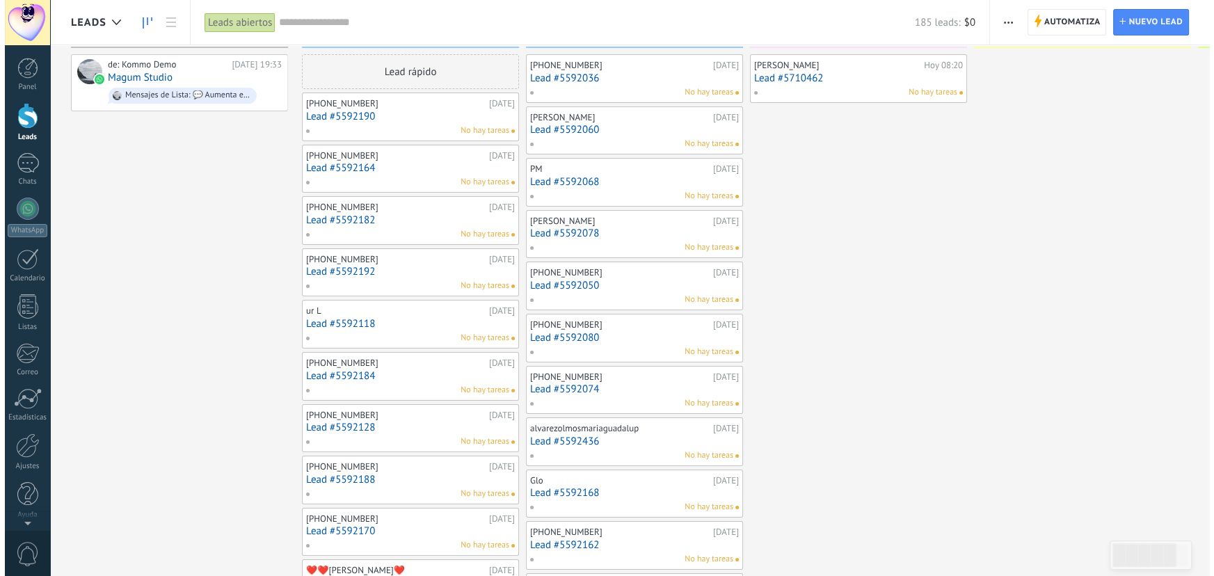
scroll to position [0, 0]
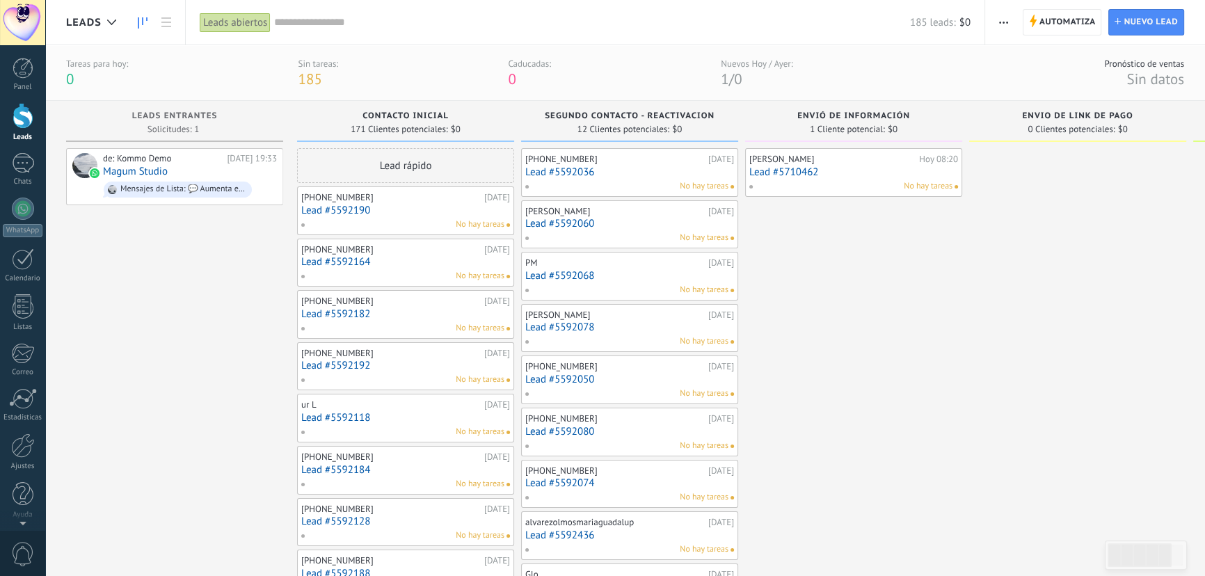
click at [358, 212] on link "Lead #5592190" at bounding box center [405, 211] width 209 height 12
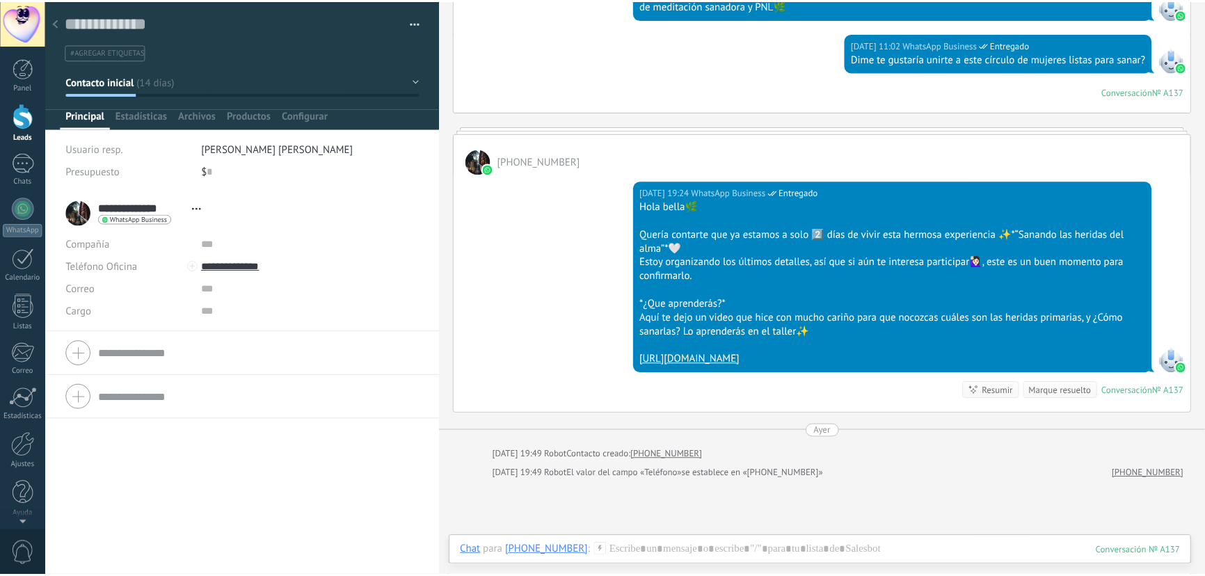
scroll to position [569, 0]
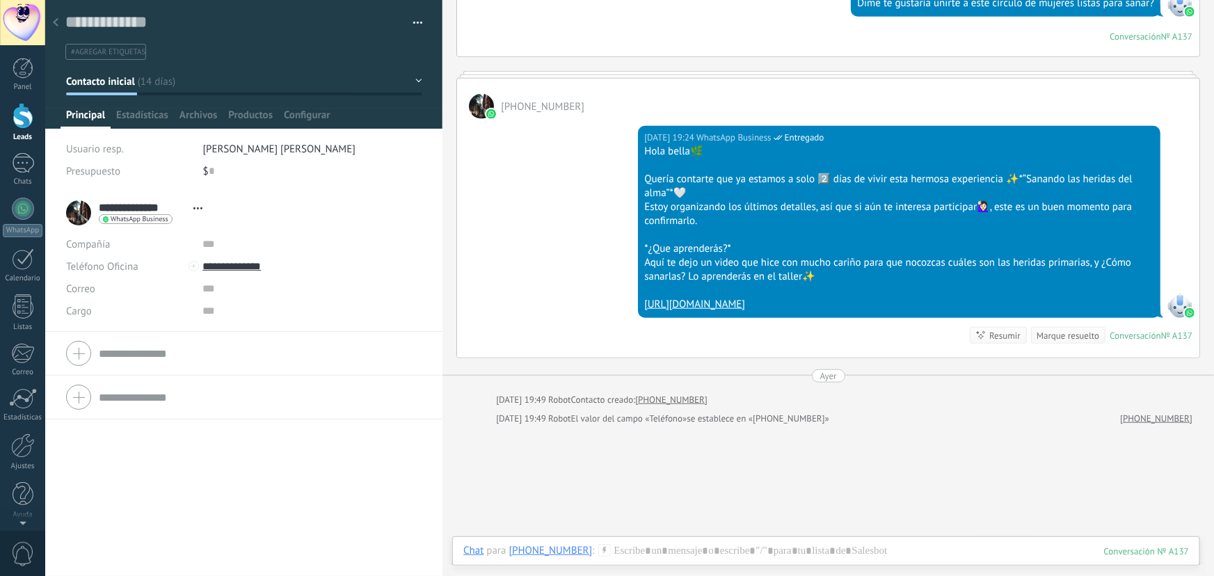
click at [51, 24] on div at bounding box center [55, 23] width 19 height 27
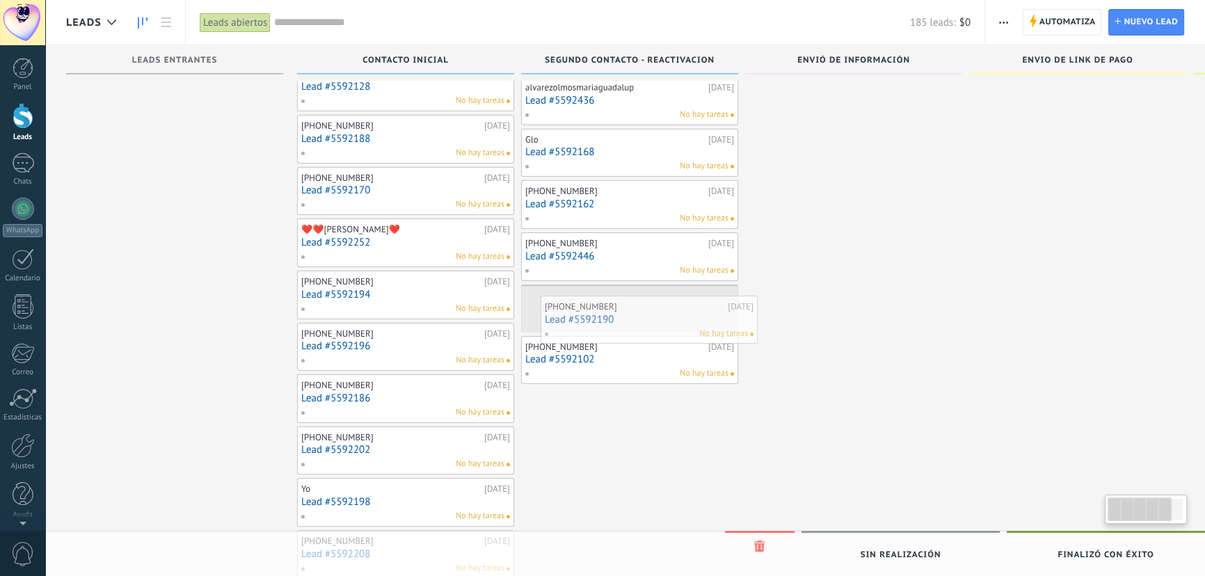
scroll to position [324, 0]
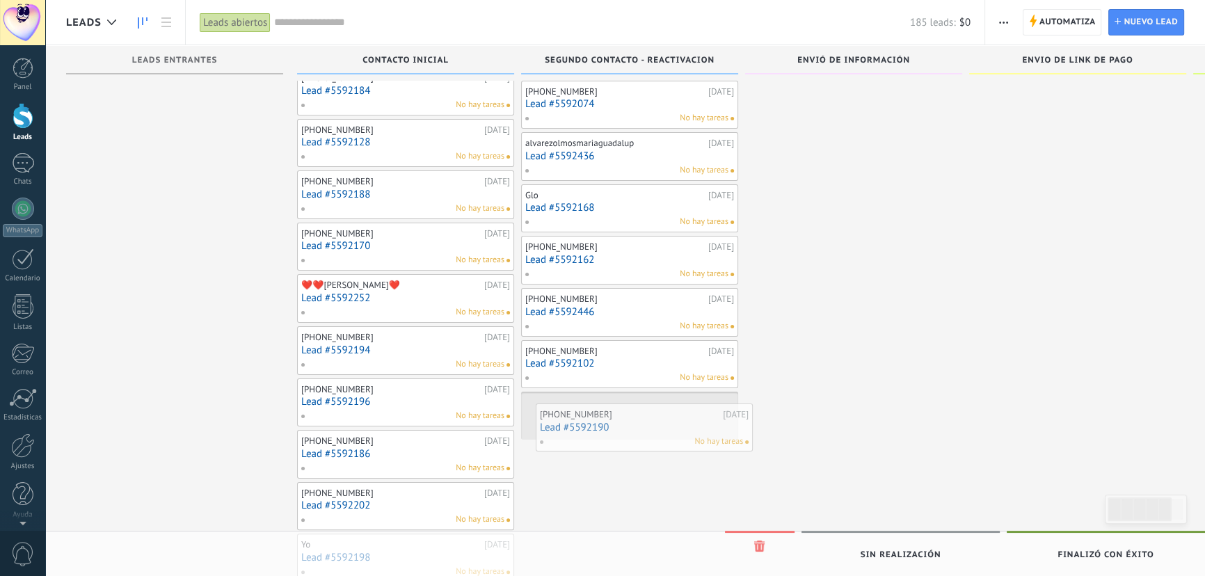
drag, startPoint x: 368, startPoint y: 155, endPoint x: 605, endPoint y: 425, distance: 358.5
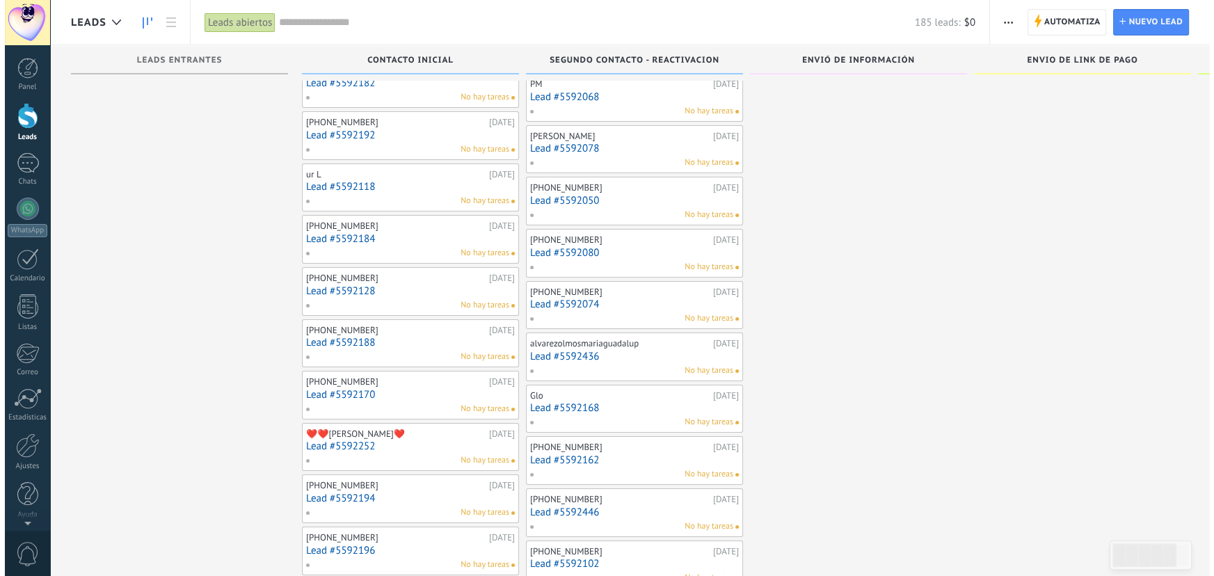
scroll to position [0, 0]
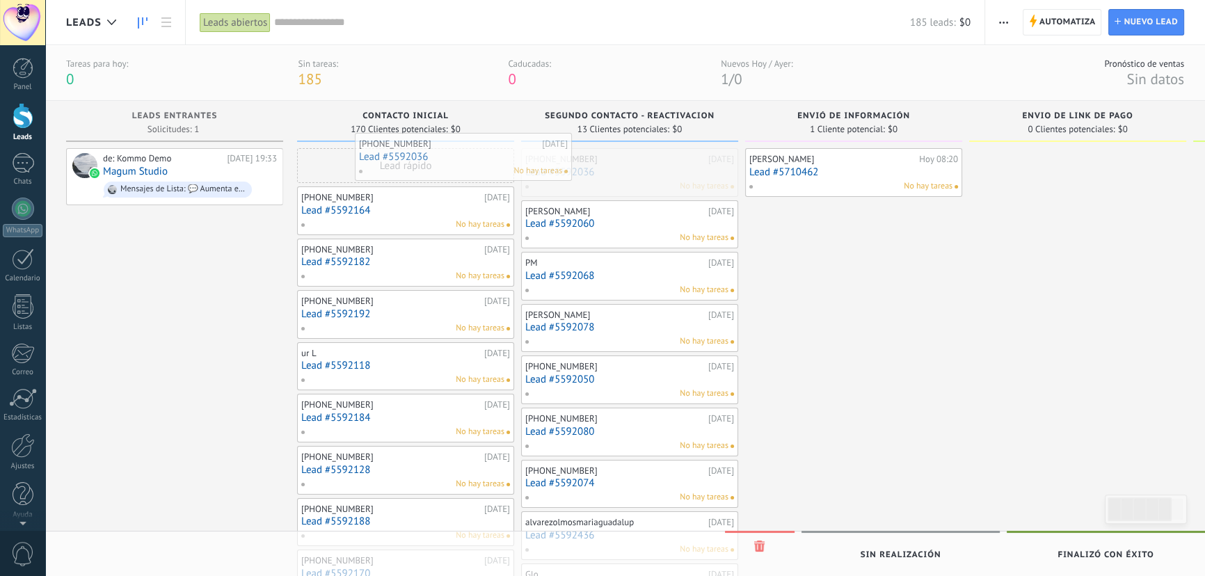
drag, startPoint x: 576, startPoint y: 187, endPoint x: 409, endPoint y: 172, distance: 167.0
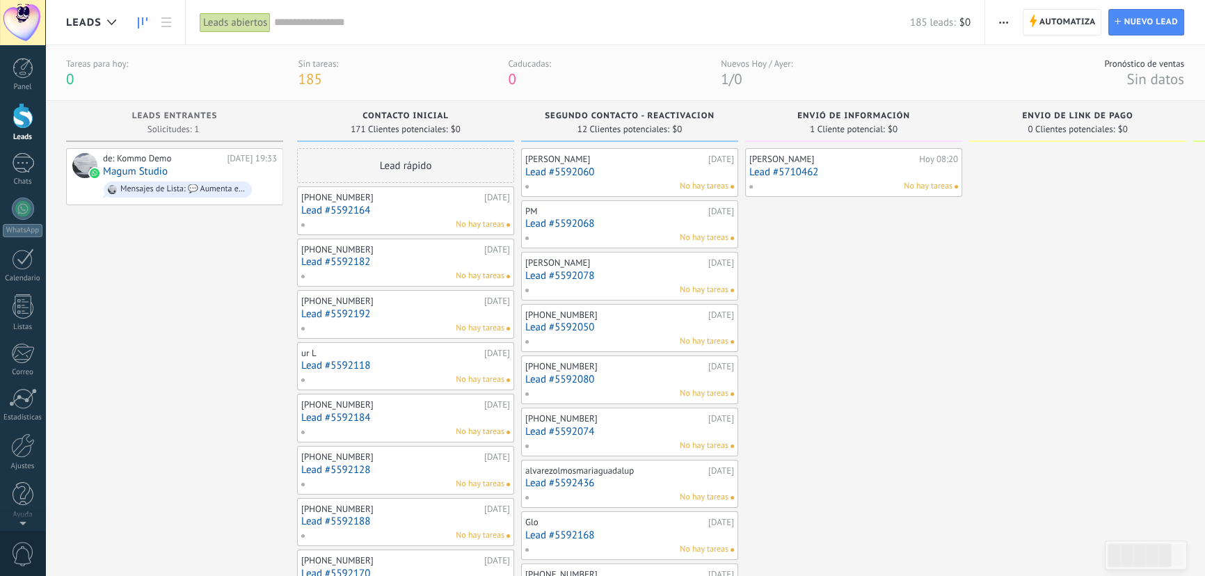
click at [349, 209] on link "Lead #5592164" at bounding box center [405, 211] width 209 height 12
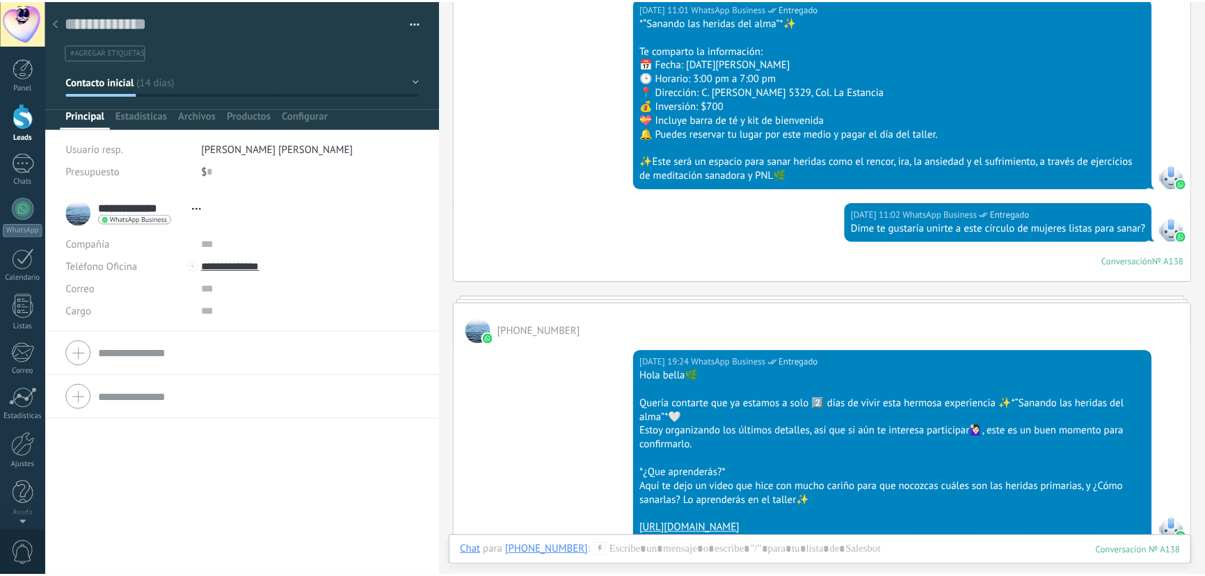
scroll to position [28, 0]
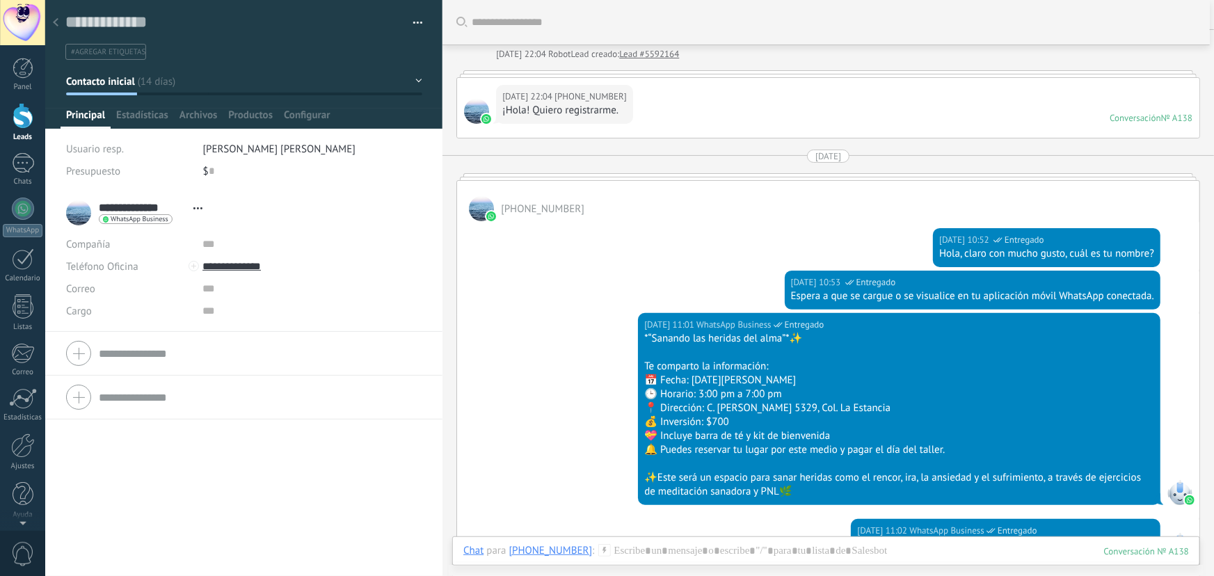
click at [50, 24] on div at bounding box center [55, 23] width 19 height 27
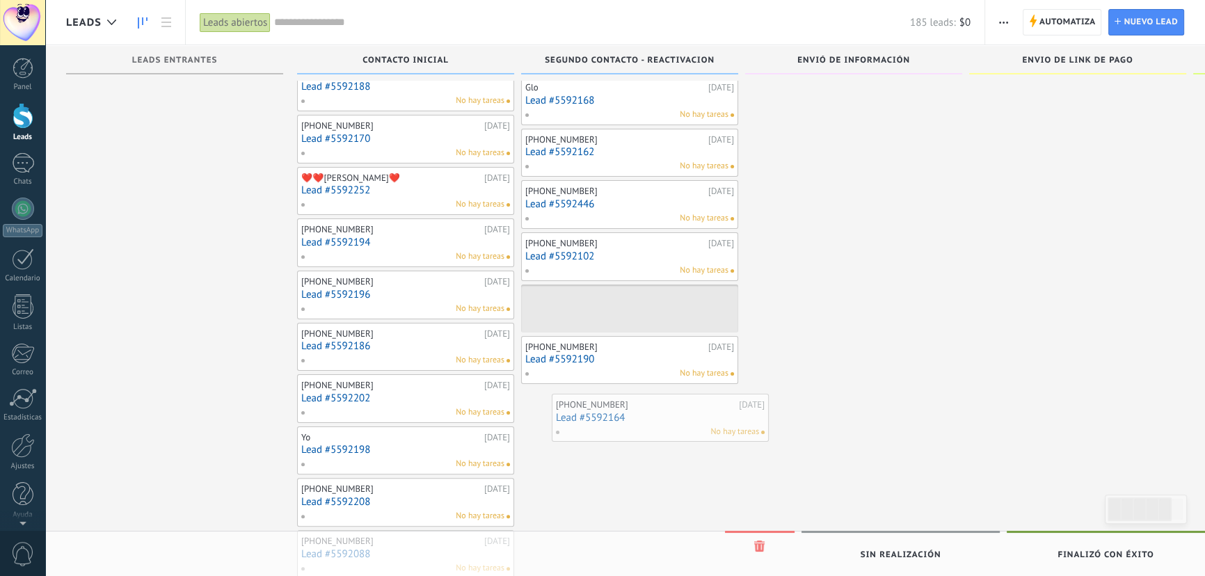
scroll to position [324, 0]
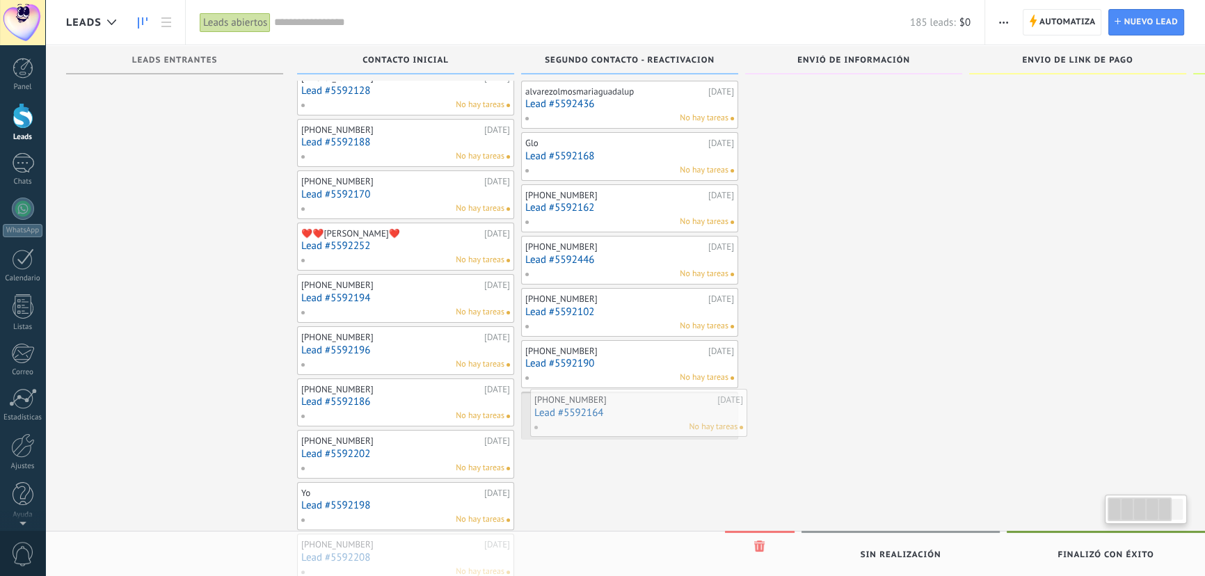
drag, startPoint x: 348, startPoint y: 155, endPoint x: 578, endPoint y: 413, distance: 345.5
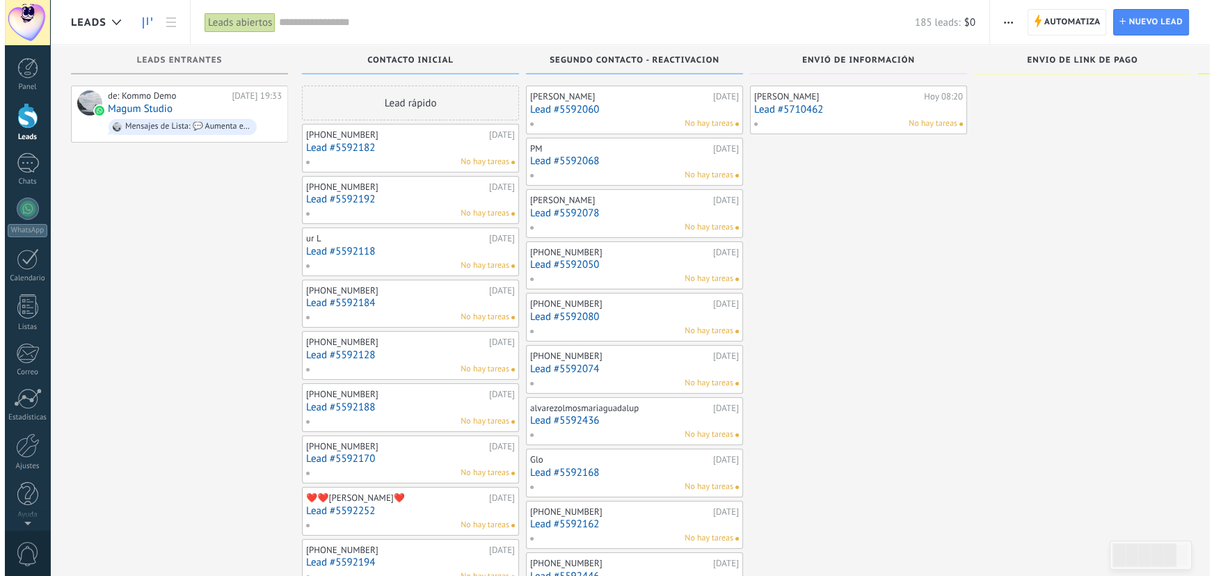
scroll to position [0, 0]
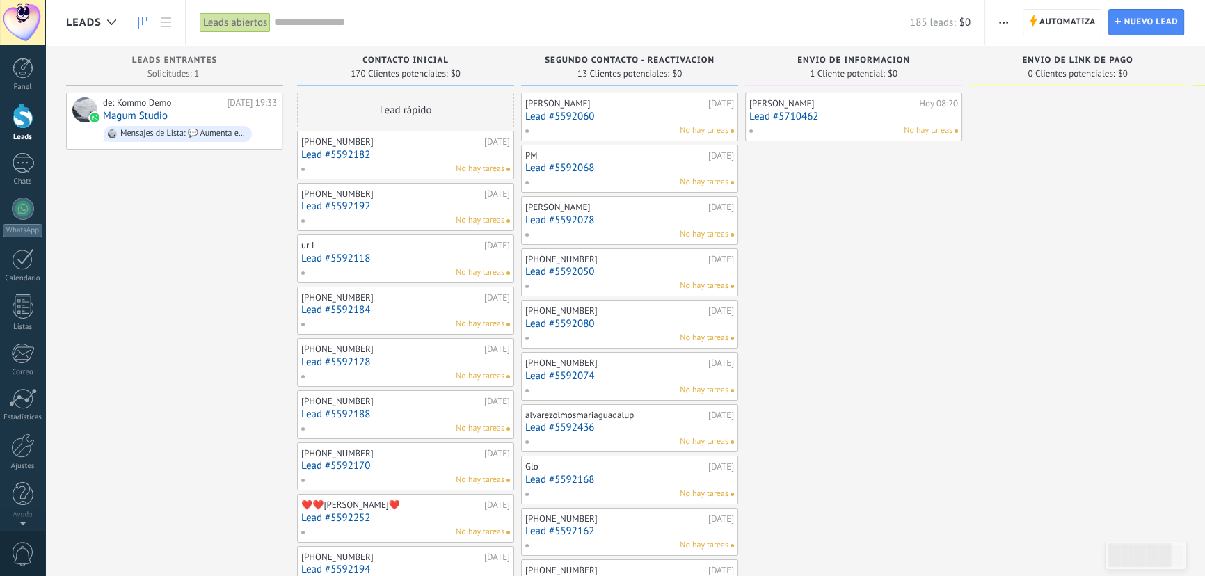
click at [329, 151] on link "Lead #5592182" at bounding box center [405, 155] width 209 height 12
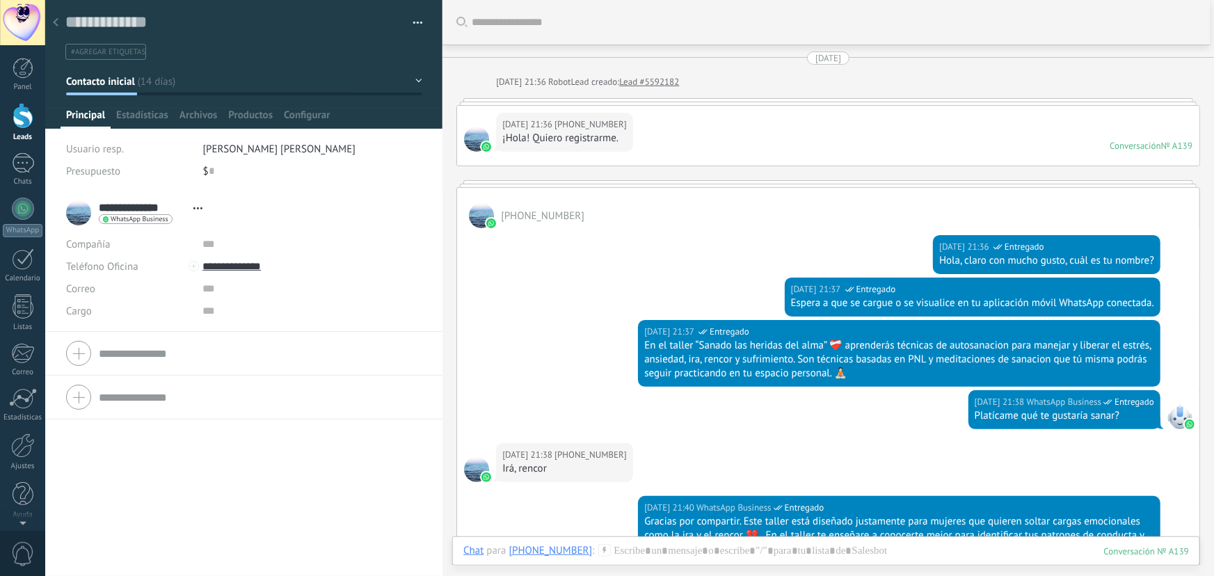
click at [60, 17] on div at bounding box center [55, 23] width 19 height 27
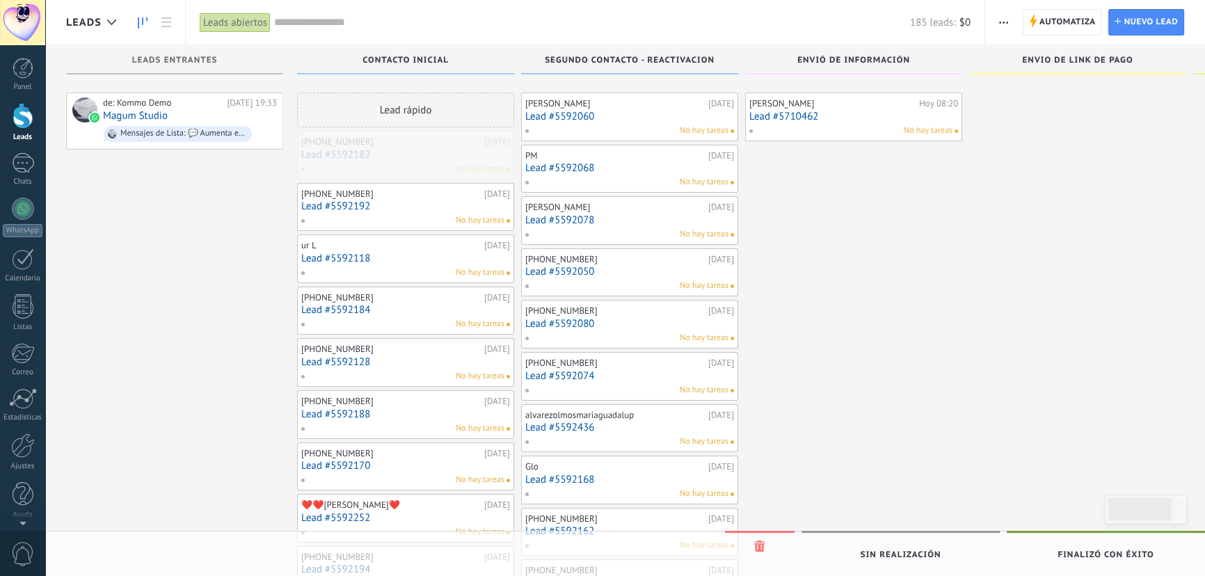
scroll to position [379, 0]
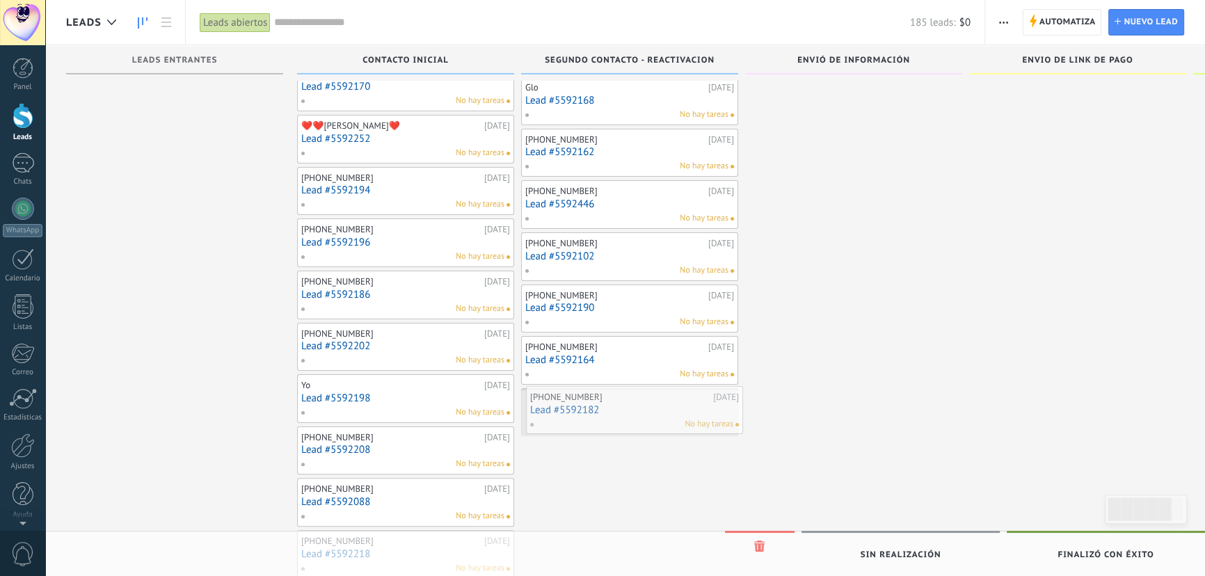
drag, startPoint x: 375, startPoint y: 157, endPoint x: 604, endPoint y: 412, distance: 342.5
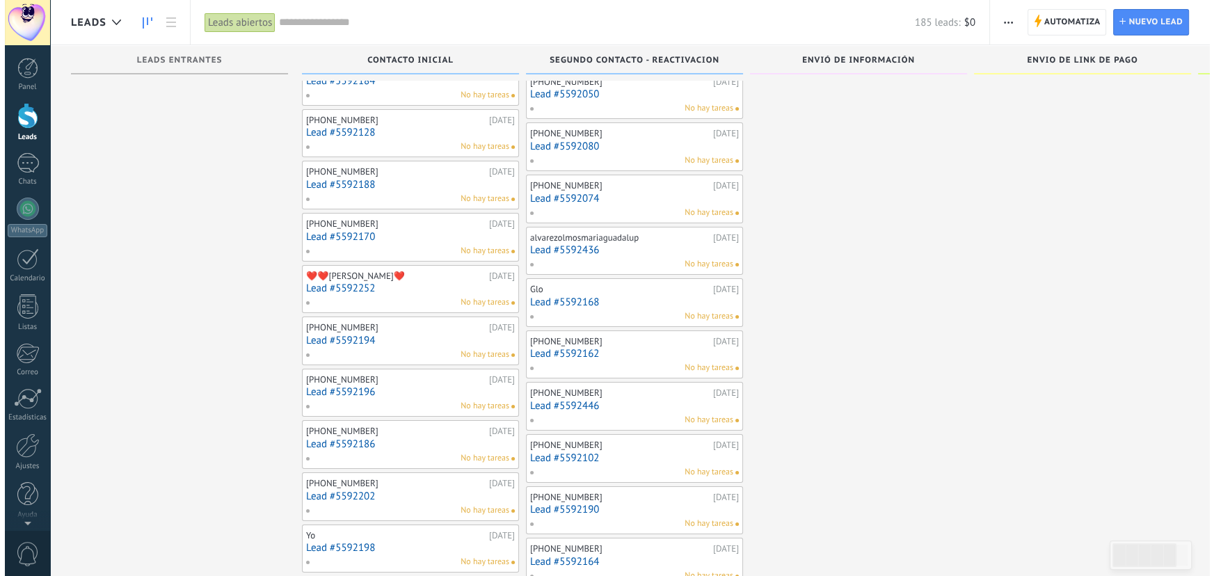
scroll to position [0, 0]
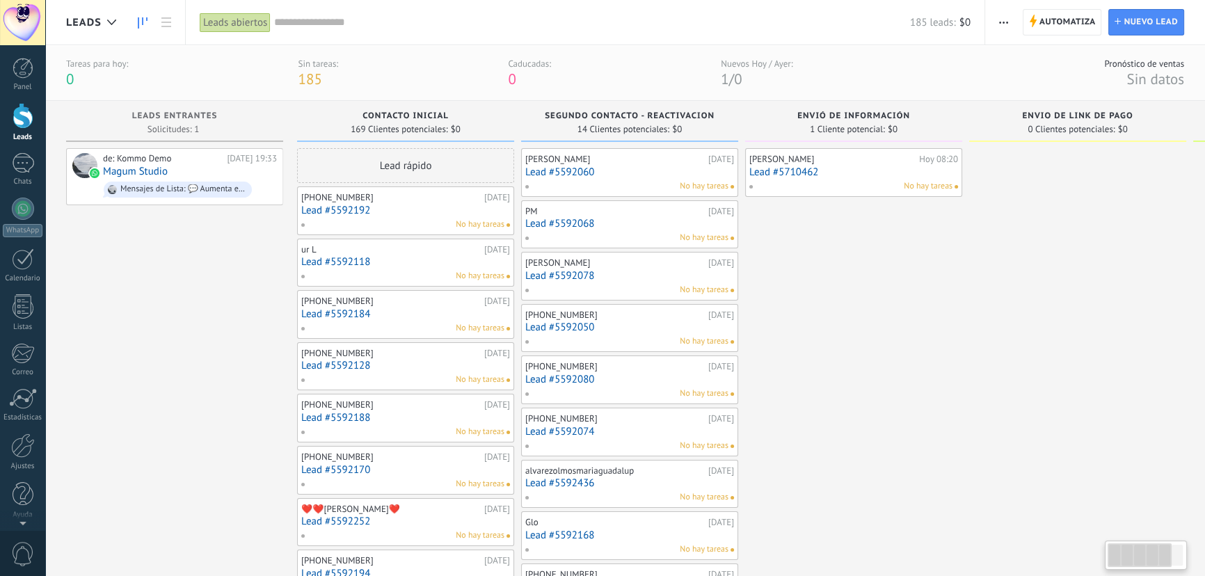
click at [361, 210] on link "Lead #5592192" at bounding box center [405, 211] width 209 height 12
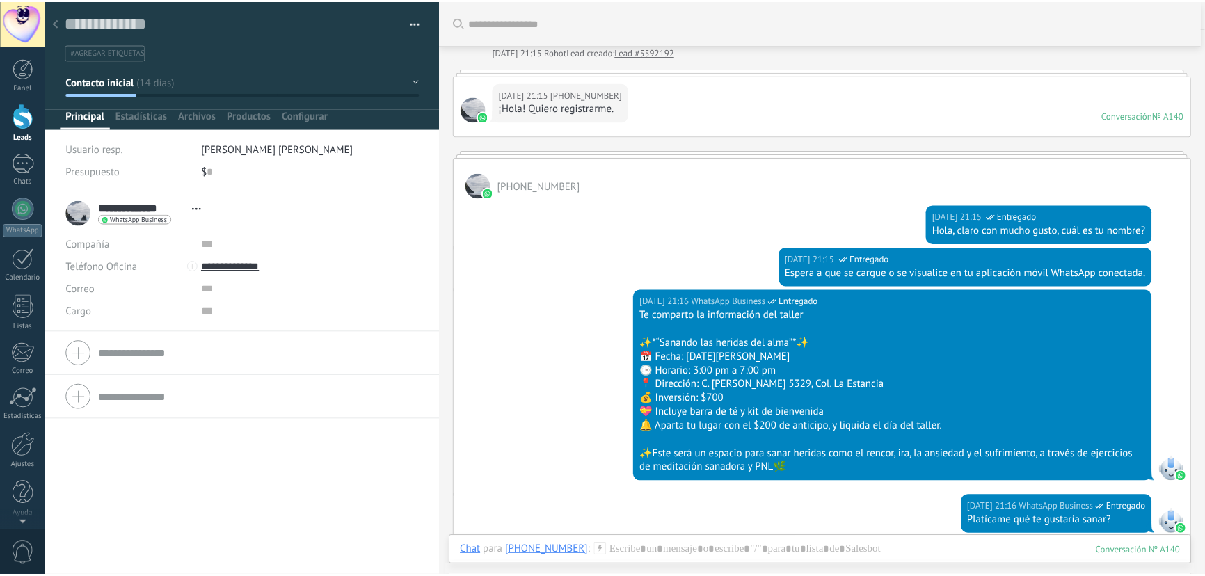
scroll to position [28, 0]
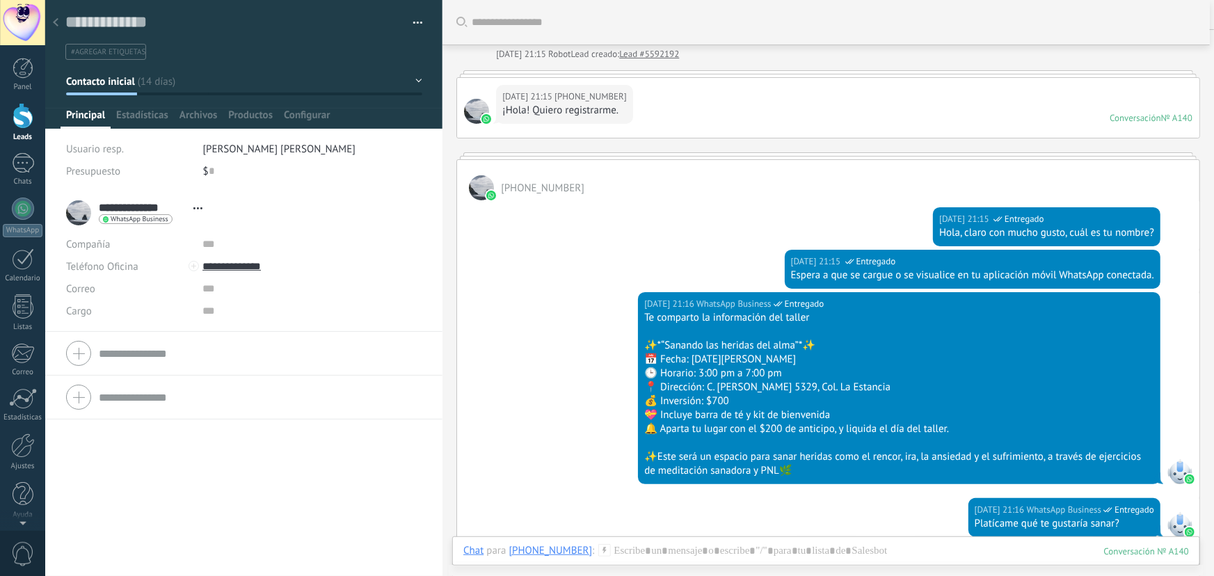
click at [59, 24] on div at bounding box center [55, 23] width 19 height 27
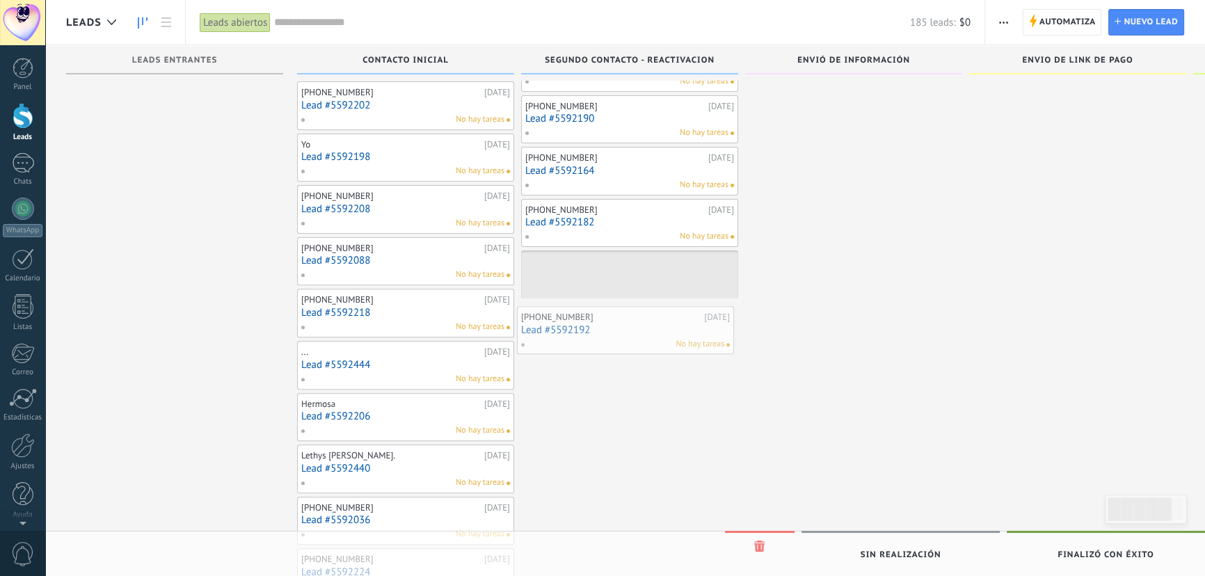
scroll to position [513, 0]
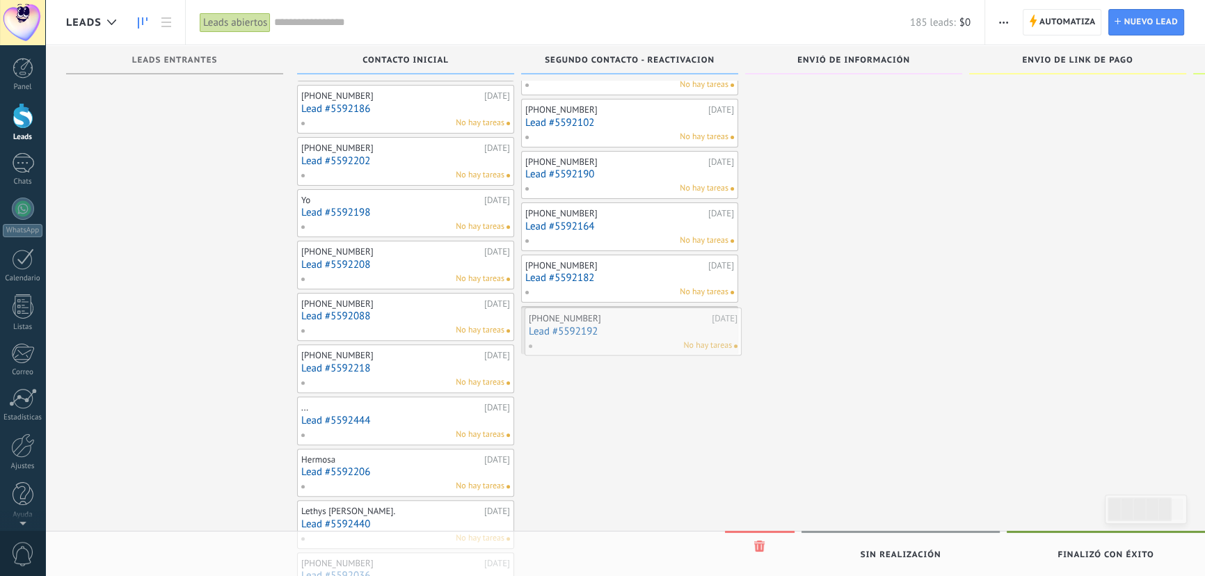
drag, startPoint x: 386, startPoint y: 153, endPoint x: 613, endPoint y: 330, distance: 288.2
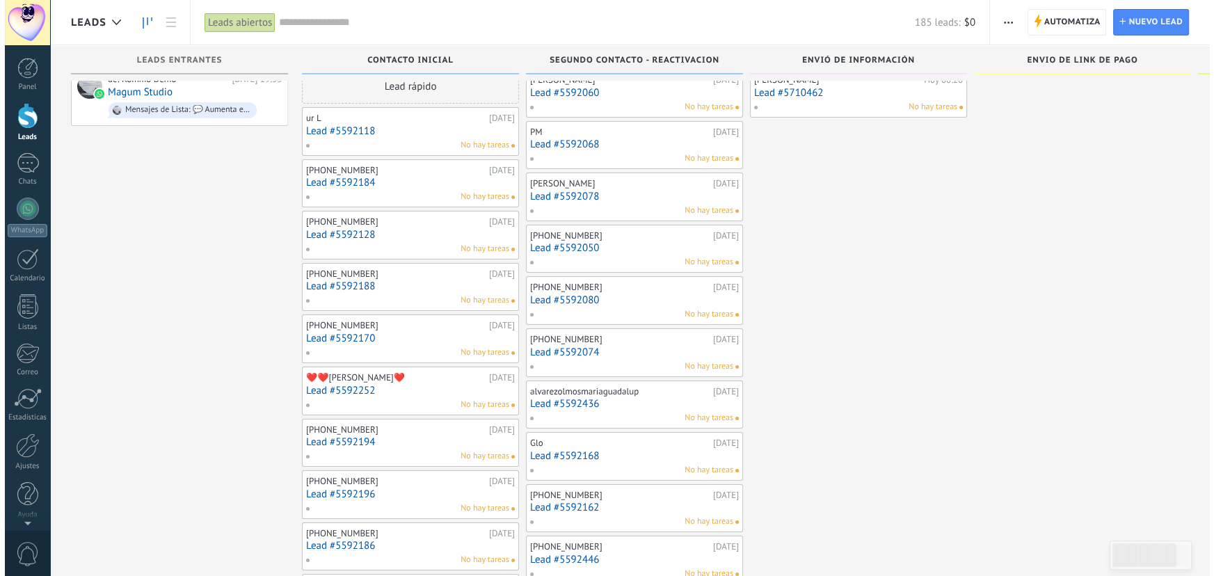
scroll to position [0, 0]
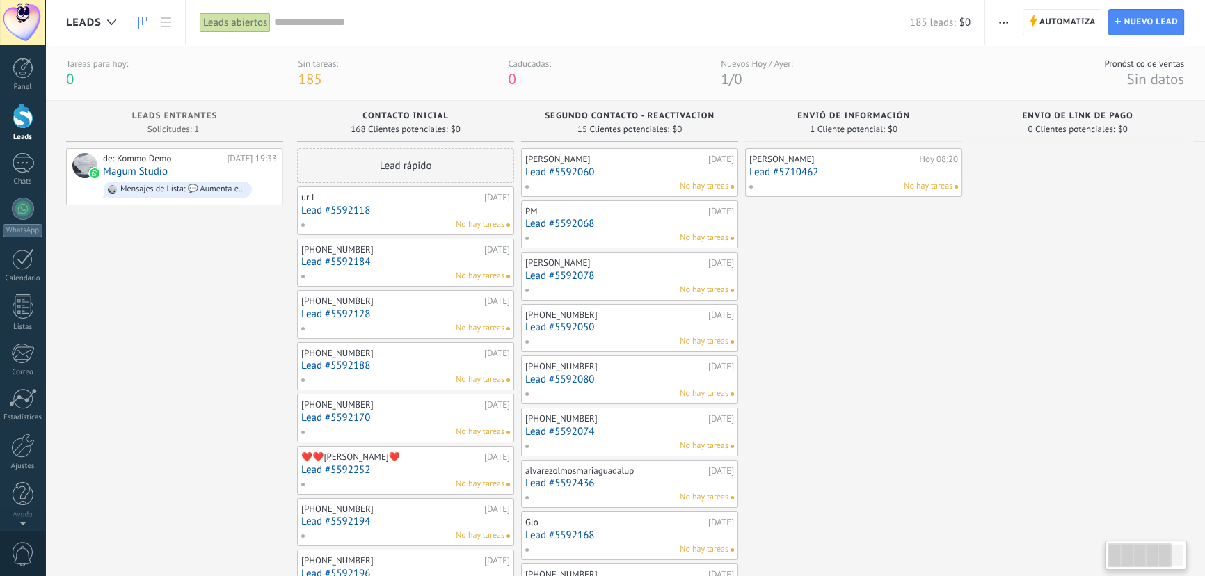
click at [343, 209] on link "Lead #5592118" at bounding box center [405, 211] width 209 height 12
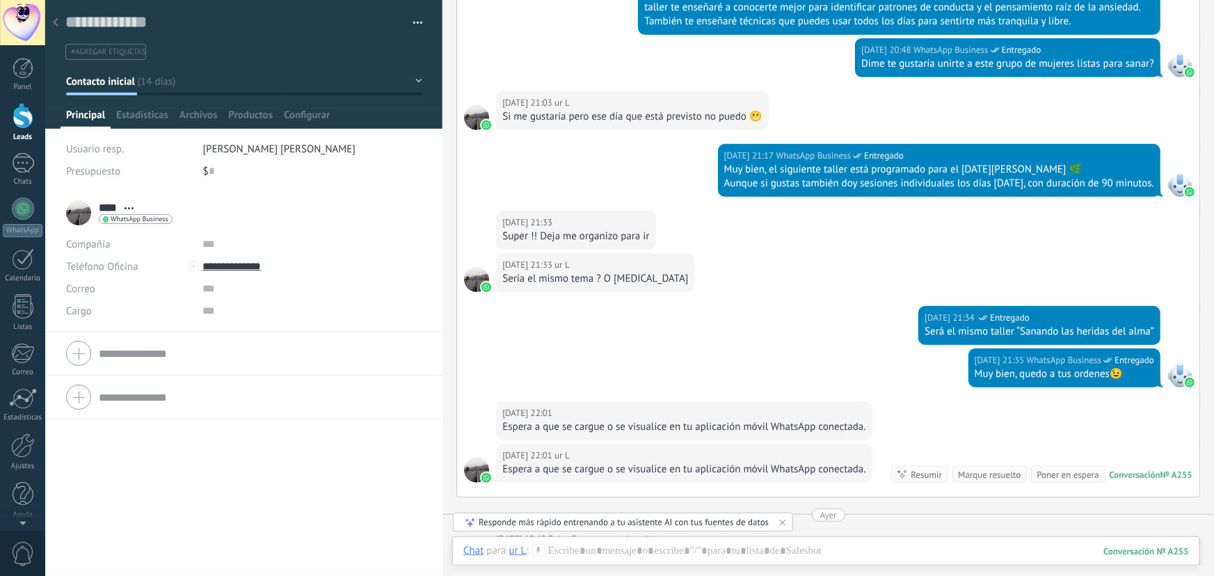
scroll to position [245, 0]
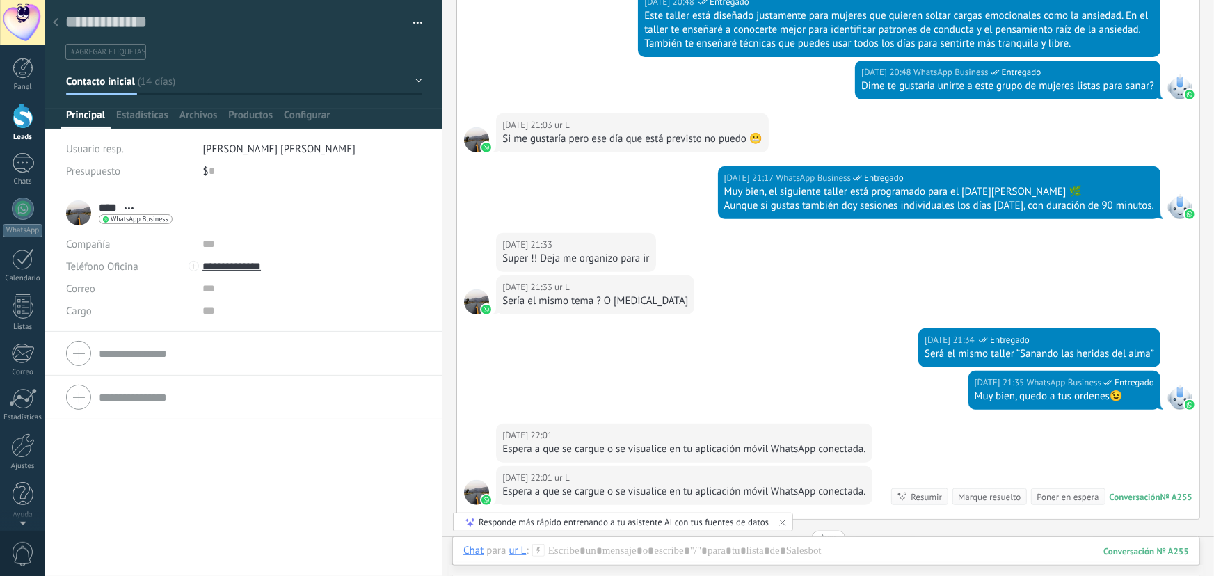
click at [54, 22] on use at bounding box center [56, 22] width 6 height 8
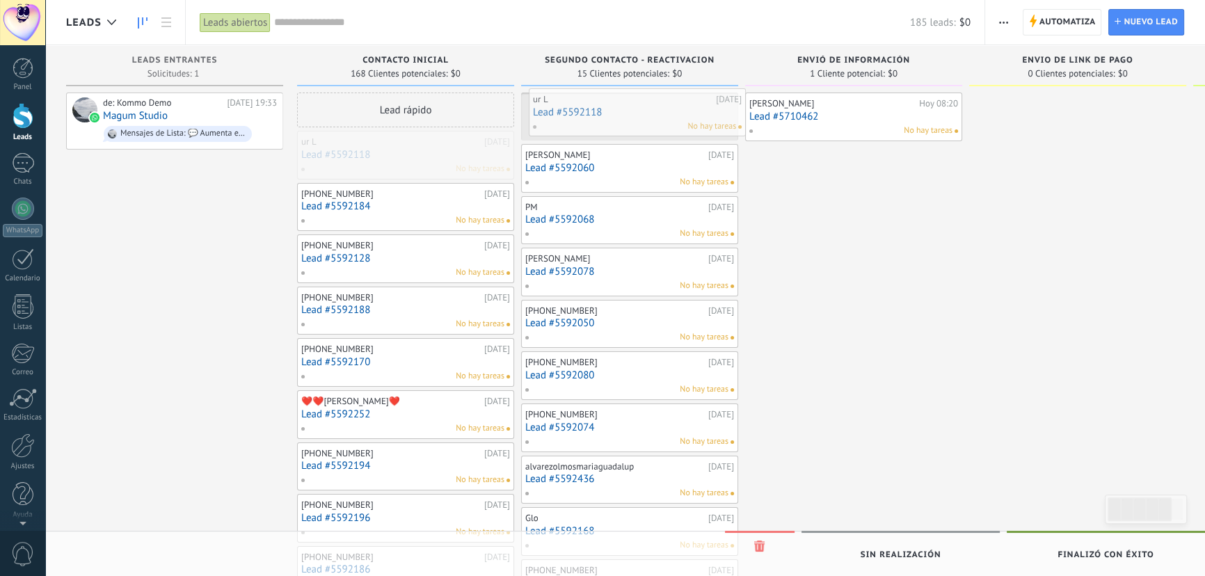
drag, startPoint x: 358, startPoint y: 161, endPoint x: 589, endPoint y: 118, distance: 235.6
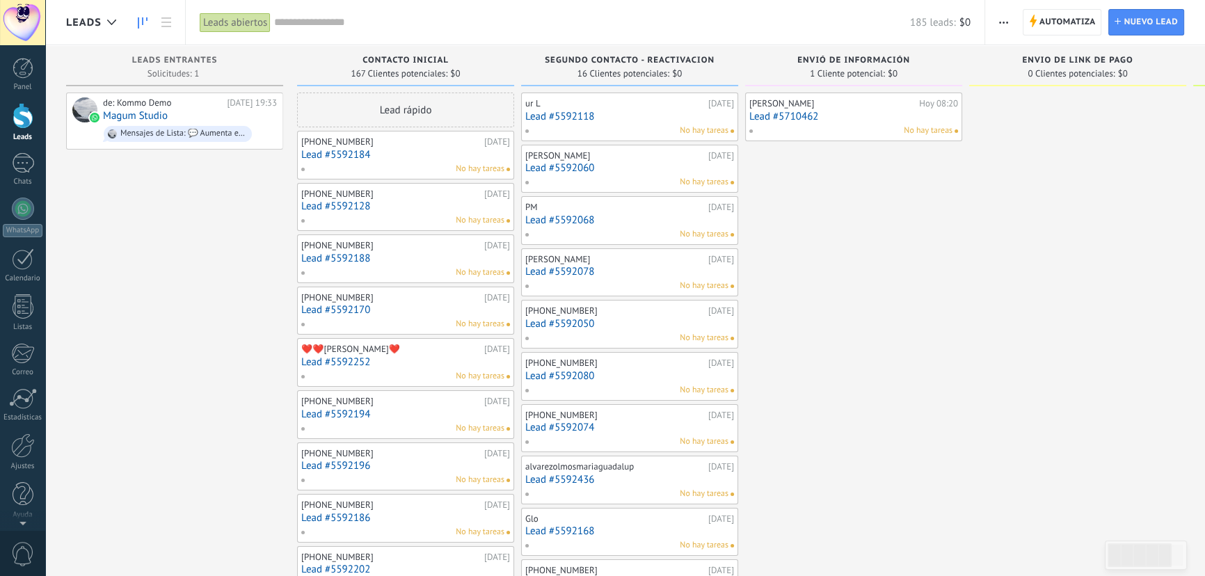
click at [375, 153] on link "Lead #5592184" at bounding box center [405, 155] width 209 height 12
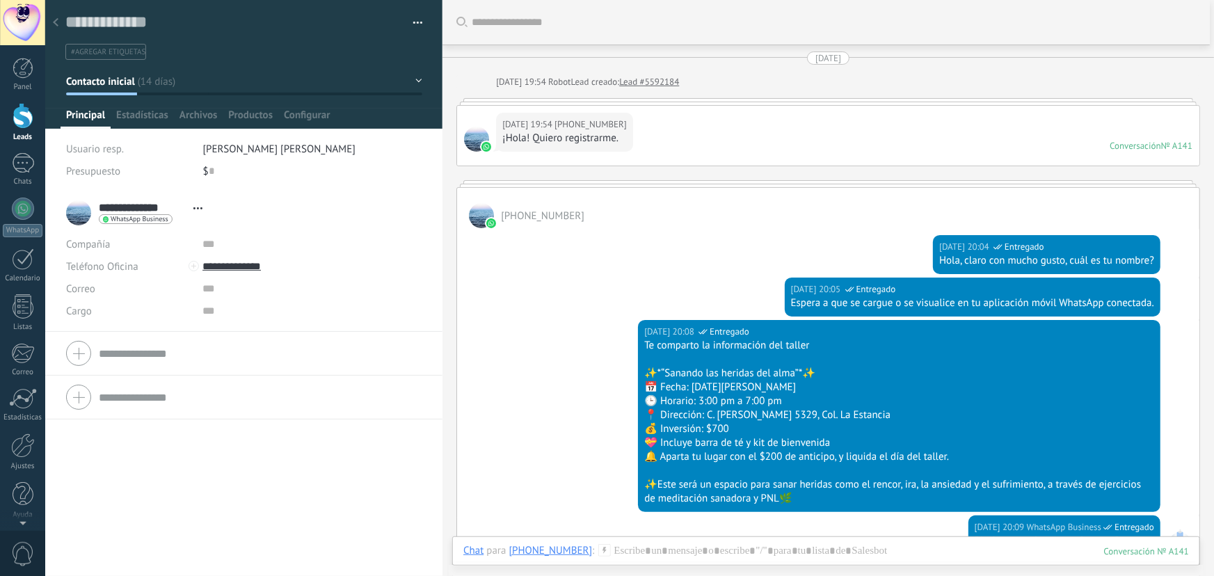
click at [53, 14] on div at bounding box center [55, 23] width 19 height 27
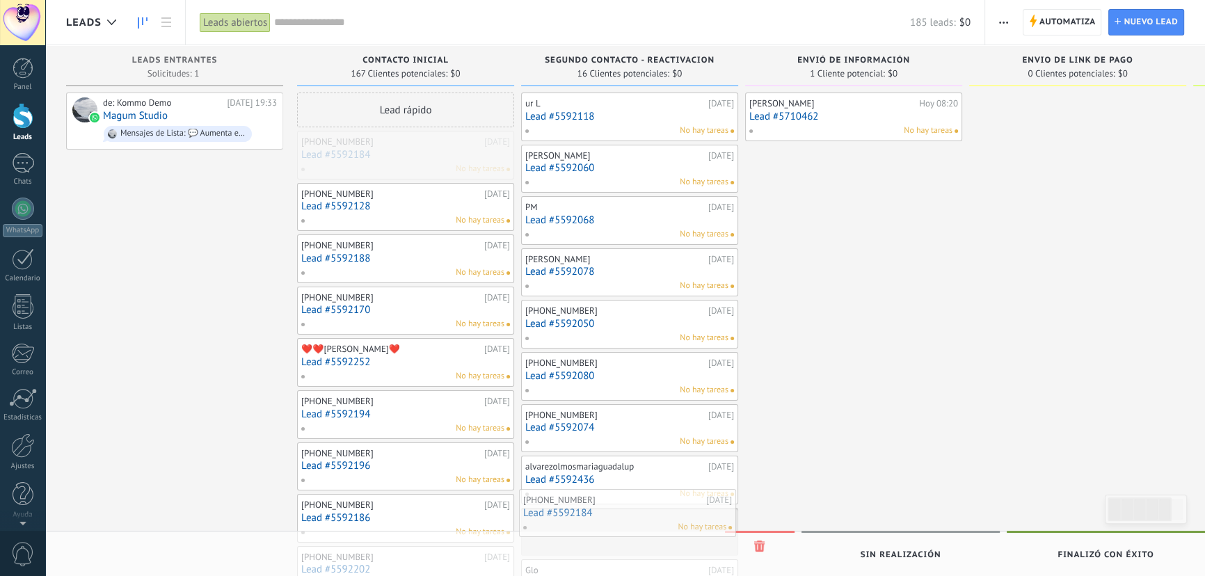
drag, startPoint x: 330, startPoint y: 150, endPoint x: 552, endPoint y: 510, distance: 423.4
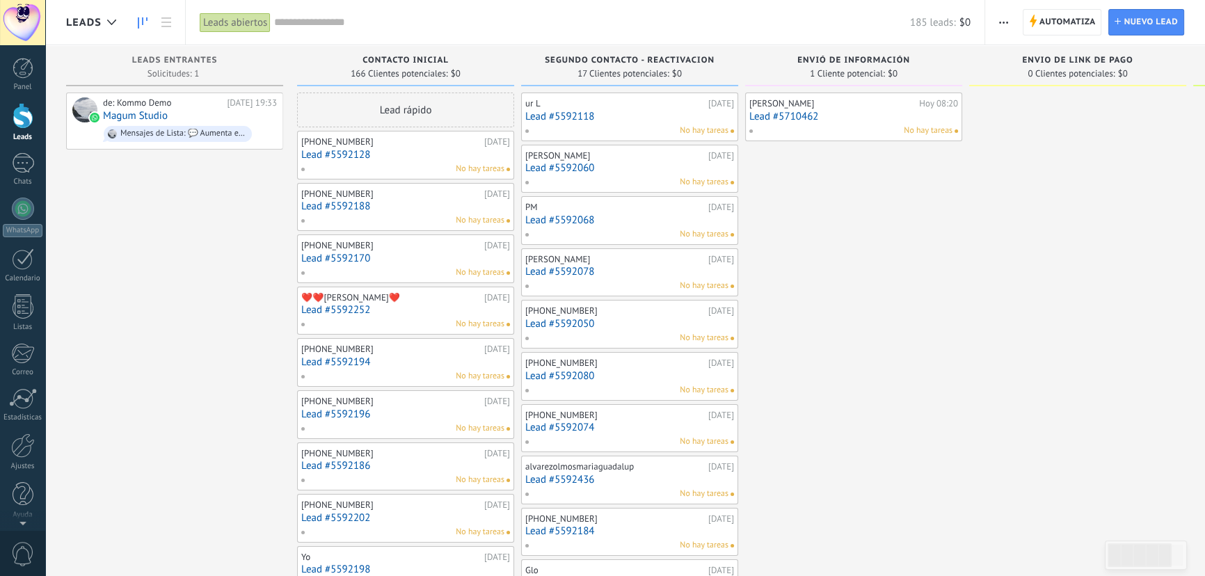
click at [328, 152] on link "Lead #5592128" at bounding box center [405, 155] width 209 height 12
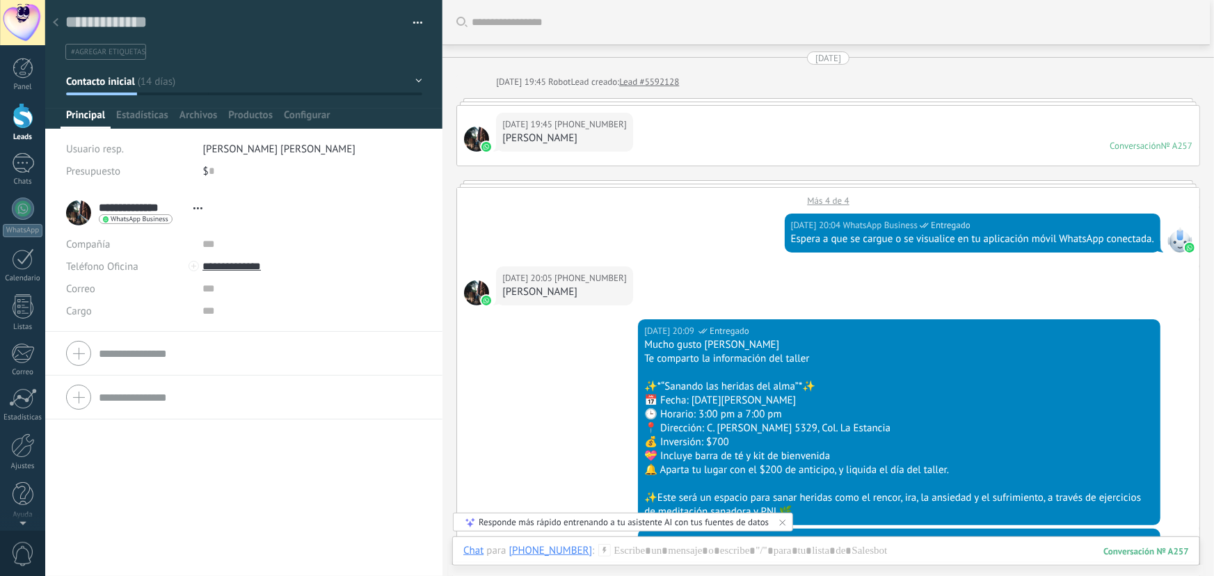
click at [57, 18] on div at bounding box center [55, 23] width 19 height 27
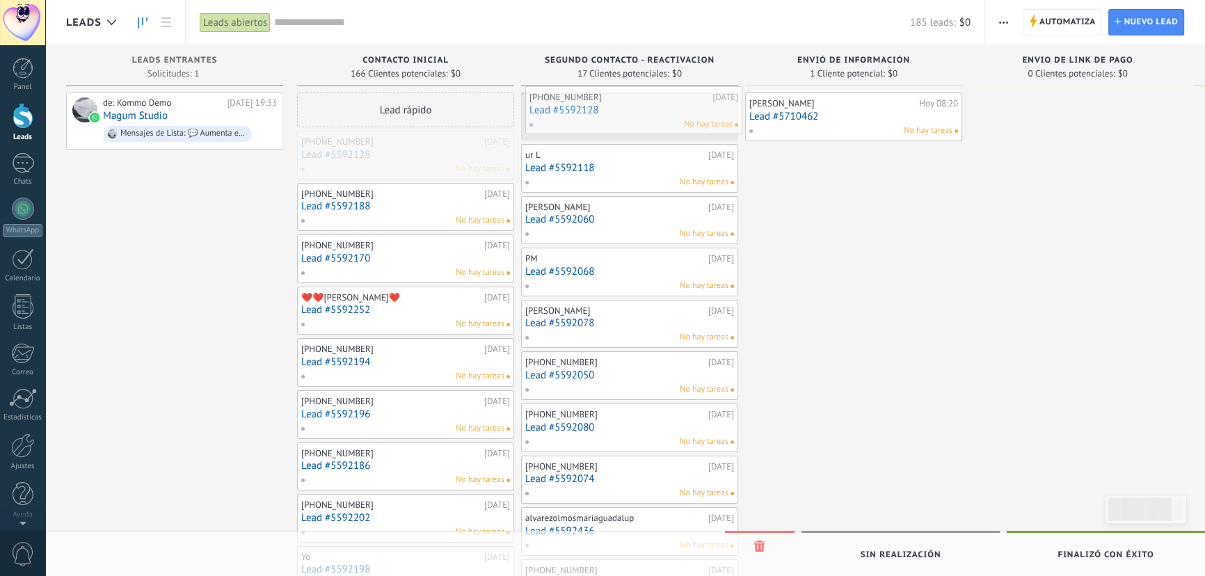
drag, startPoint x: 351, startPoint y: 164, endPoint x: 580, endPoint y: 119, distance: 232.6
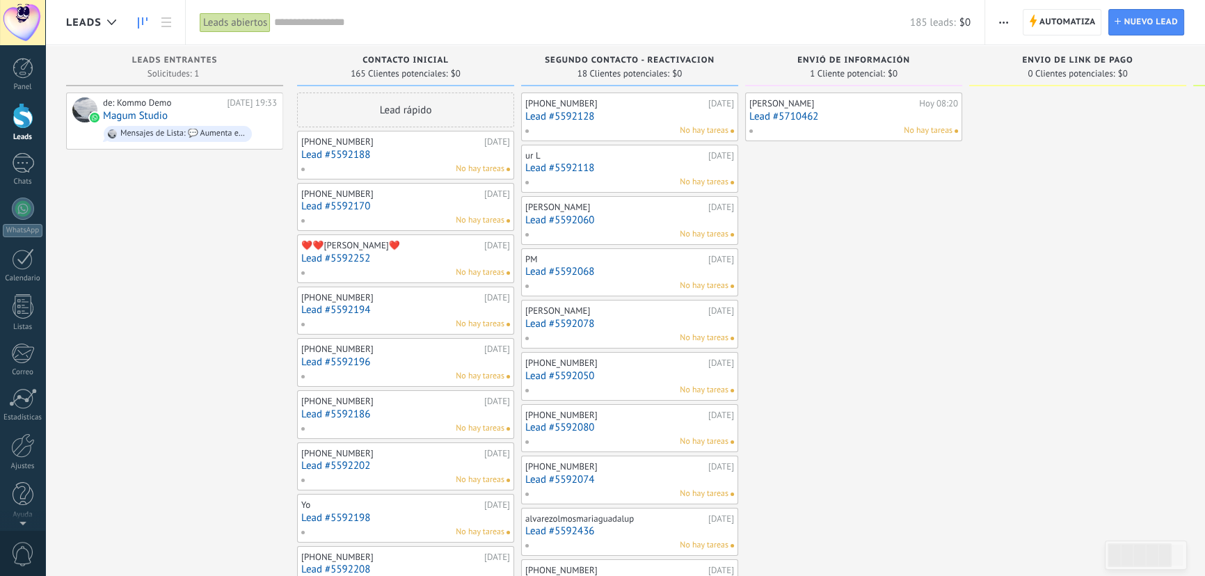
click at [341, 155] on link "Lead #5592188" at bounding box center [405, 155] width 209 height 12
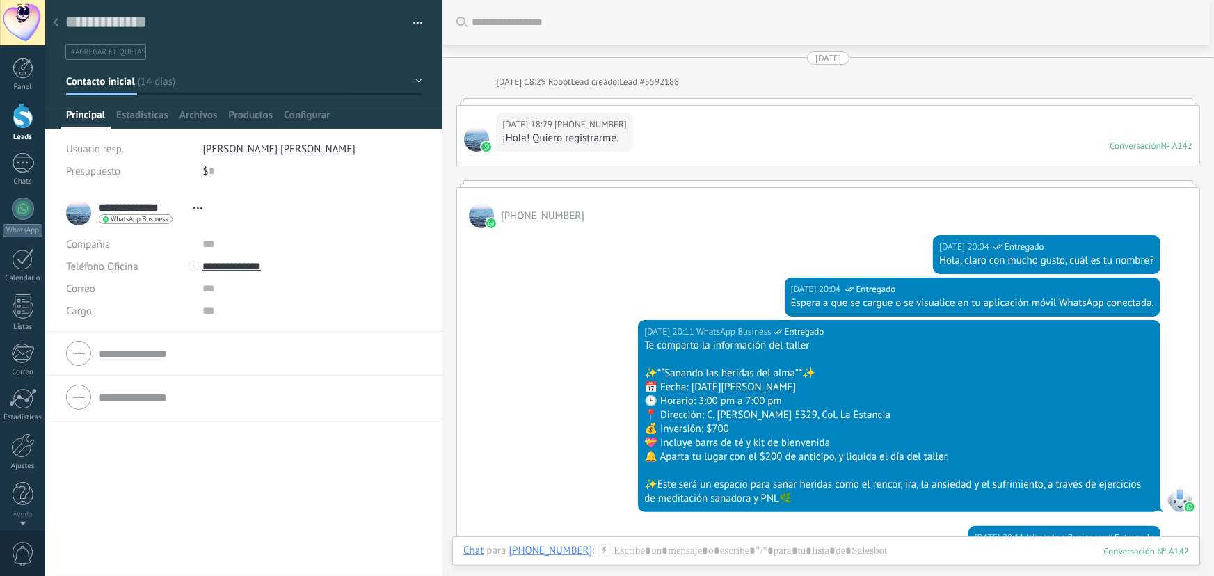
click at [60, 20] on div at bounding box center [55, 23] width 19 height 27
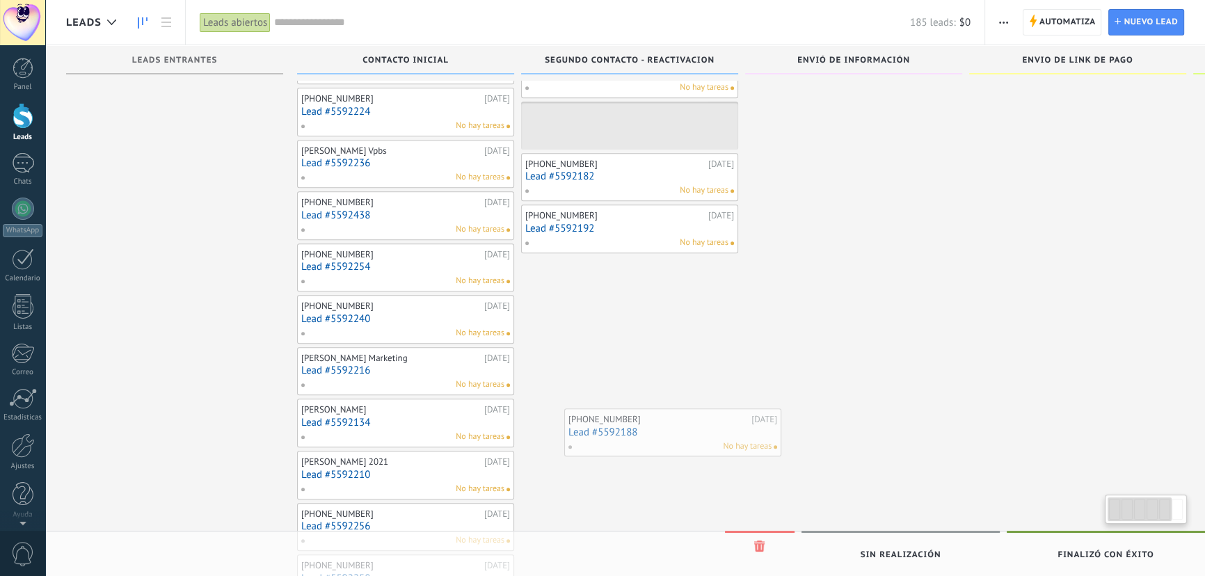
scroll to position [766, 0]
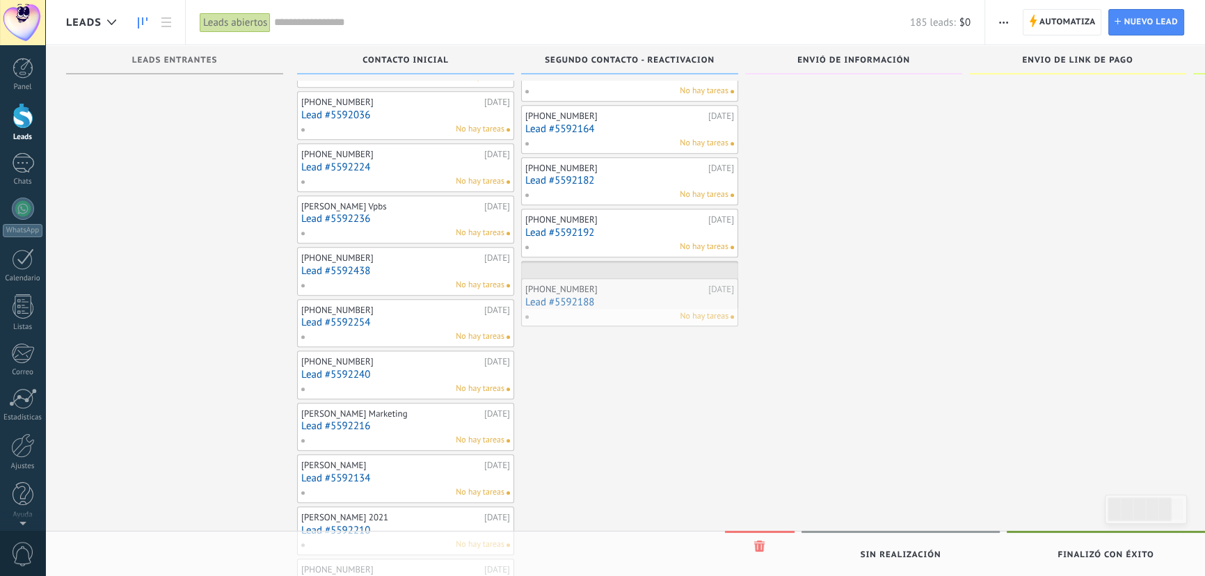
drag, startPoint x: 379, startPoint y: 161, endPoint x: 603, endPoint y: 306, distance: 266.8
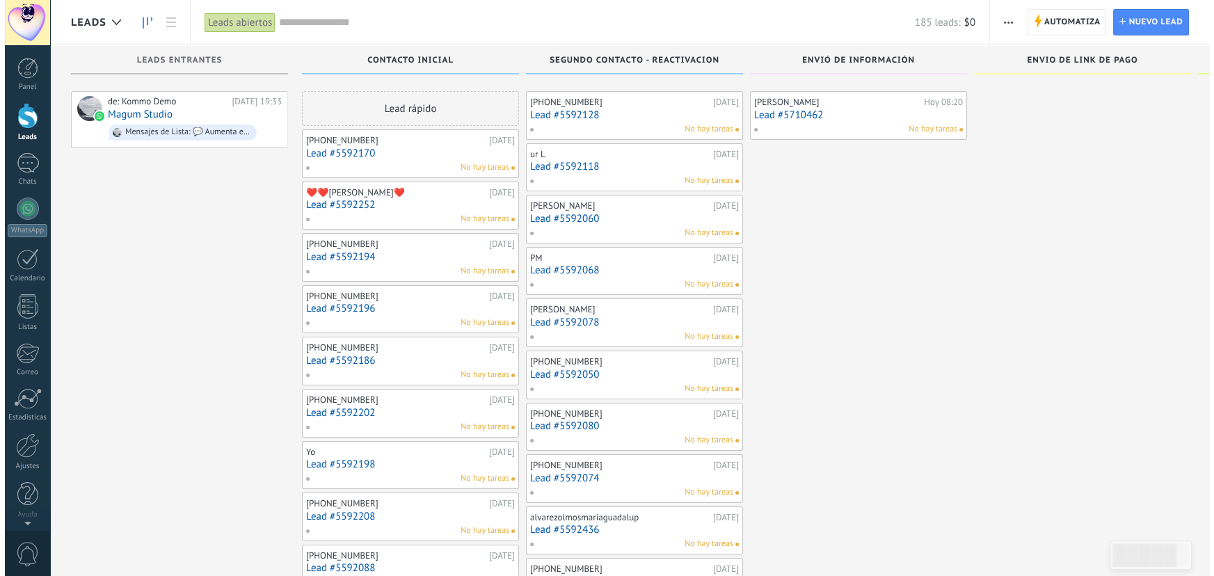
scroll to position [0, 0]
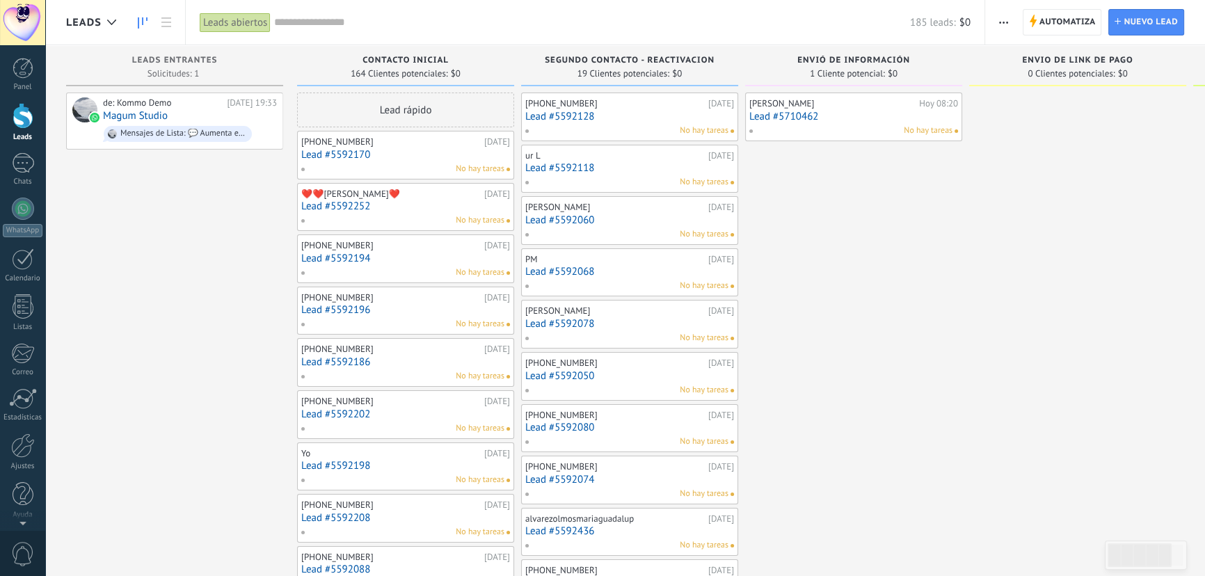
click at [340, 155] on link "Lead #5592170" at bounding box center [405, 155] width 209 height 12
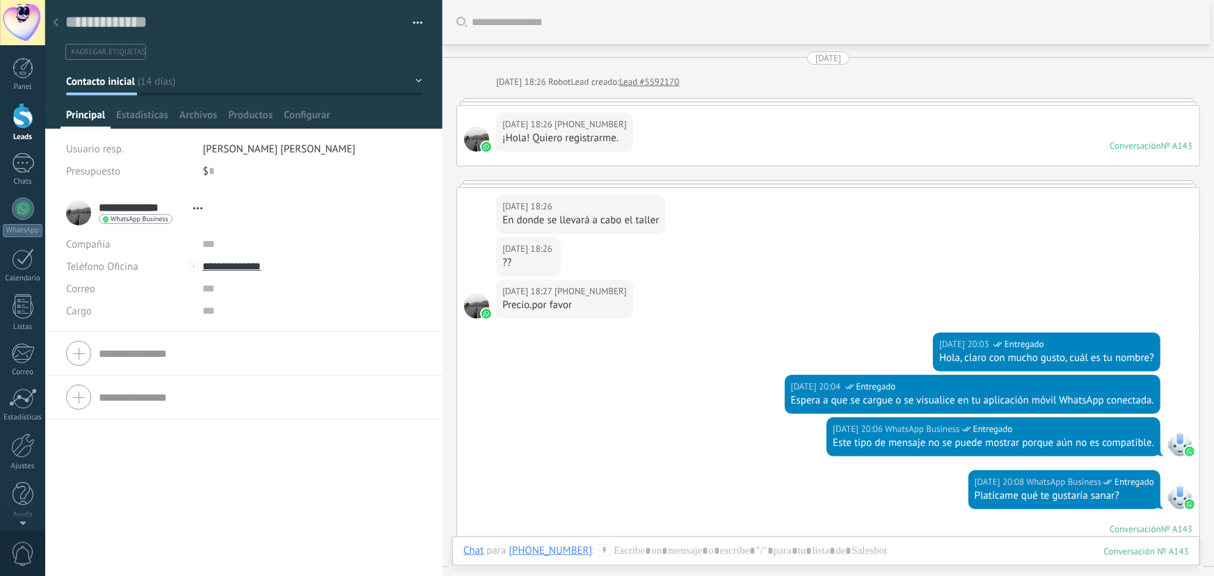
click at [54, 24] on use at bounding box center [56, 22] width 6 height 8
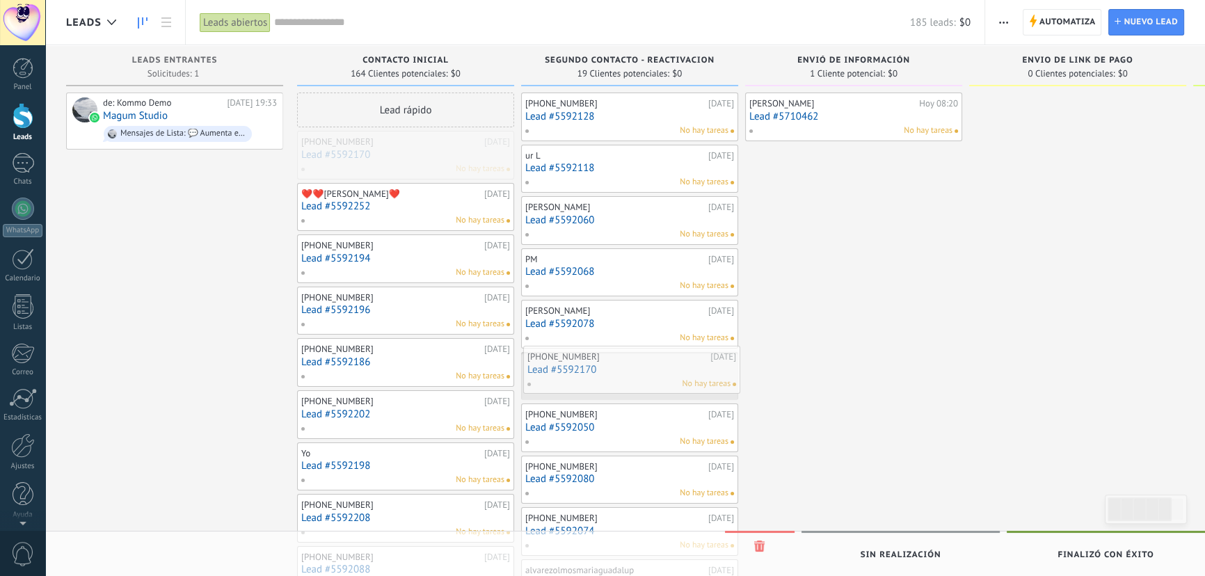
drag, startPoint x: 356, startPoint y: 158, endPoint x: 582, endPoint y: 373, distance: 312.1
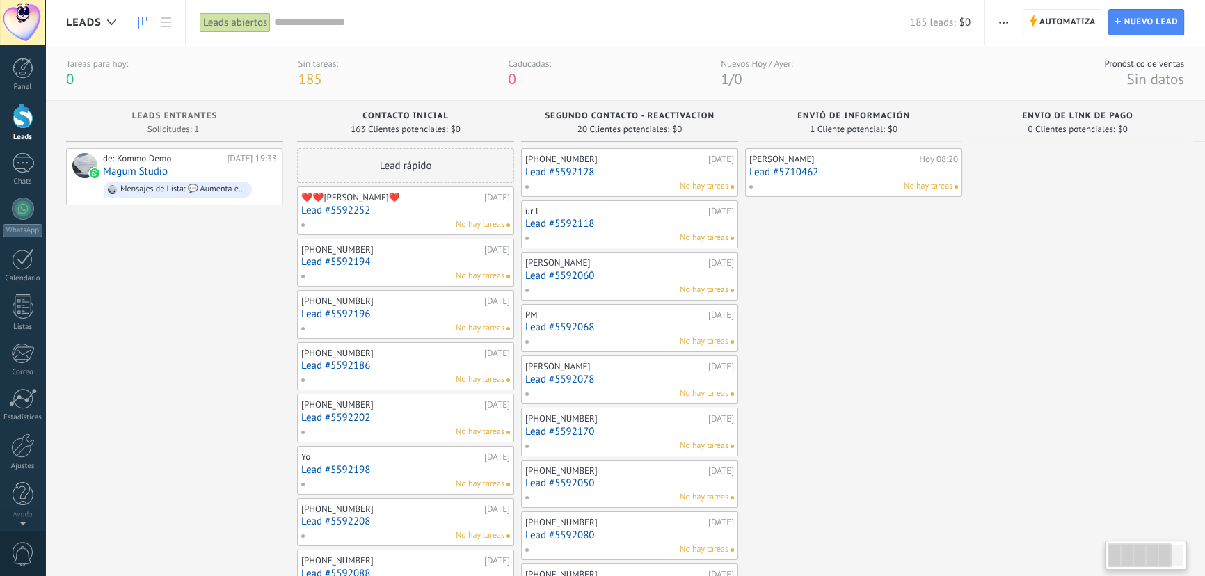
click at [362, 207] on link "Lead #5592252" at bounding box center [405, 211] width 209 height 12
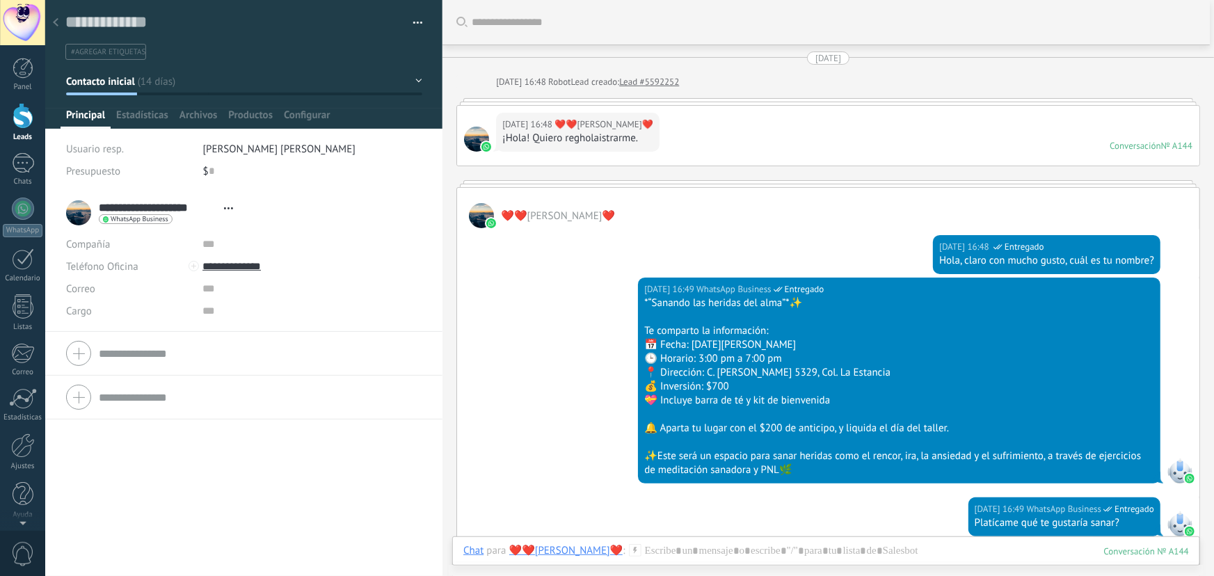
click at [56, 21] on use at bounding box center [56, 22] width 6 height 8
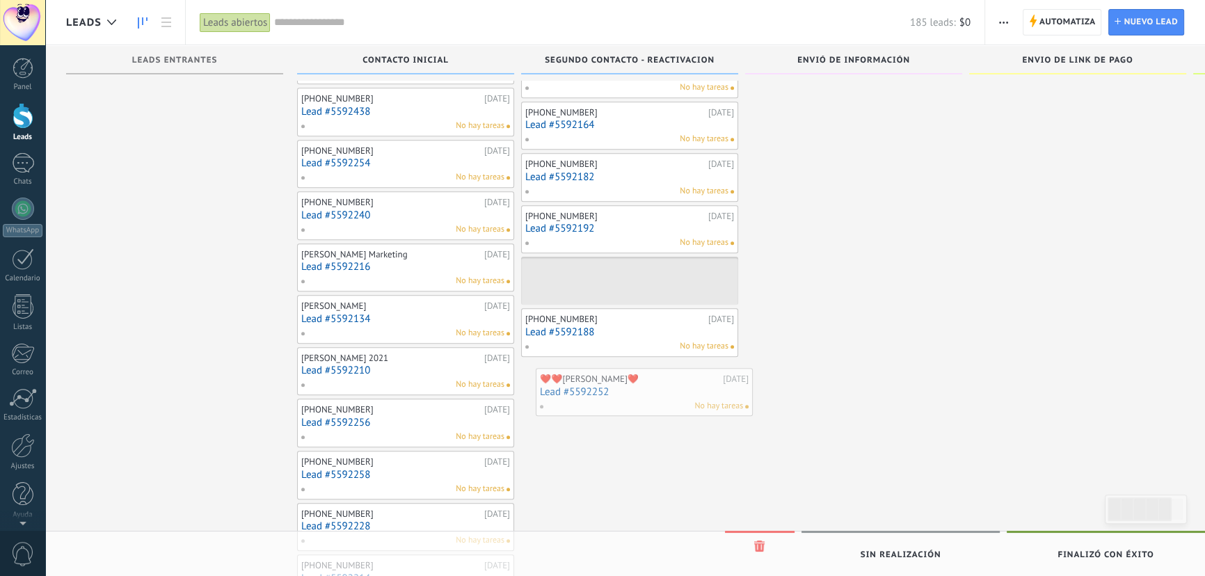
scroll to position [766, 0]
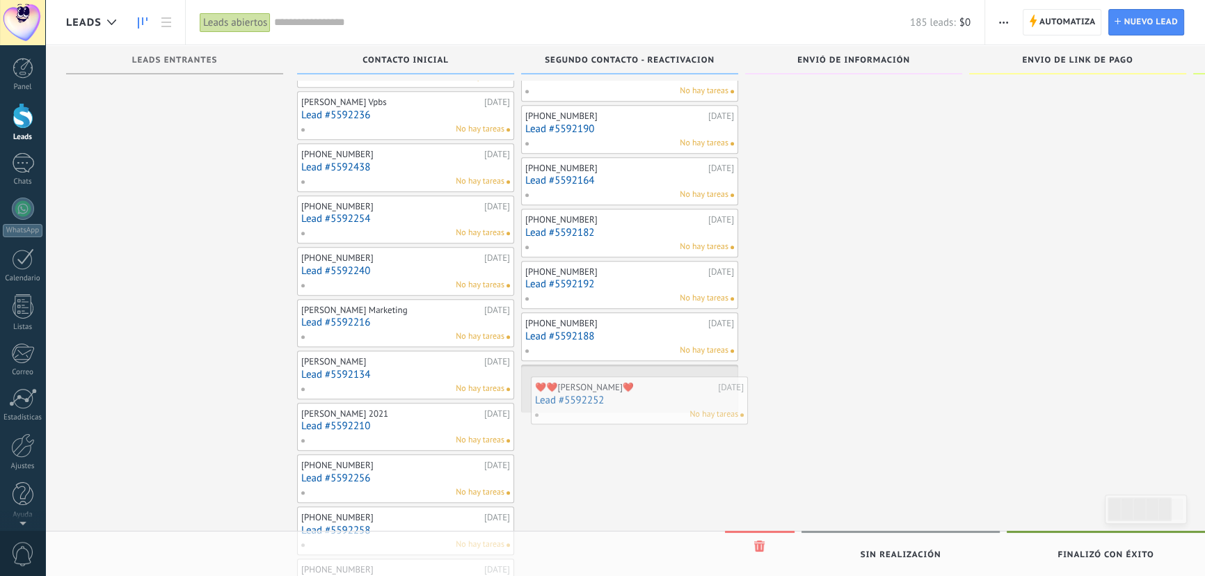
drag, startPoint x: 363, startPoint y: 165, endPoint x: 597, endPoint y: 411, distance: 339.2
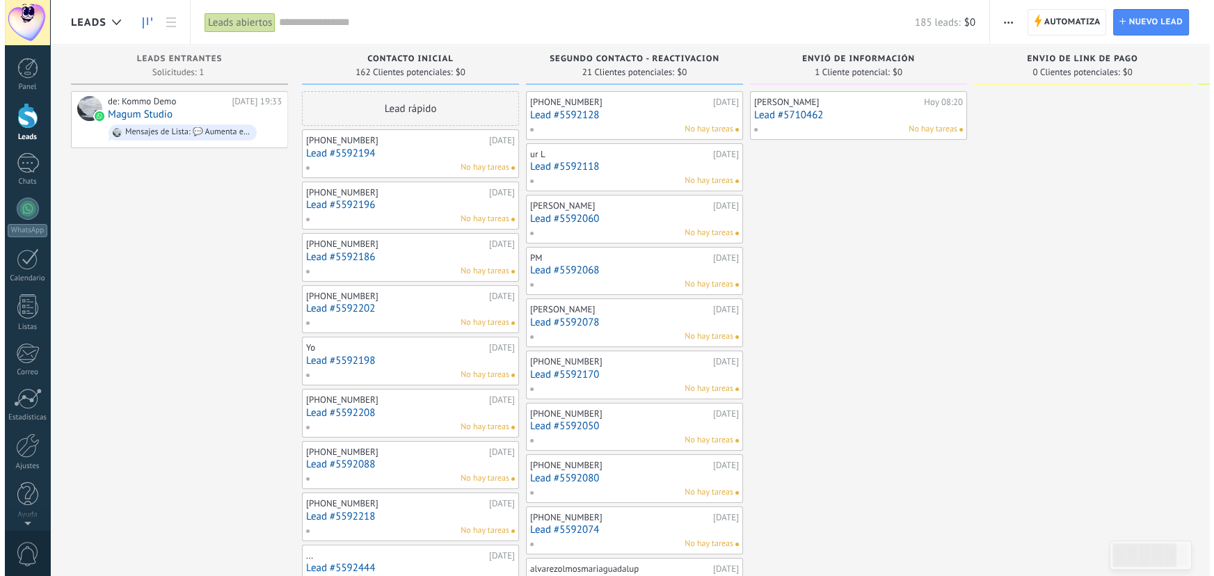
scroll to position [0, 0]
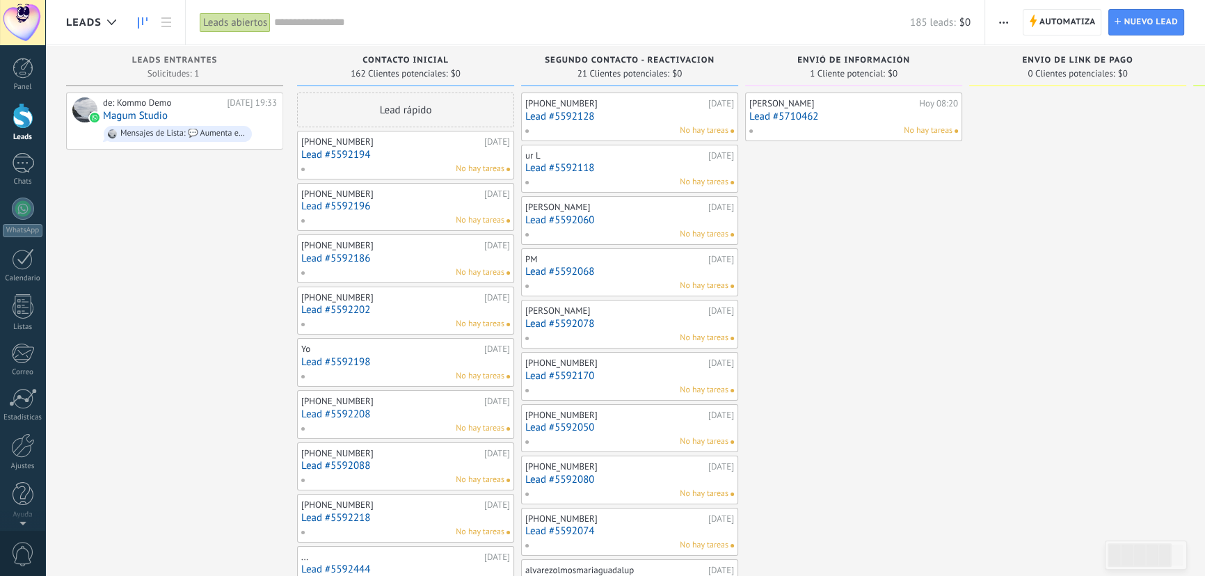
click at [347, 151] on link "Lead #5592194" at bounding box center [405, 155] width 209 height 12
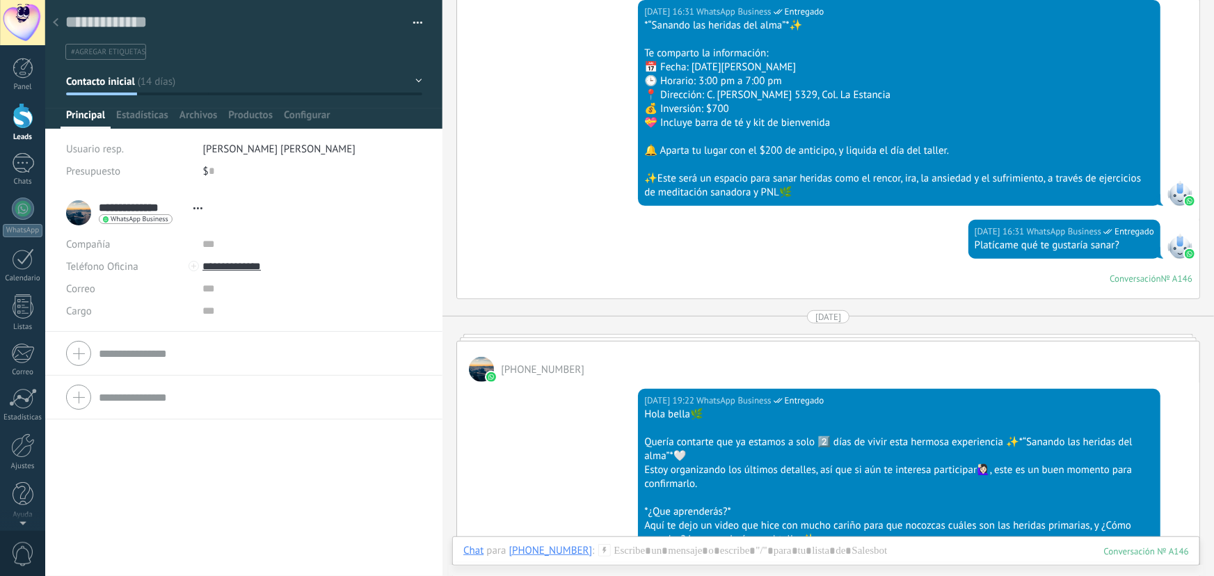
scroll to position [569, 0]
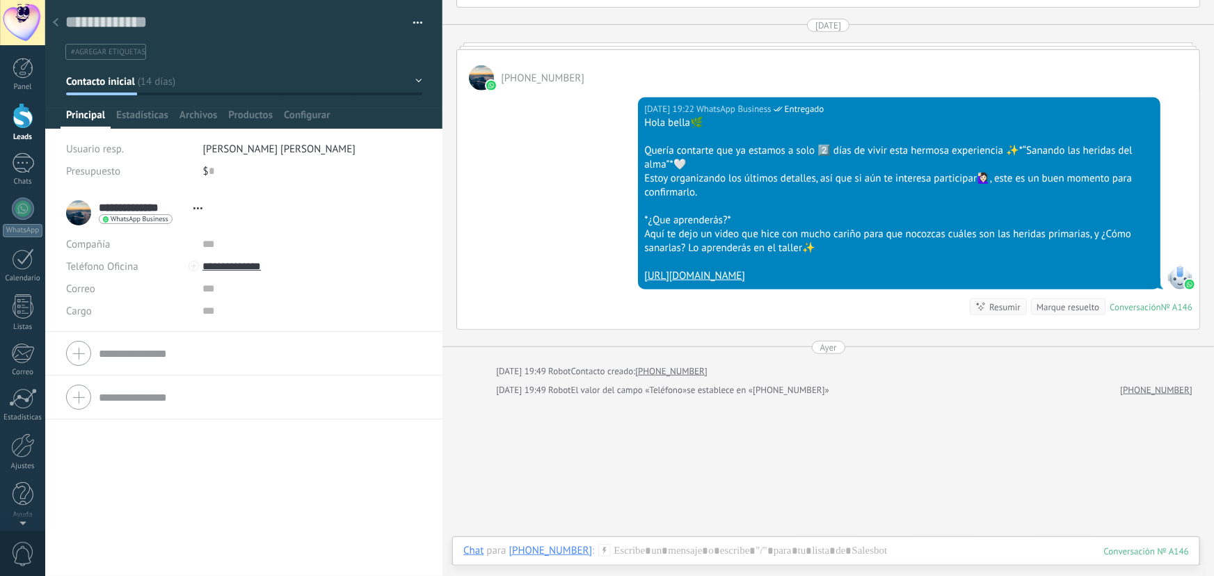
click at [58, 24] on div at bounding box center [55, 23] width 19 height 27
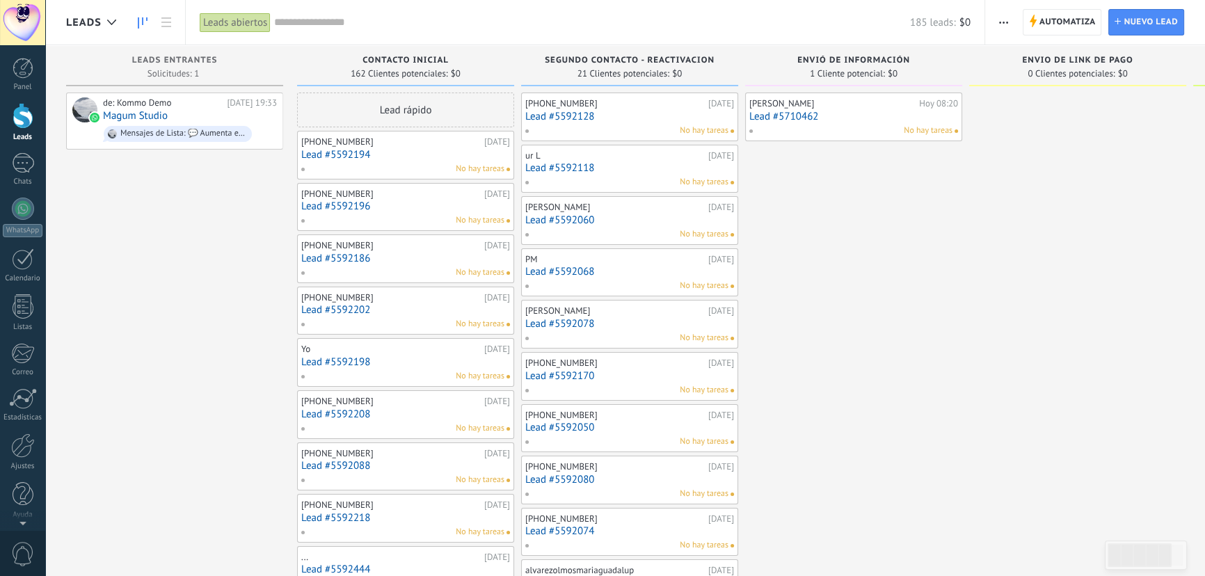
click at [359, 208] on link "Lead #5592196" at bounding box center [405, 206] width 209 height 12
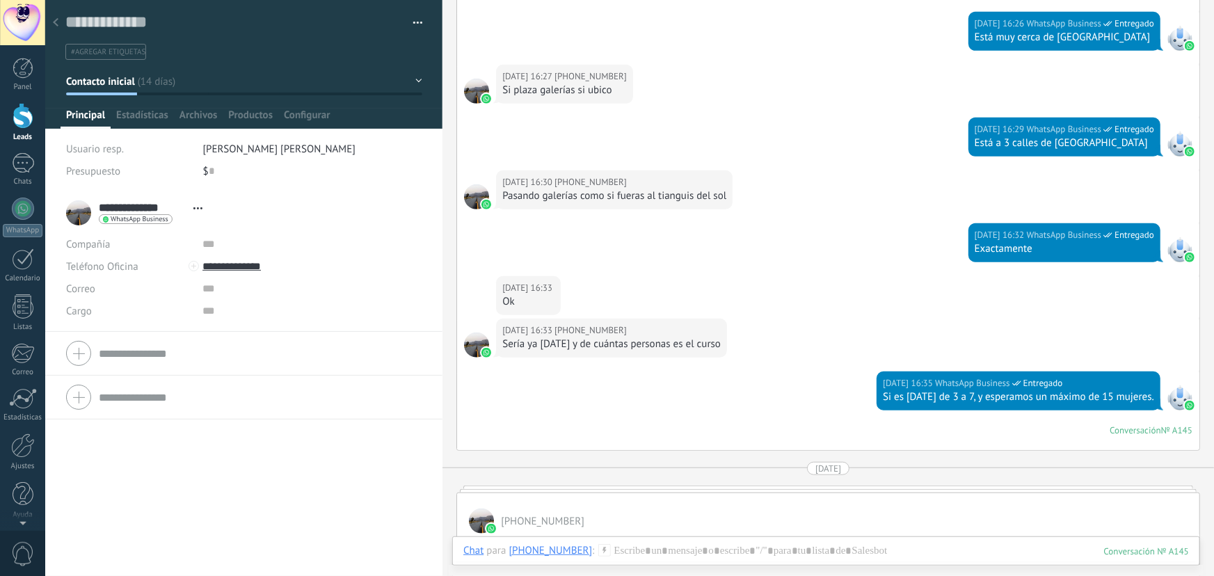
scroll to position [393, 0]
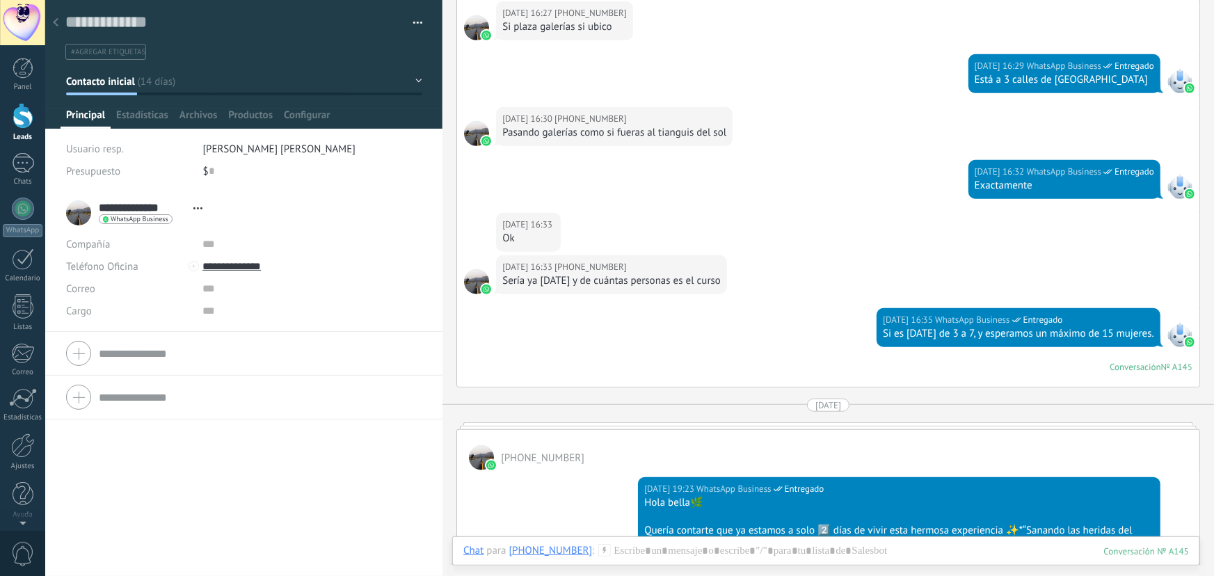
click at [59, 24] on div at bounding box center [55, 23] width 19 height 27
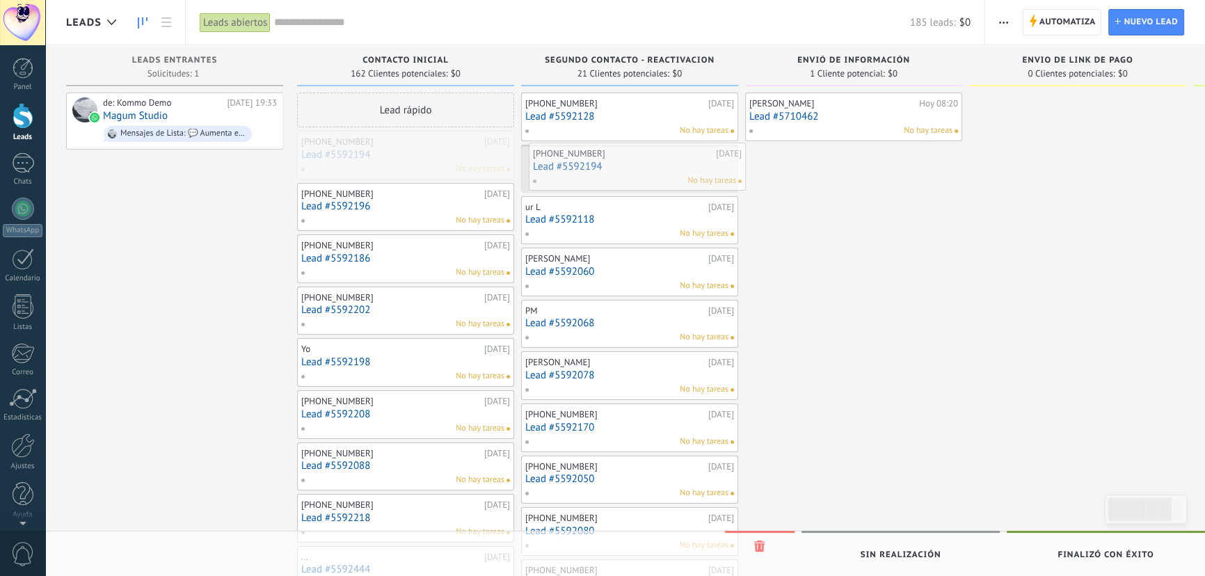
drag, startPoint x: 340, startPoint y: 156, endPoint x: 571, endPoint y: 168, distance: 232.1
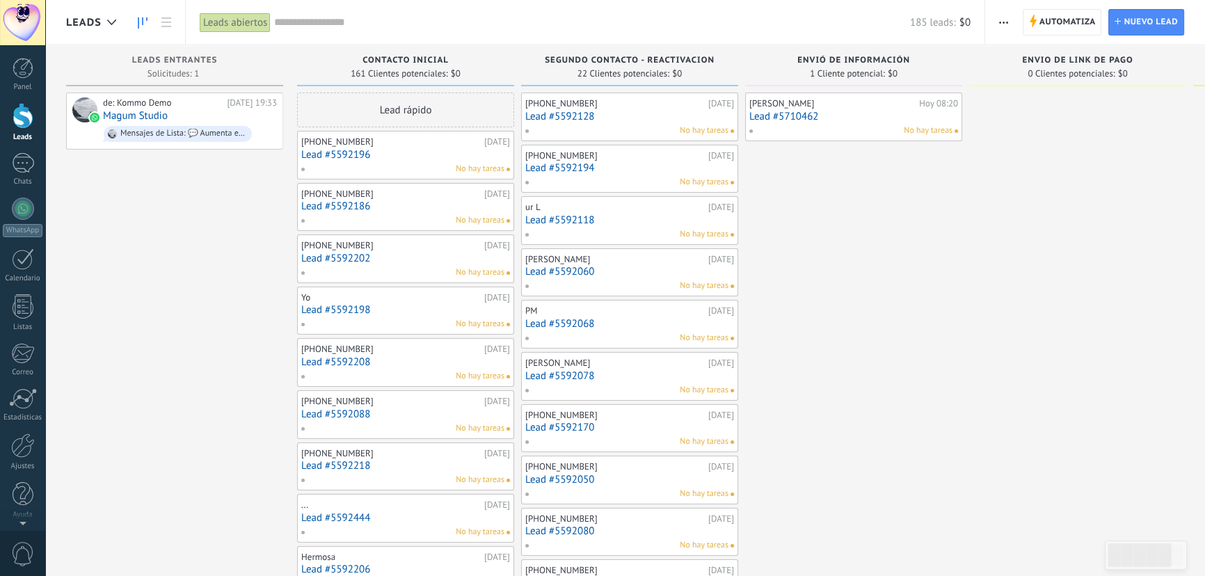
click at [347, 158] on link "Lead #5592196" at bounding box center [405, 155] width 209 height 12
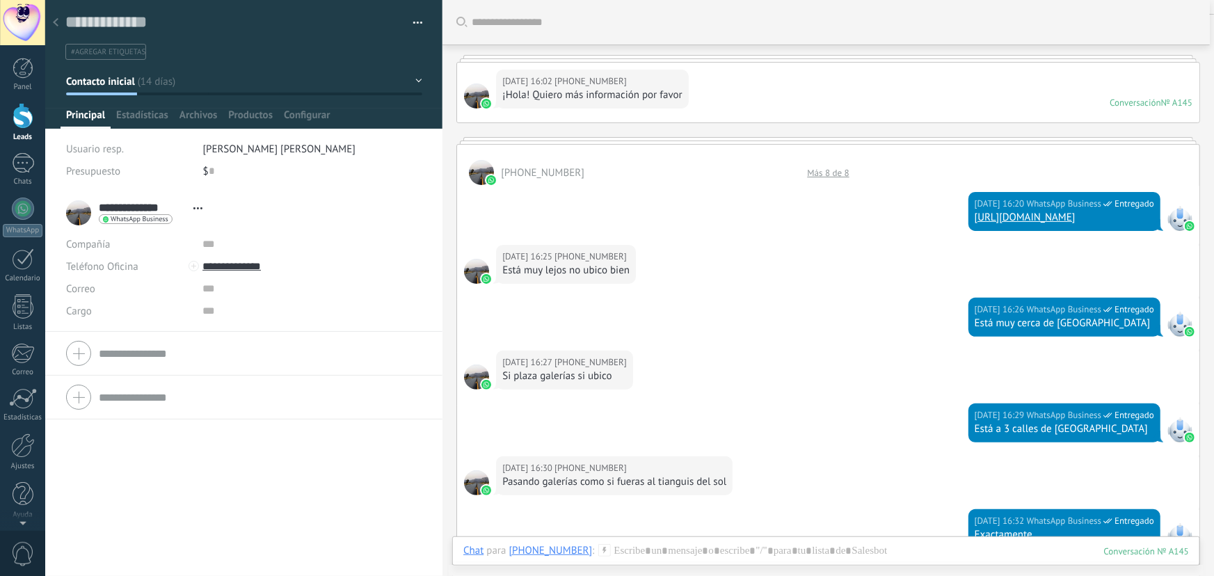
scroll to position [13, 0]
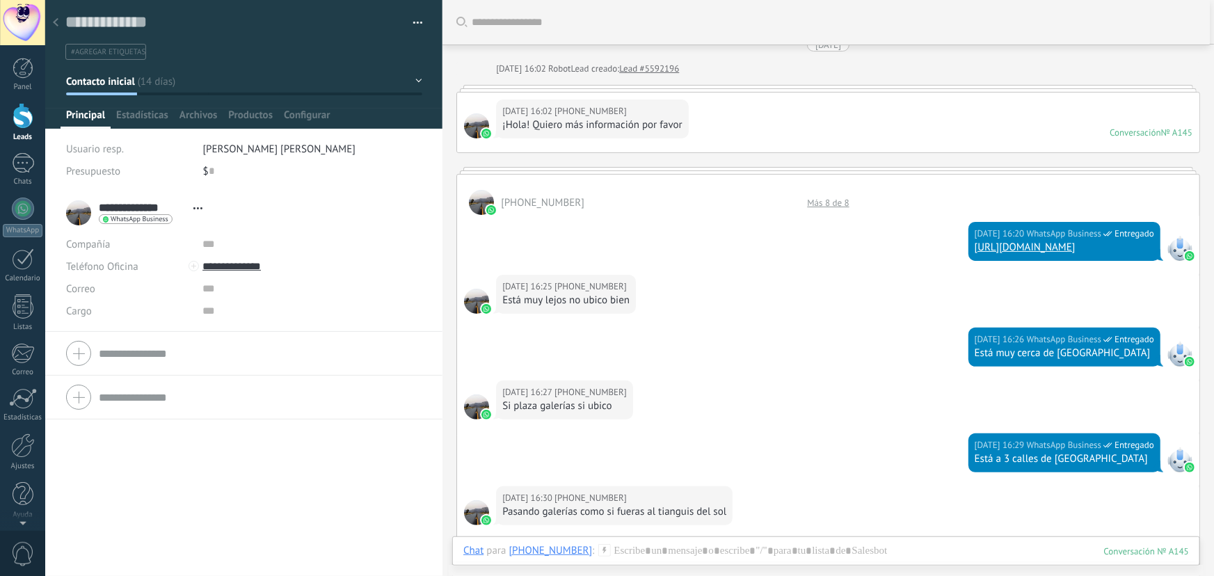
click at [56, 20] on use at bounding box center [56, 22] width 6 height 8
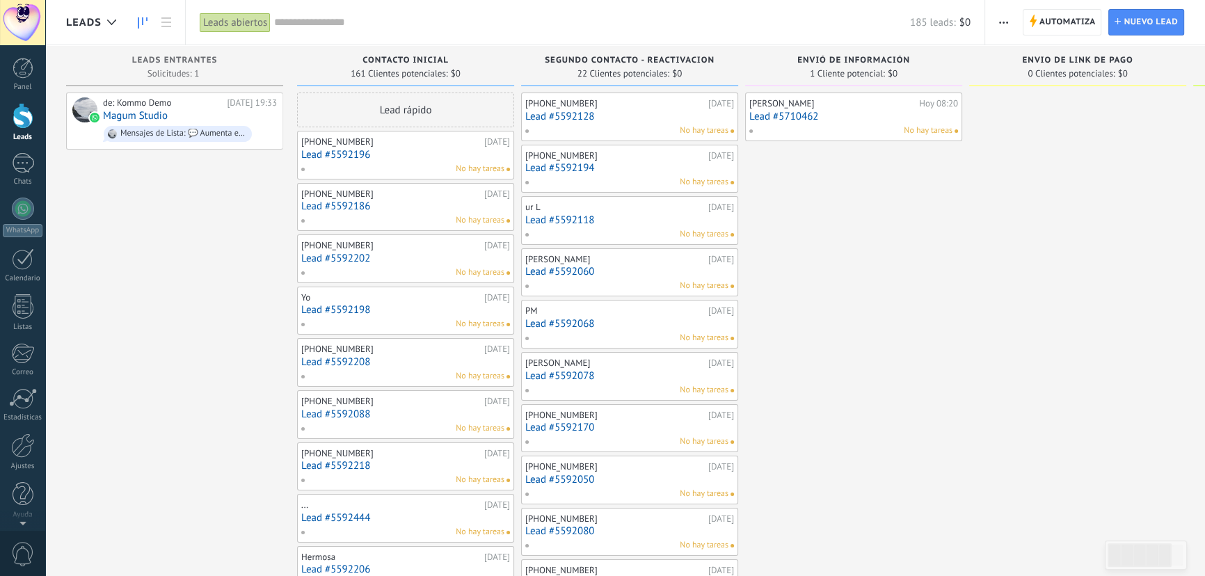
click at [352, 154] on link "Lead #5592196" at bounding box center [405, 155] width 209 height 12
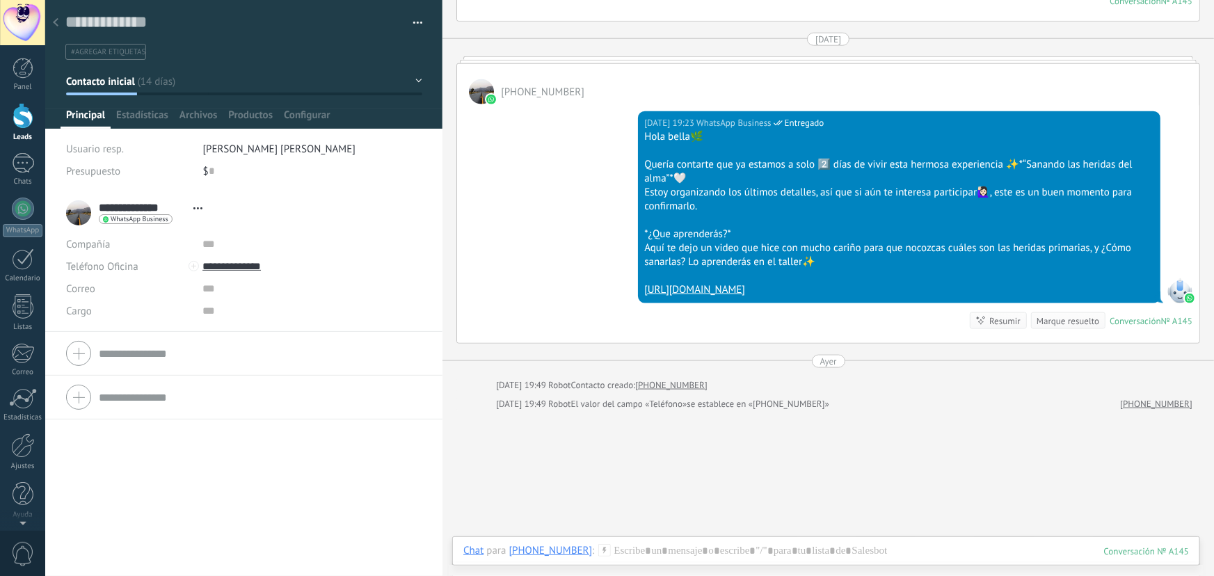
click at [58, 23] on icon at bounding box center [56, 22] width 6 height 8
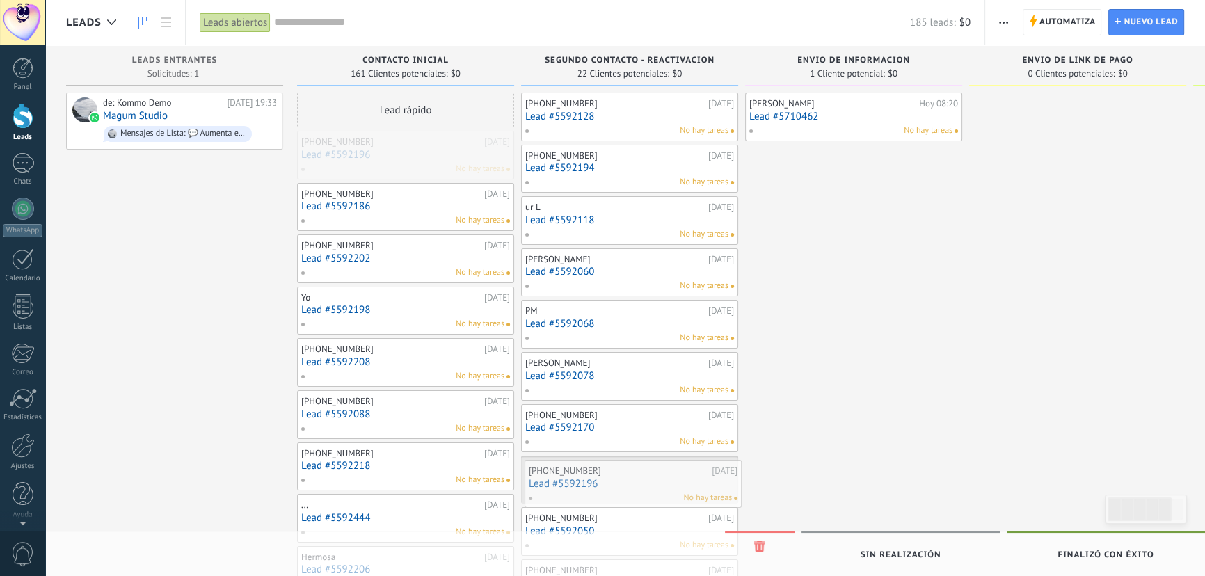
drag, startPoint x: 326, startPoint y: 153, endPoint x: 554, endPoint y: 482, distance: 400.2
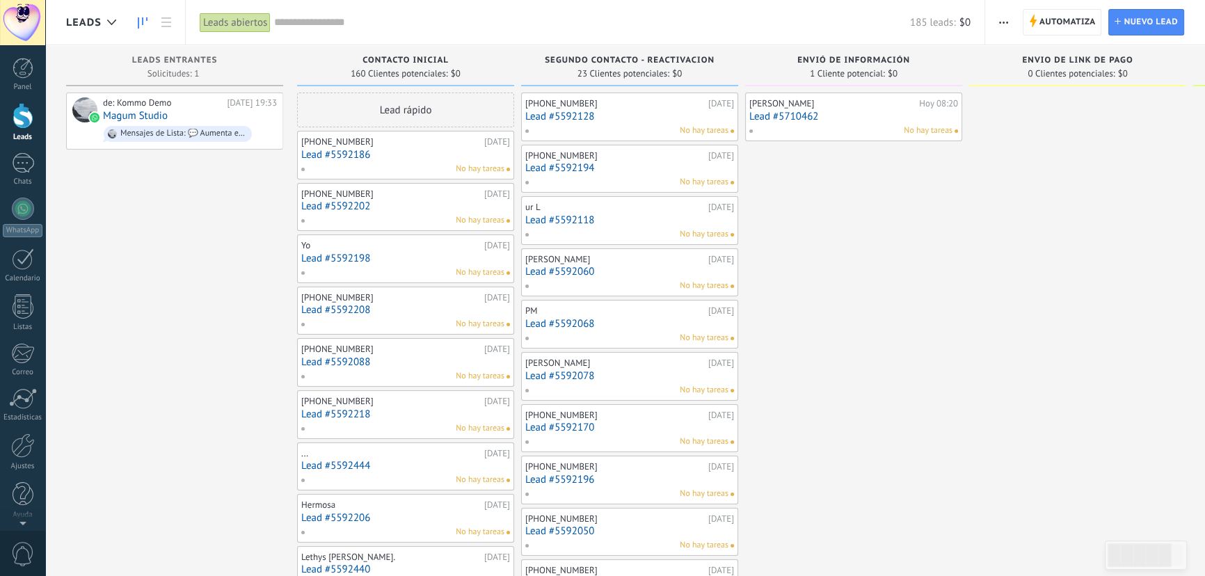
click at [689, 482] on link "Lead #5592196" at bounding box center [629, 480] width 209 height 12
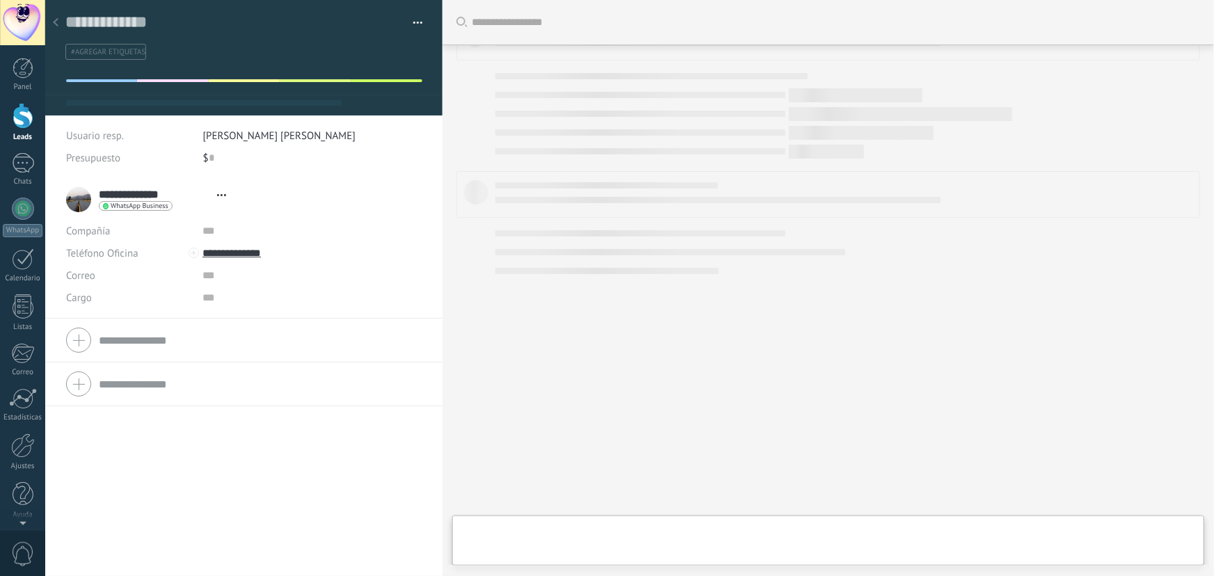
type textarea "**********"
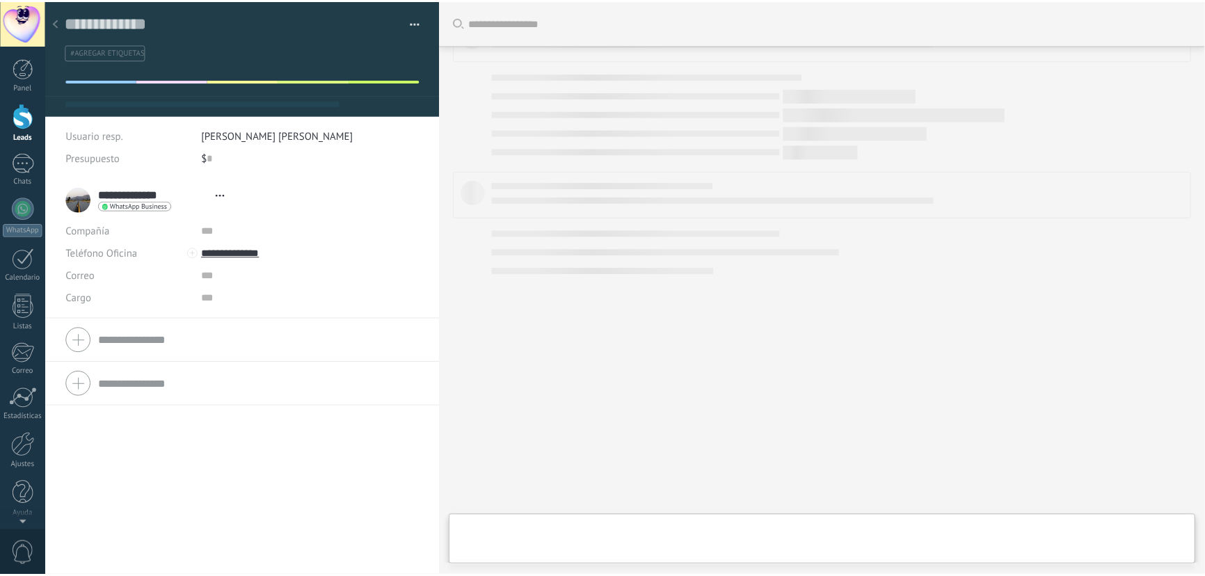
scroll to position [21, 0]
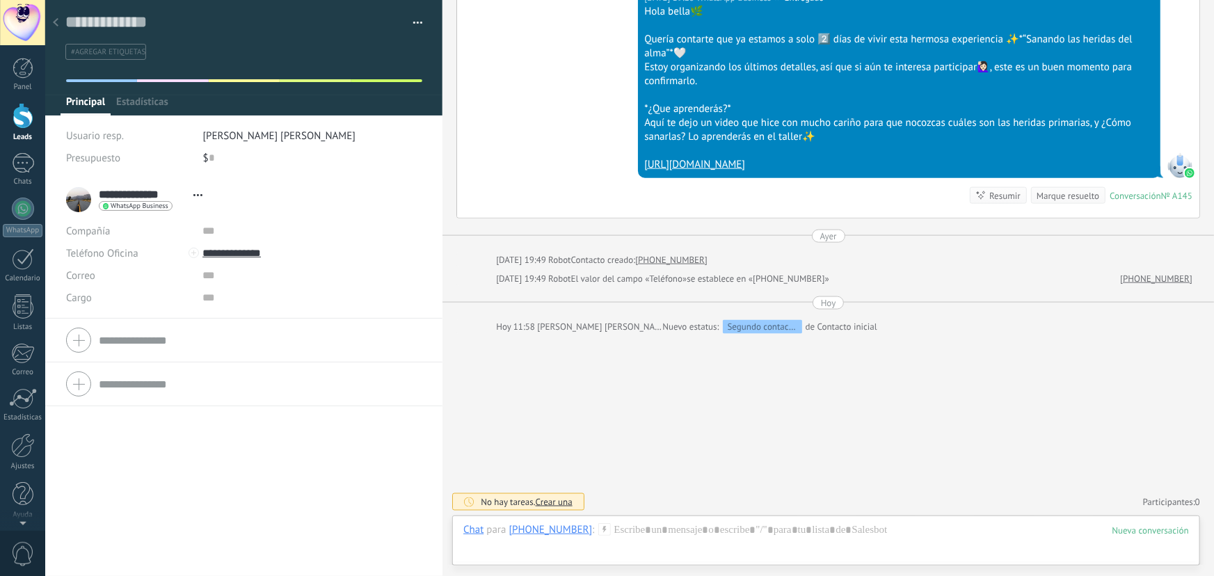
click at [111, 49] on span "#agregar etiquetas" at bounding box center [108, 52] width 74 height 10
type input "*"
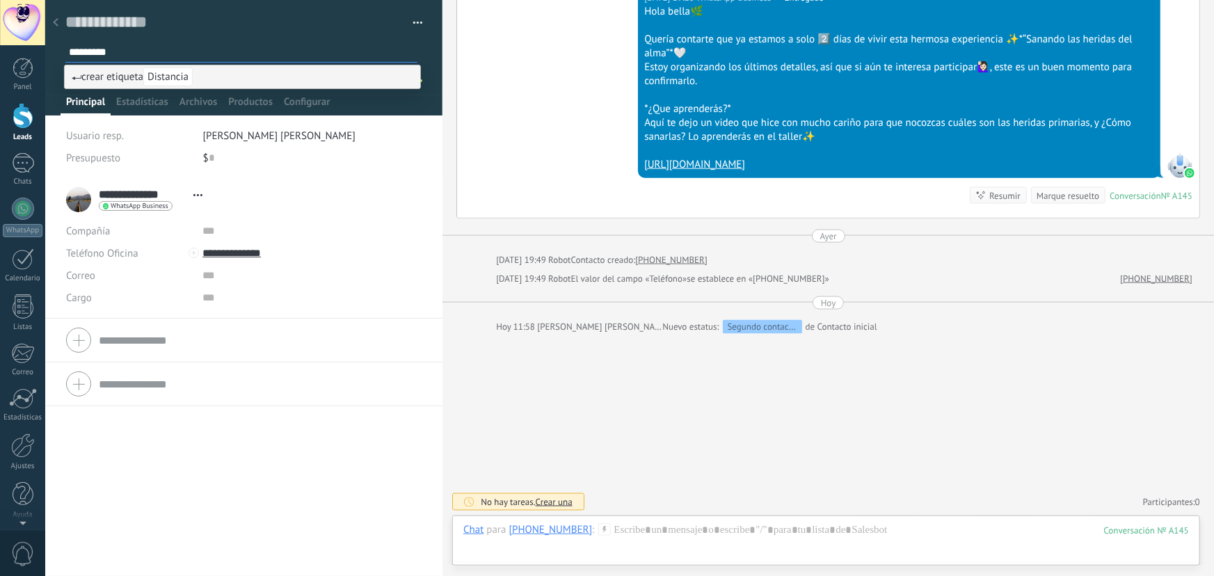
type input "*********"
click at [180, 77] on span "Distancia" at bounding box center [167, 77] width 49 height 19
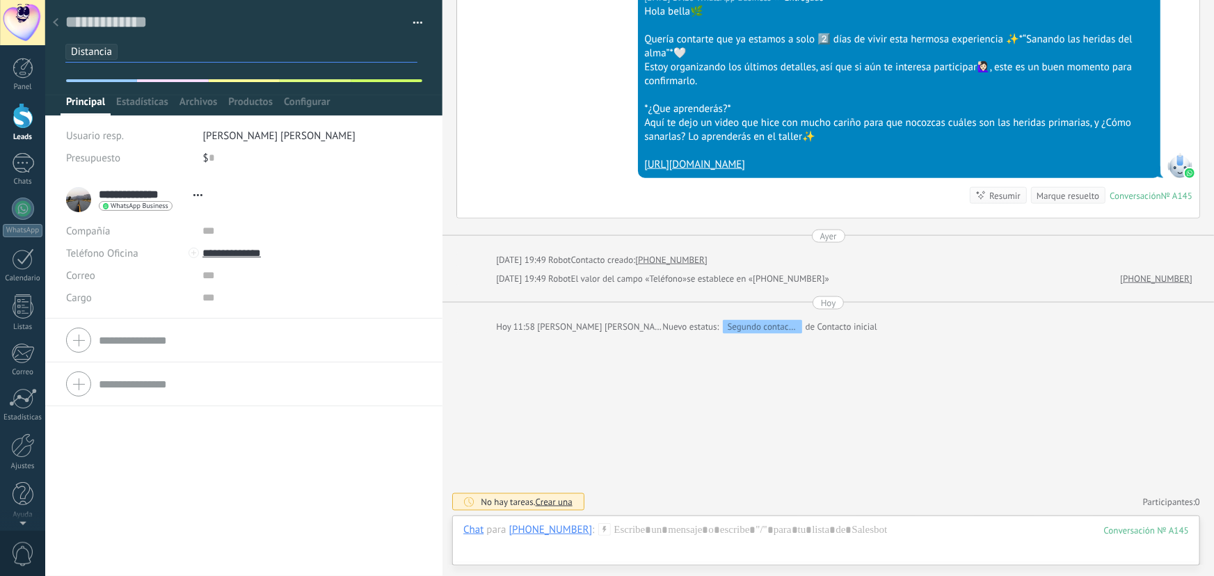
click at [58, 24] on div at bounding box center [55, 23] width 19 height 27
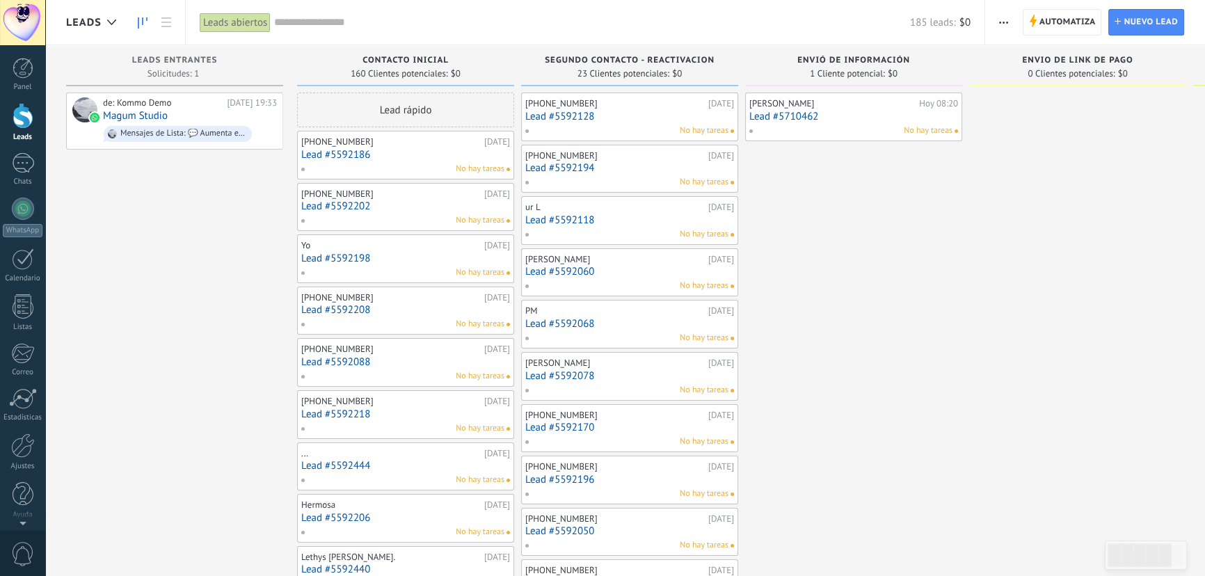
click at [605, 221] on link "Lead #5592118" at bounding box center [629, 220] width 209 height 12
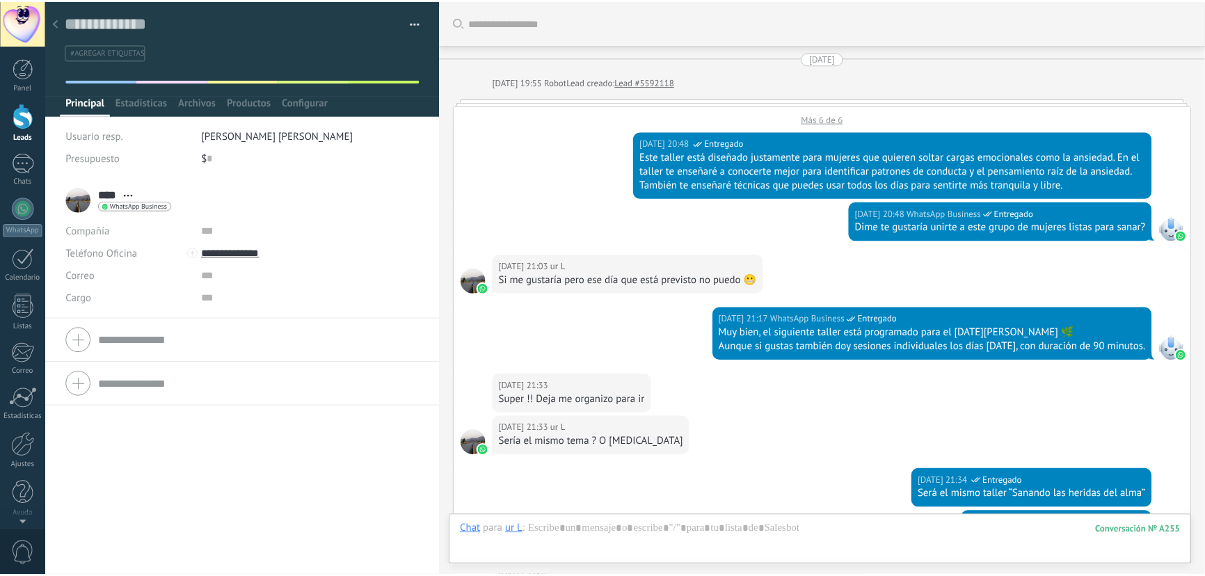
scroll to position [443, 0]
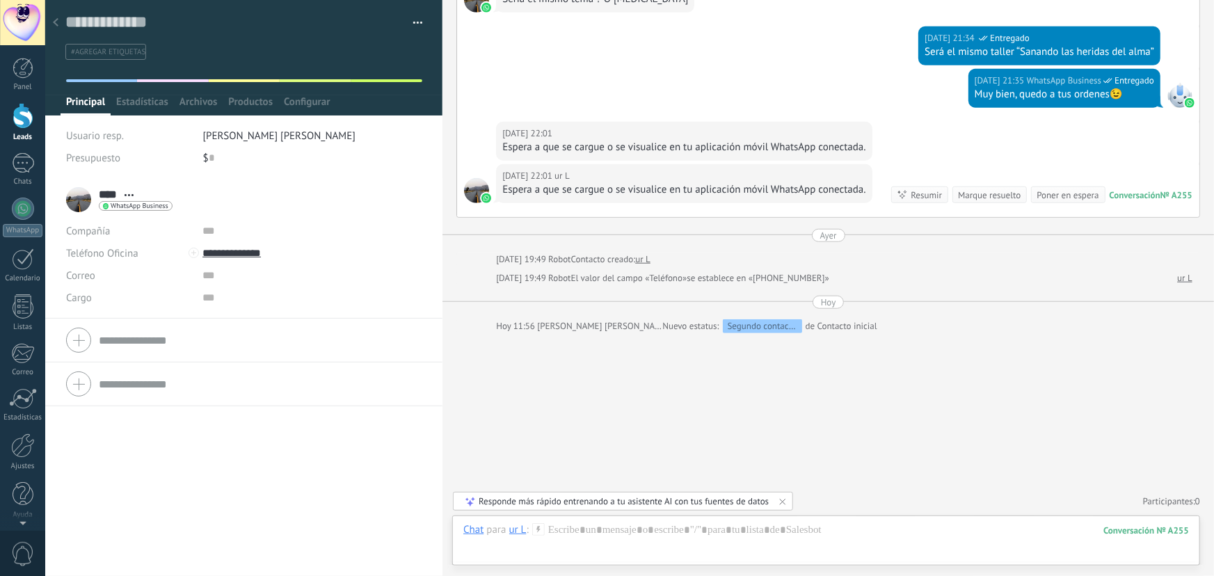
click at [58, 20] on div at bounding box center [55, 23] width 19 height 27
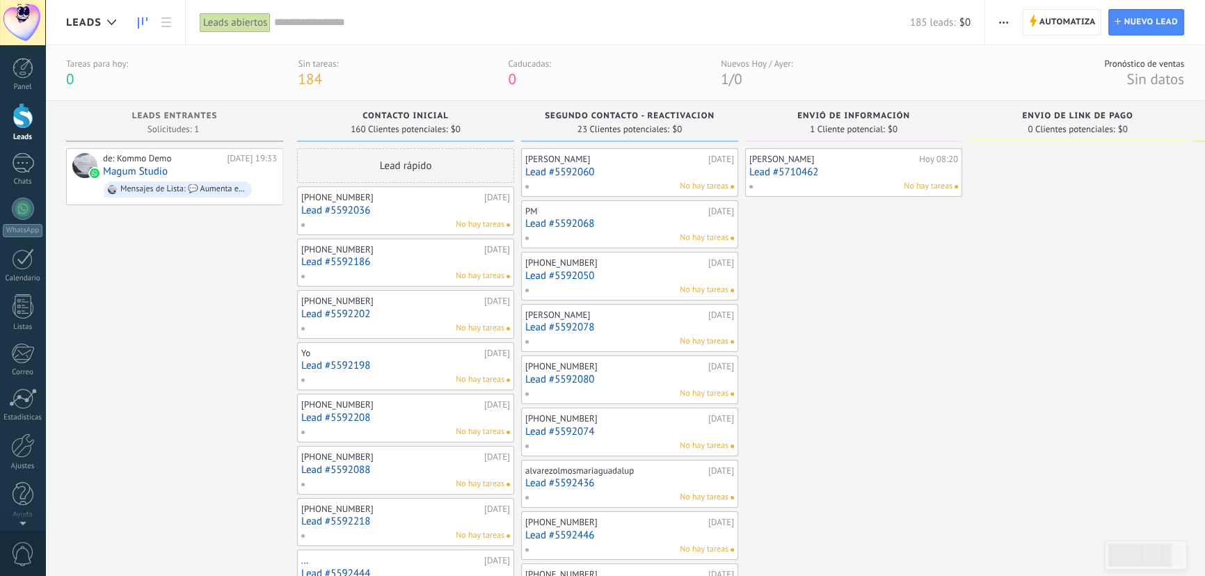
click at [354, 209] on link "Lead #5592036" at bounding box center [405, 211] width 209 height 12
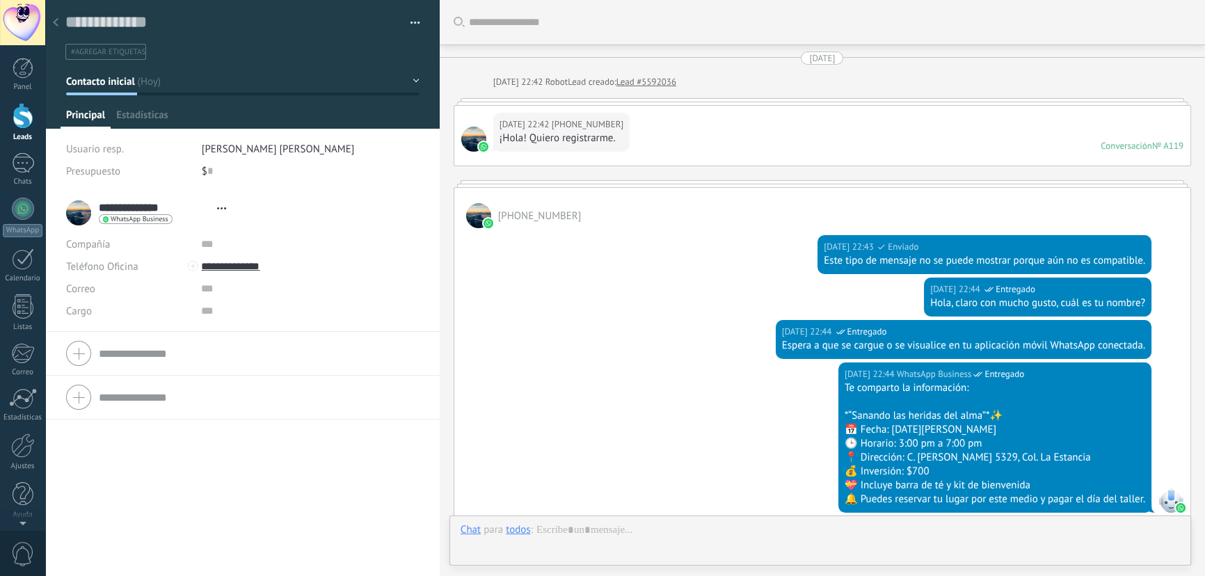
type textarea "**********"
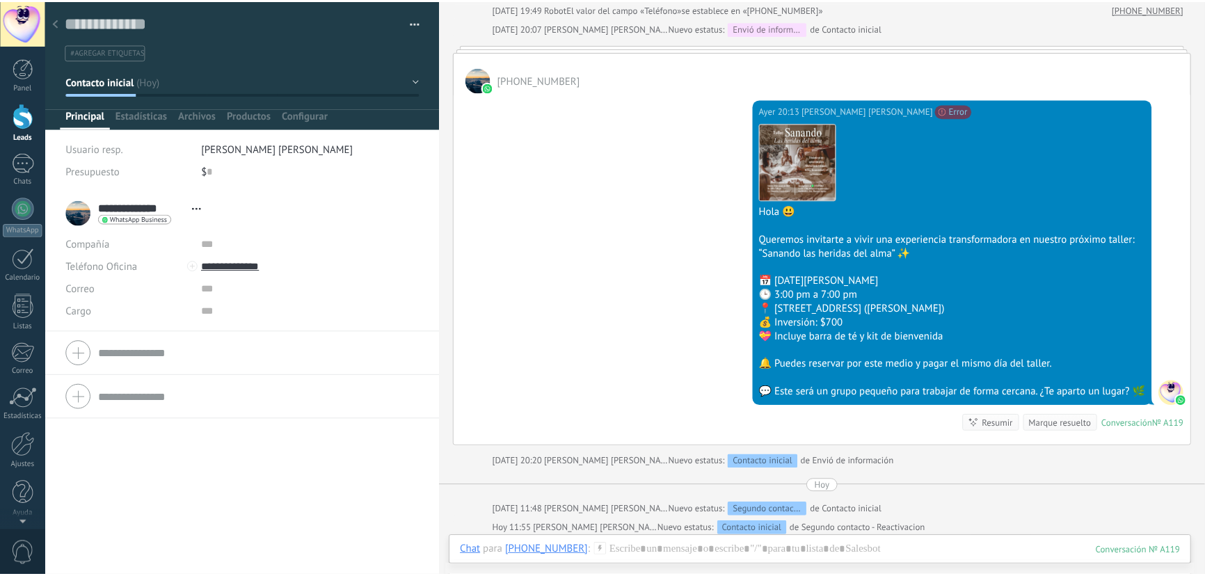
scroll to position [822, 0]
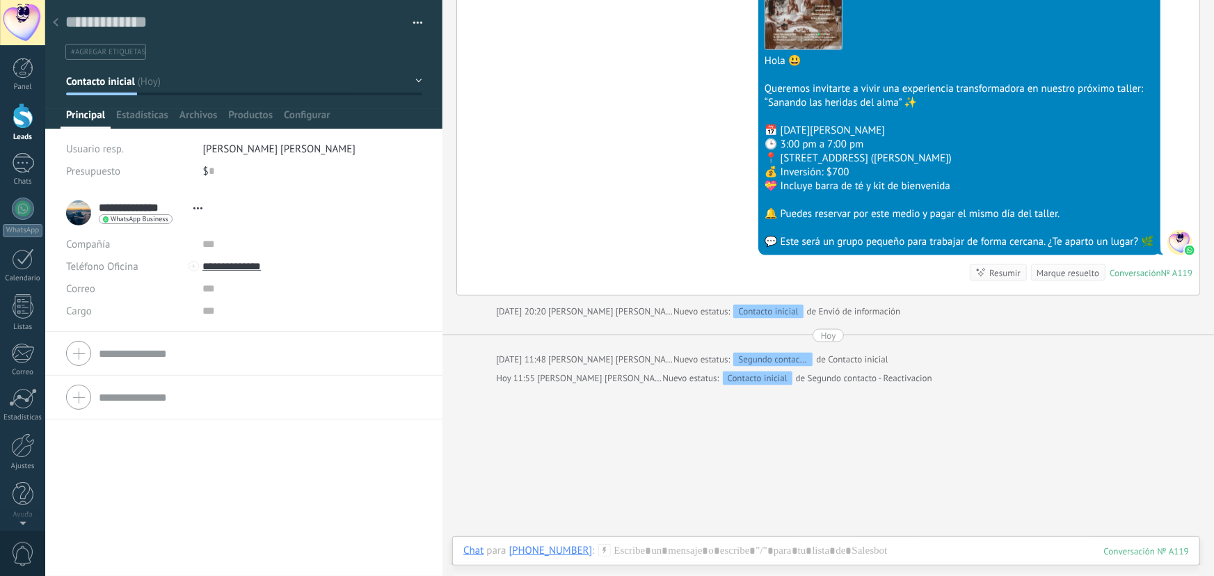
click at [53, 25] on icon at bounding box center [56, 22] width 6 height 8
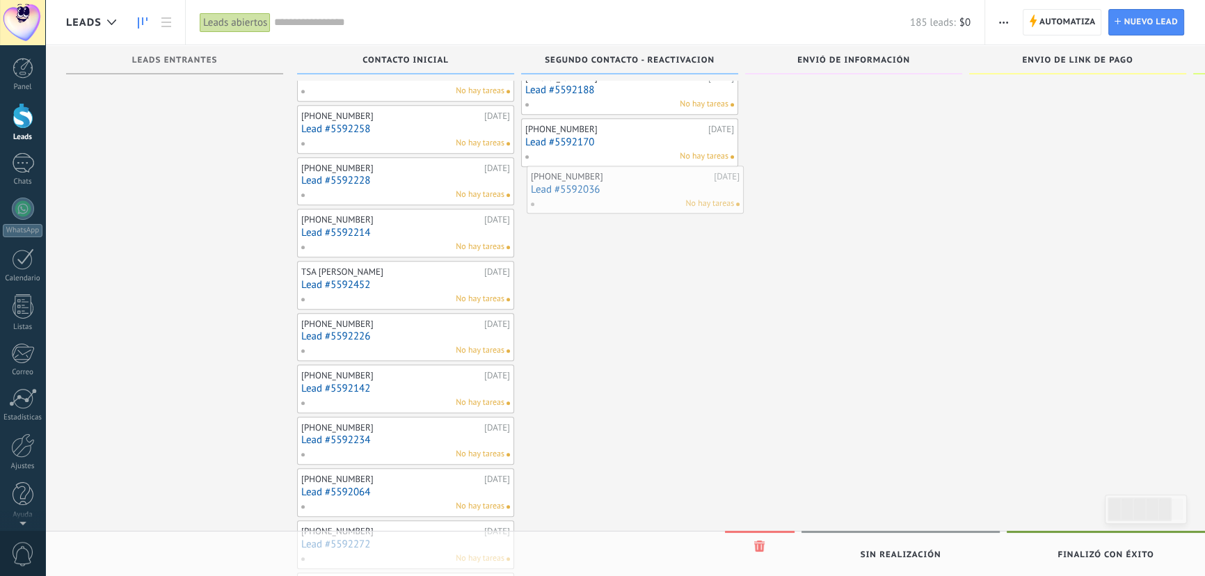
scroll to position [956, 0]
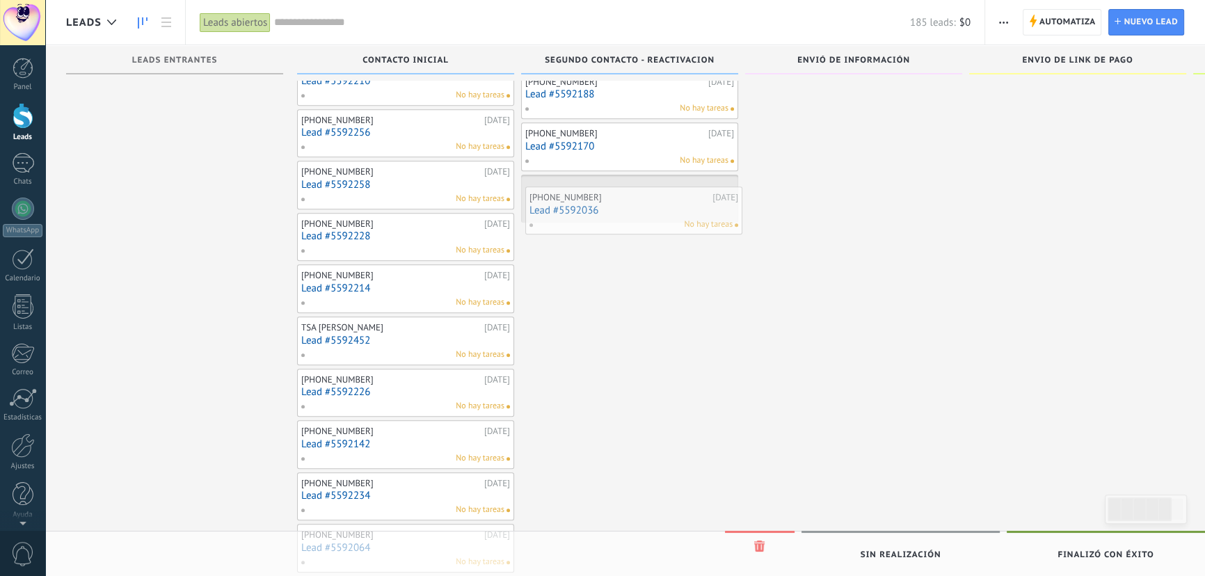
drag, startPoint x: 376, startPoint y: 157, endPoint x: 604, endPoint y: 212, distance: 234.8
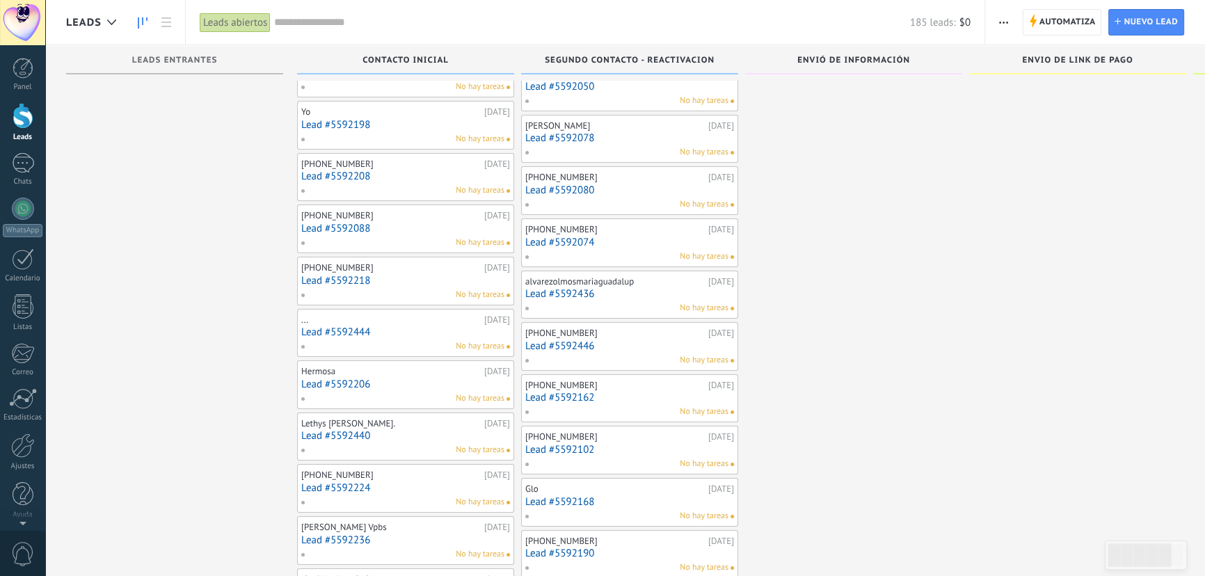
scroll to position [0, 0]
